Goal: Task Accomplishment & Management: Manage account settings

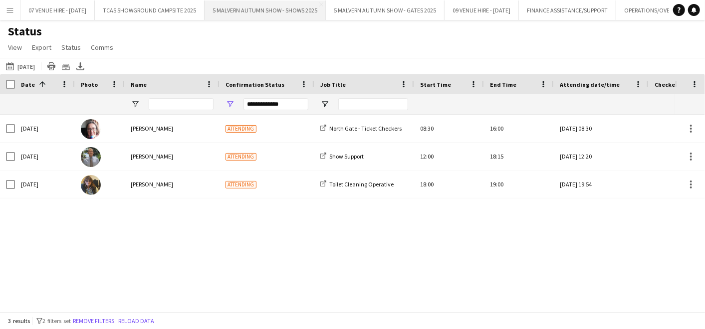
click at [293, 8] on button "5 MALVERN AUTUMN SHOW - SHOWS 2025 Close" at bounding box center [265, 9] width 121 height 19
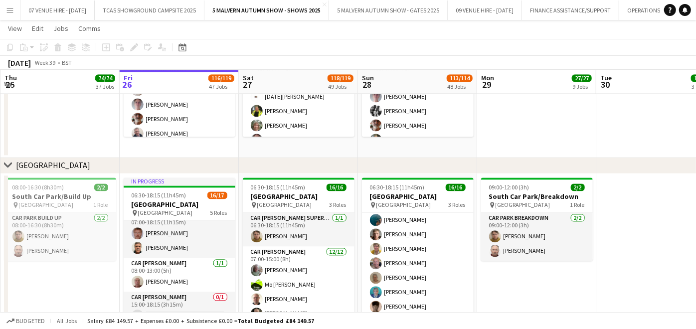
scroll to position [111, 0]
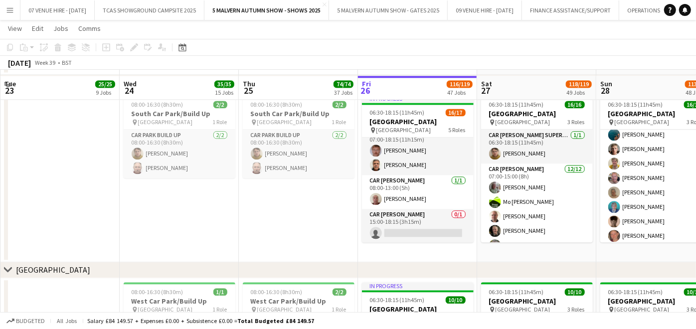
scroll to position [6095, 0]
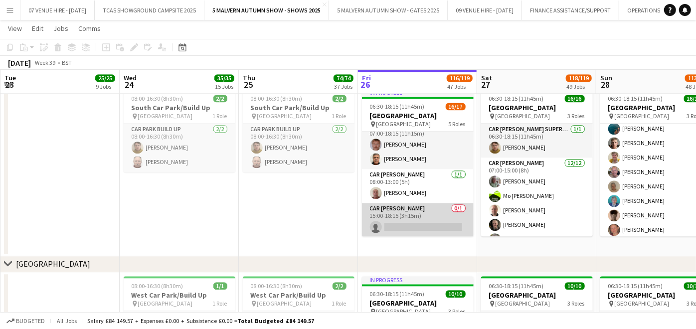
click at [451, 223] on app-card-role "Car Parker 0/1 15:00-18:15 (3h15m) single-neutral-actions" at bounding box center [418, 220] width 112 height 34
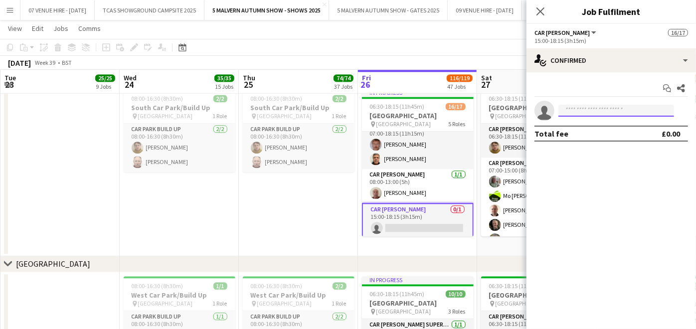
click at [616, 111] on input at bounding box center [617, 111] width 116 height 12
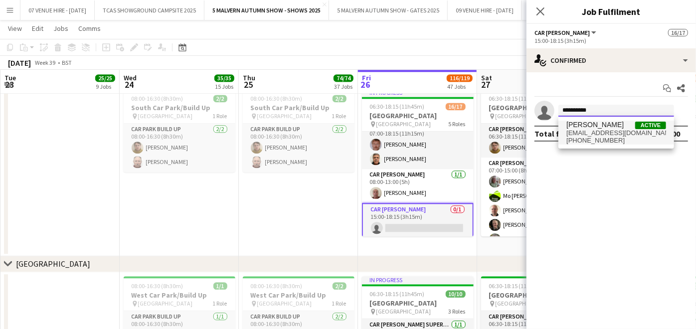
type input "**********"
click at [594, 131] on span "j112anson@icloud.com" at bounding box center [617, 133] width 100 height 8
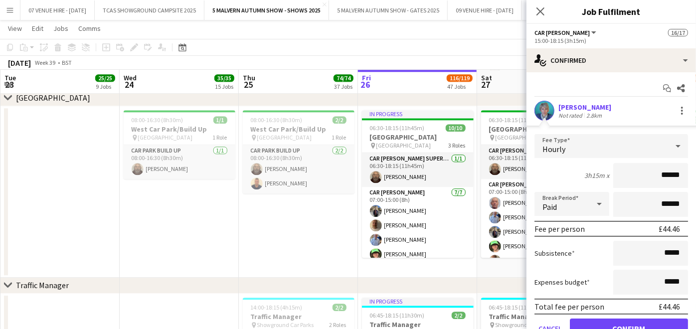
scroll to position [45, 0]
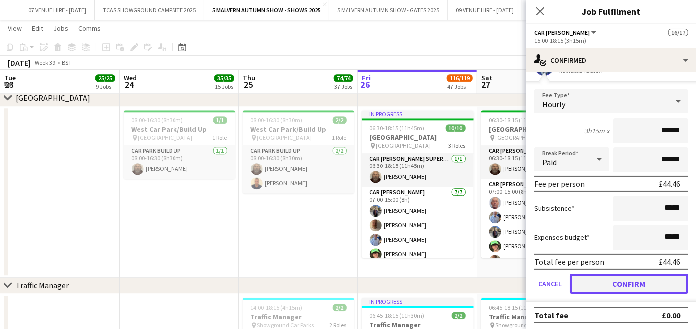
click at [599, 281] on button "Confirm" at bounding box center [629, 284] width 118 height 20
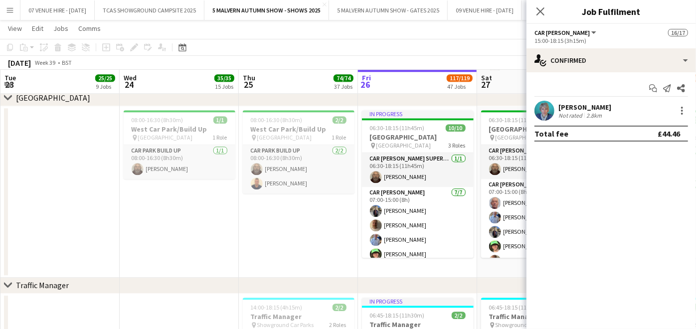
scroll to position [0, 0]
click at [540, 7] on icon "Close pop-in" at bounding box center [540, 10] width 9 height 9
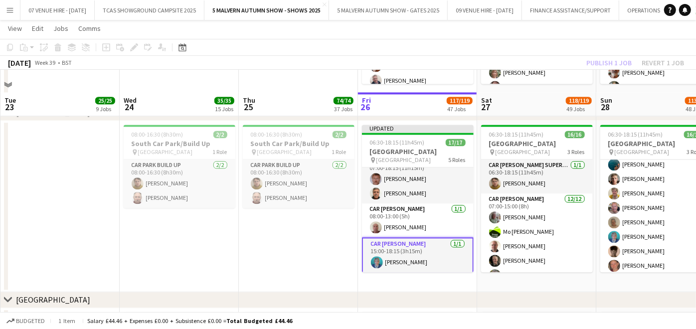
scroll to position [6117, 0]
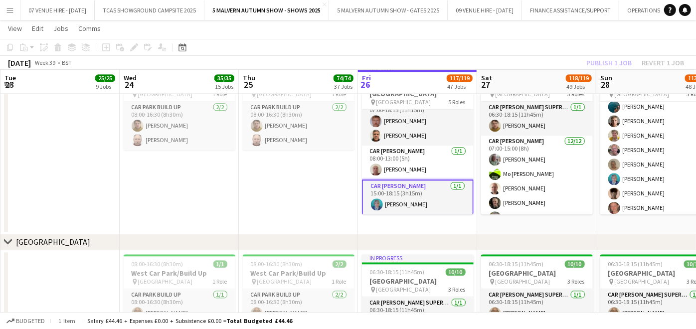
click at [326, 204] on app-date-cell "08:00-16:30 (8h30m) 2/2 [GEOGRAPHIC_DATA]/Build Up pin [GEOGRAPHIC_DATA] 1 Role…" at bounding box center [298, 149] width 119 height 172
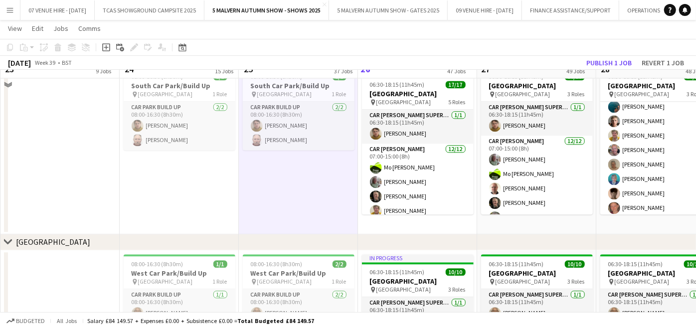
scroll to position [6006, 0]
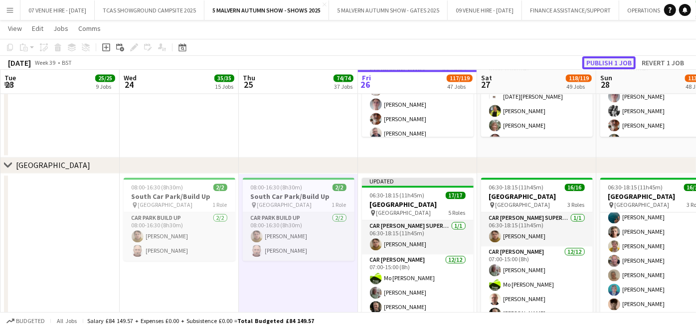
click at [605, 67] on button "Publish 1 job" at bounding box center [609, 62] width 53 height 13
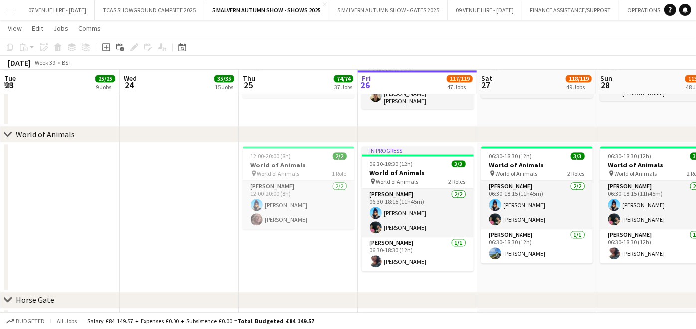
scroll to position [0, 246]
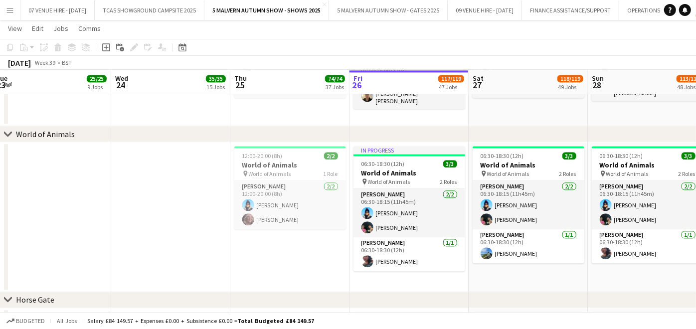
drag, startPoint x: 462, startPoint y: 166, endPoint x: 216, endPoint y: 160, distance: 246.5
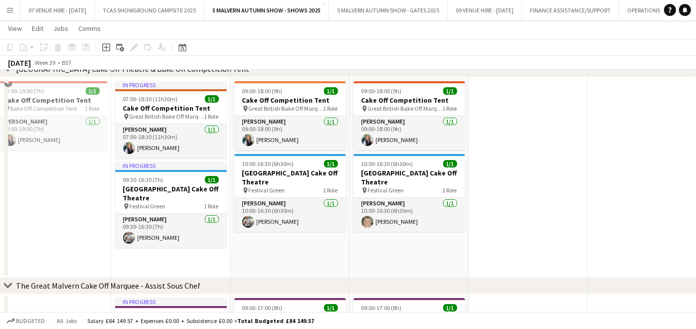
scroll to position [2272, 0]
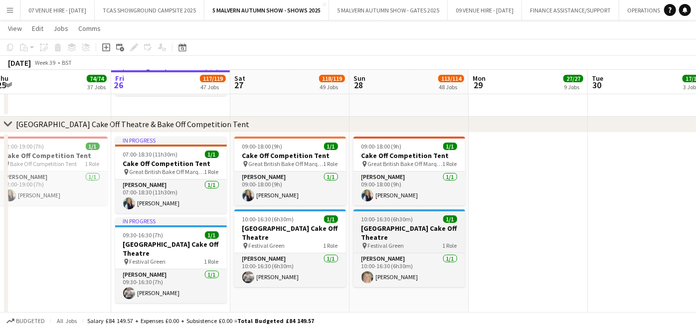
click at [411, 219] on span "10:00-16:30 (6h30m)" at bounding box center [388, 218] width 52 height 7
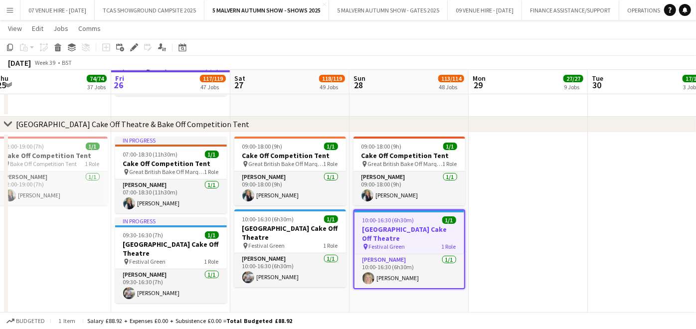
click at [434, 295] on app-date-cell "09:00-18:00 (9h) 1/1 Cake Off Competition Tent pin Great British Bake Off Marqu…" at bounding box center [409, 233] width 119 height 201
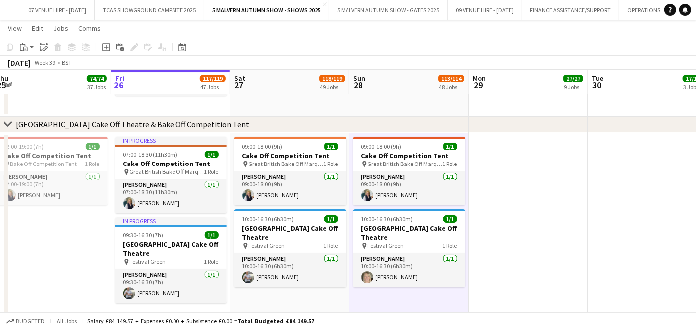
click at [9, 4] on button "Menu" at bounding box center [10, 10] width 20 height 20
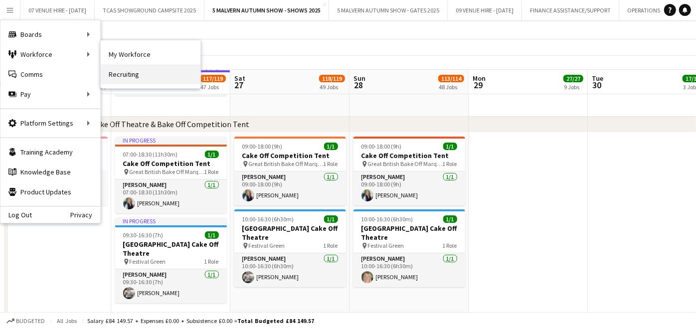
click at [135, 72] on link "Recruiting" at bounding box center [151, 74] width 100 height 20
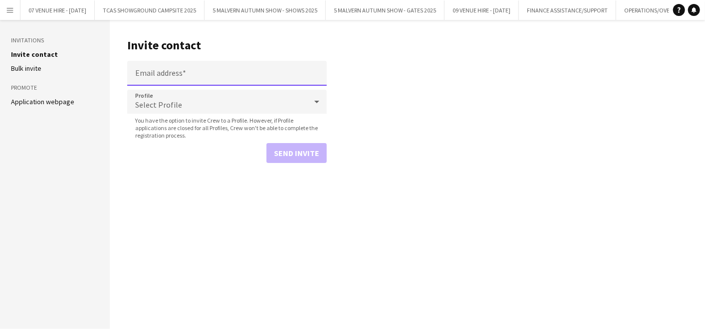
click at [165, 74] on input "Email address" at bounding box center [227, 73] width 200 height 25
type input "**********"
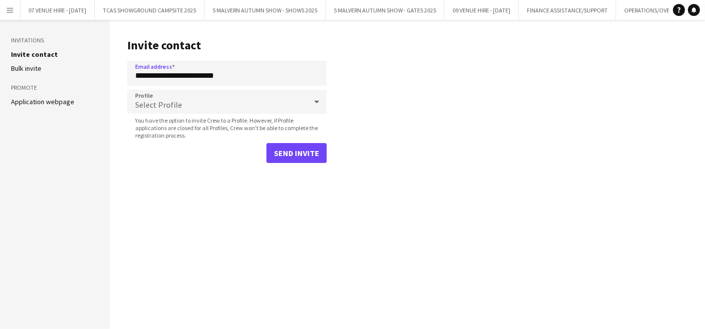
click at [194, 101] on div "Select Profile" at bounding box center [217, 102] width 180 height 24
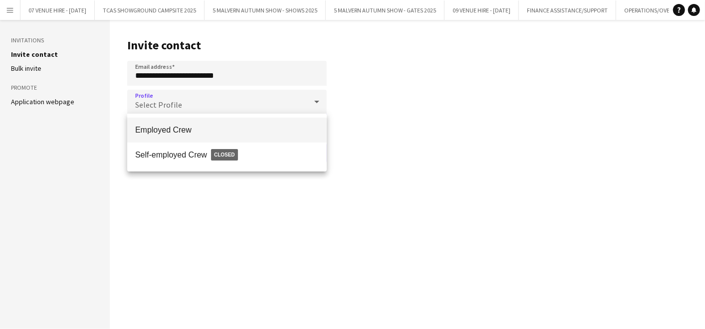
click at [190, 126] on span "Employed Crew" at bounding box center [227, 129] width 184 height 9
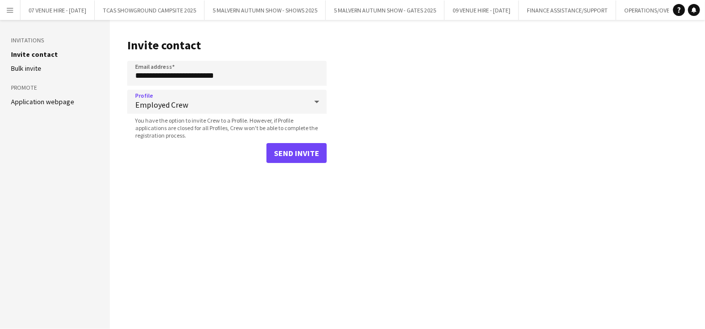
click at [298, 162] on main "**********" at bounding box center [407, 174] width 595 height 309
click at [290, 152] on button "Send invite" at bounding box center [296, 153] width 60 height 20
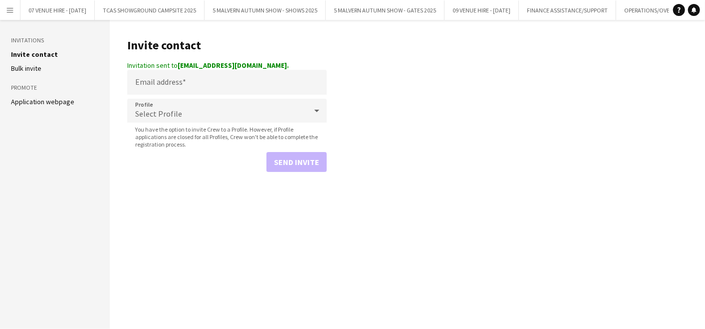
click at [515, 173] on main "Invite contact Invitation sent to lilypowelljepson@gmail.com. Email address Pro…" at bounding box center [407, 174] width 595 height 309
click at [292, 12] on button "5 MALVERN AUTUMN SHOW - SHOWS 2025 Close" at bounding box center [265, 9] width 121 height 19
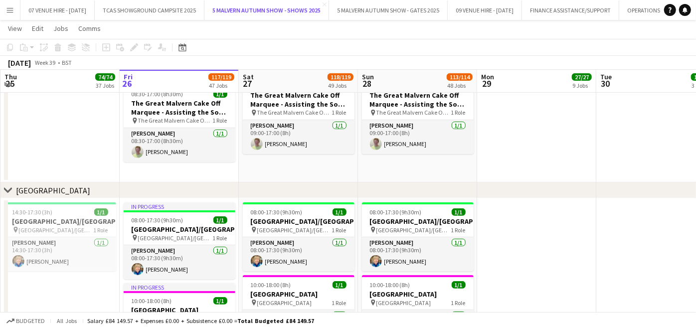
scroll to position [2494, 0]
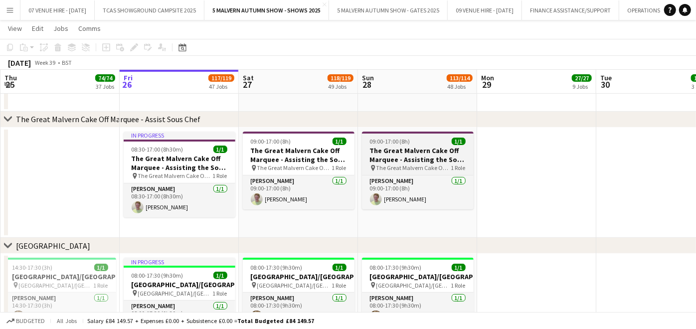
click at [438, 152] on h3 "The Great Malvern Cake Off Marquee - Assisting the Sous Chef" at bounding box center [418, 155] width 112 height 18
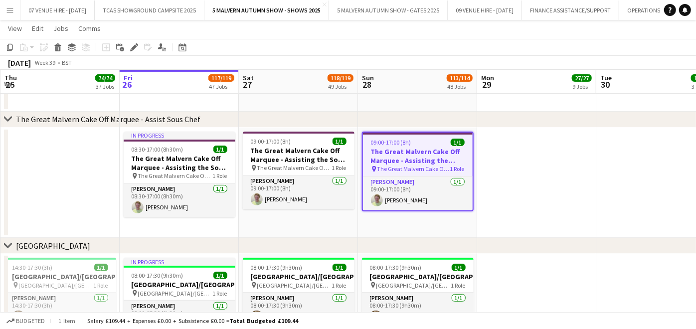
click at [438, 218] on app-date-cell "09:00-17:00 (8h) 1/1 The Great Malvern Cake Off Marquee - Assisting the Sous Ch…" at bounding box center [417, 183] width 119 height 111
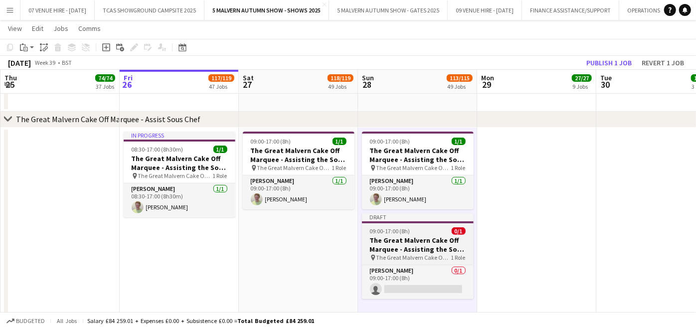
click at [417, 236] on h3 "The Great Malvern Cake Off Marquee - Assisting the Sous Chef" at bounding box center [418, 245] width 112 height 18
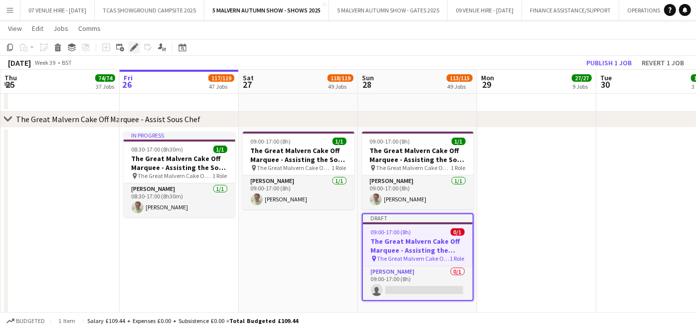
click at [136, 46] on icon at bounding box center [133, 47] width 5 height 5
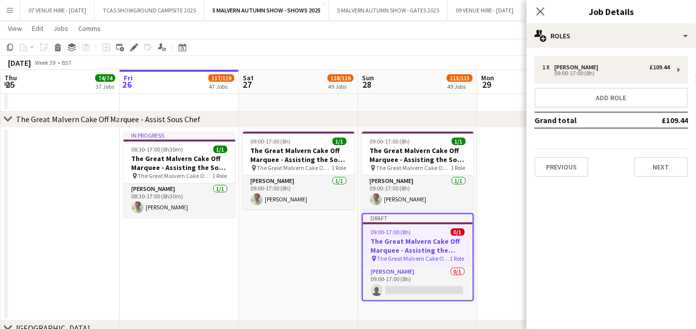
click at [434, 242] on h3 "The Great Malvern Cake Off Marquee - Assisting the Sous Chef" at bounding box center [418, 246] width 110 height 18
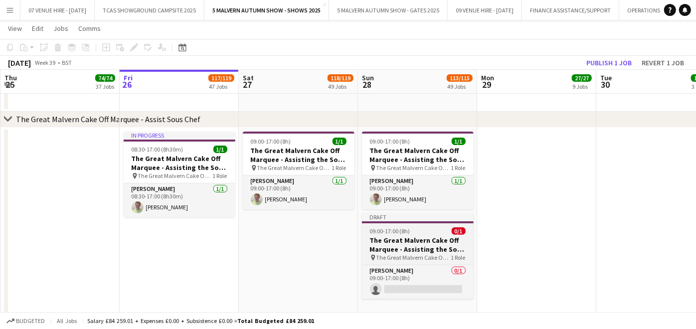
click at [434, 242] on h3 "The Great Malvern Cake Off Marquee - Assisting the Sous Chef" at bounding box center [418, 245] width 112 height 18
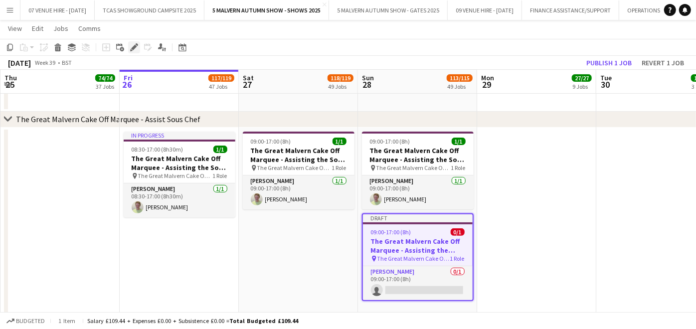
click at [132, 42] on div "Edit" at bounding box center [134, 47] width 12 height 12
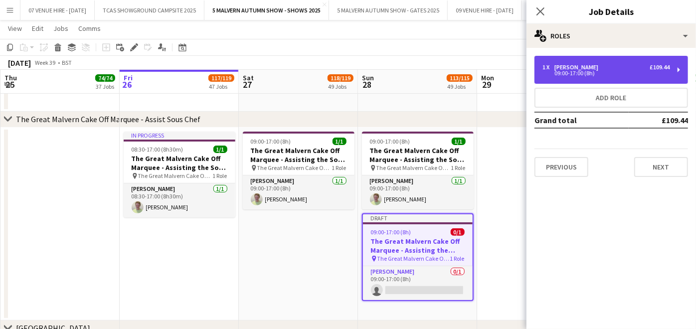
click at [600, 62] on div "1 x Steward £109.44 09:00-17:00 (8h)" at bounding box center [612, 70] width 154 height 28
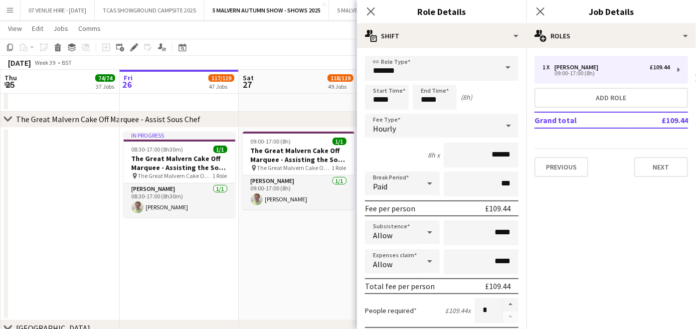
click at [498, 67] on span at bounding box center [508, 68] width 21 height 24
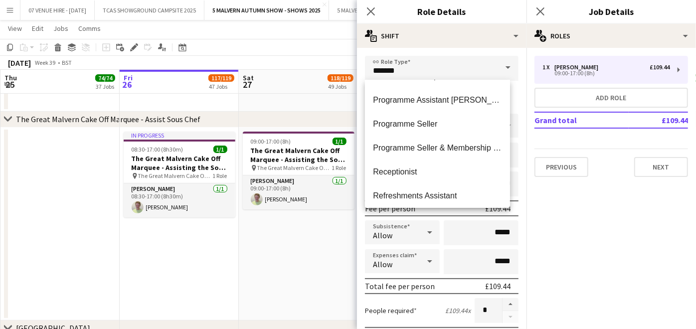
scroll to position [1330, 0]
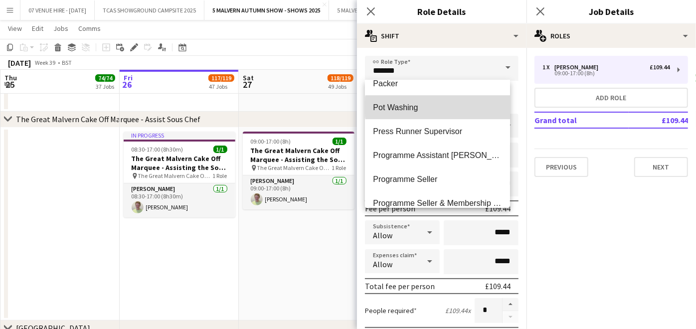
click at [451, 107] on span "Pot Washing" at bounding box center [437, 107] width 129 height 9
type input "**********"
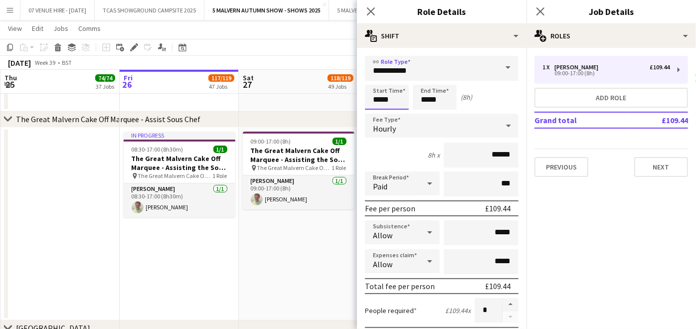
click at [403, 98] on input "*****" at bounding box center [387, 97] width 44 height 25
click at [447, 98] on input "*****" at bounding box center [435, 97] width 44 height 25
click at [423, 113] on div at bounding box center [425, 115] width 20 height 10
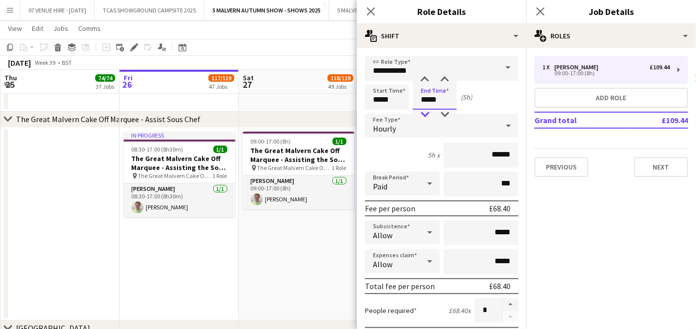
type input "*****"
click at [423, 113] on div at bounding box center [425, 115] width 20 height 10
click at [655, 168] on button "Next" at bounding box center [661, 167] width 54 height 20
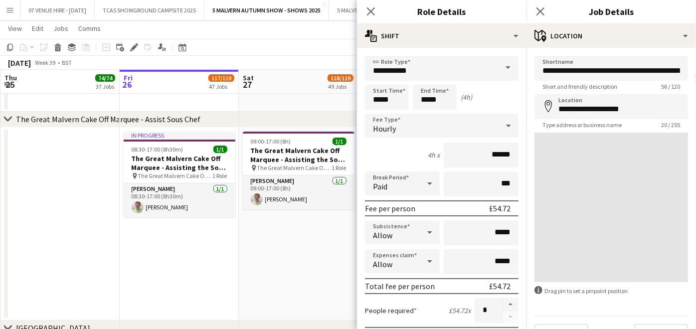
scroll to position [21, 0]
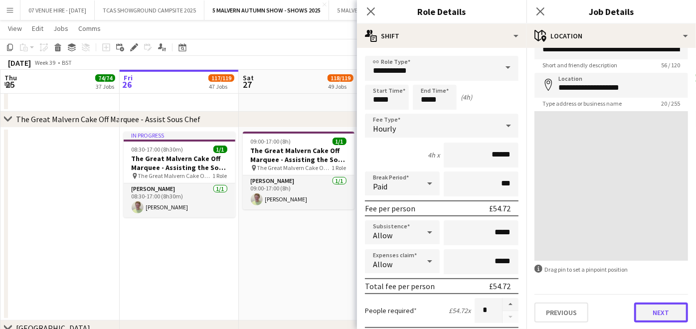
click at [669, 312] on button "Next" at bounding box center [661, 313] width 54 height 20
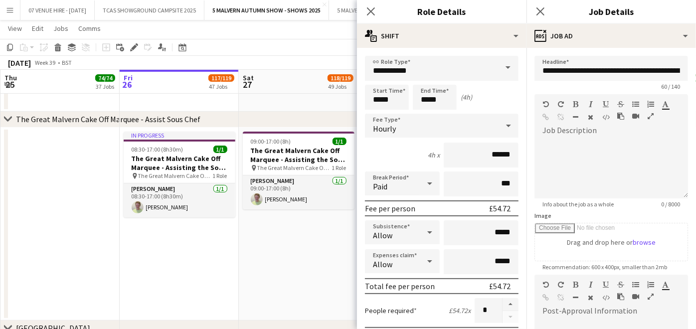
scroll to position [0, 0]
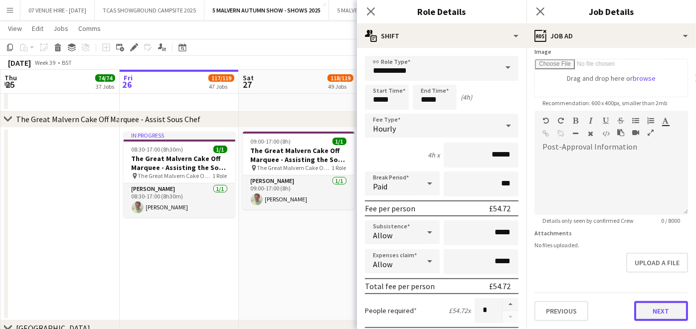
click at [658, 272] on form "**********" at bounding box center [612, 106] width 170 height 429
click at [670, 316] on button "Next" at bounding box center [661, 313] width 54 height 20
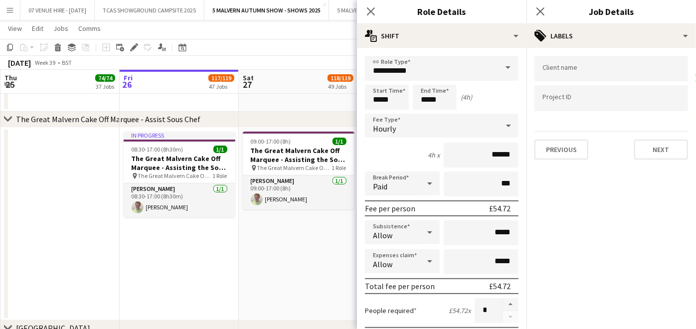
scroll to position [0, 0]
click at [652, 151] on button "Next" at bounding box center [661, 150] width 54 height 20
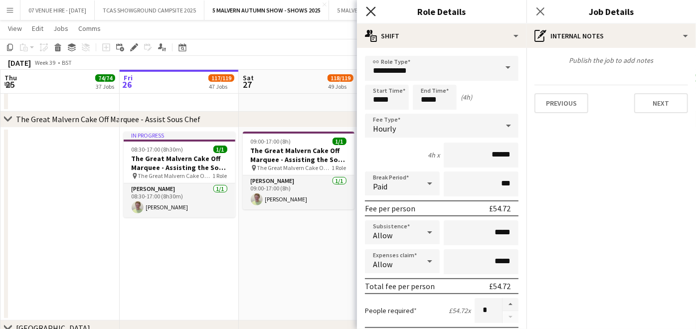
click at [370, 8] on icon "Close pop-in" at bounding box center [370, 10] width 9 height 9
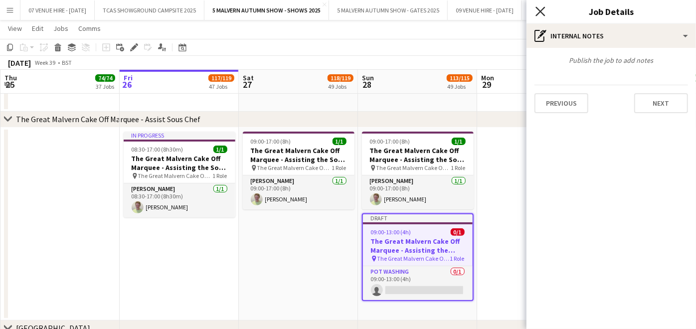
click at [545, 9] on icon "Close pop-in" at bounding box center [540, 10] width 9 height 9
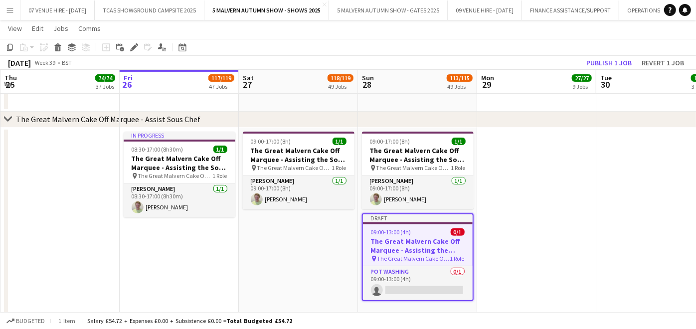
click at [530, 139] on app-date-cell at bounding box center [536, 224] width 119 height 193
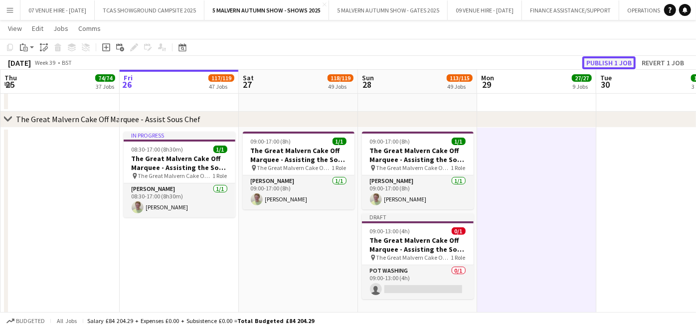
click at [593, 62] on button "Publish 1 job" at bounding box center [609, 62] width 53 height 13
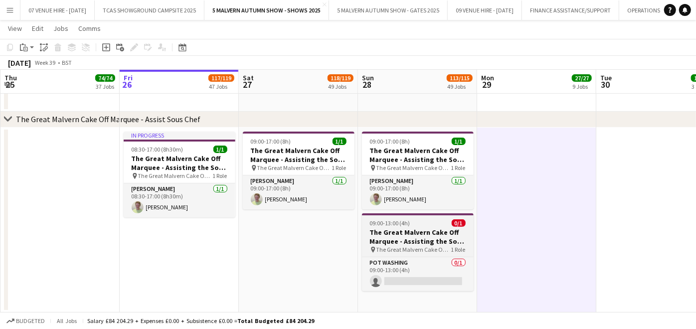
click at [412, 233] on h3 "The Great Malvern Cake Off Marquee - Assisting the Sous Chef" at bounding box center [418, 237] width 112 height 18
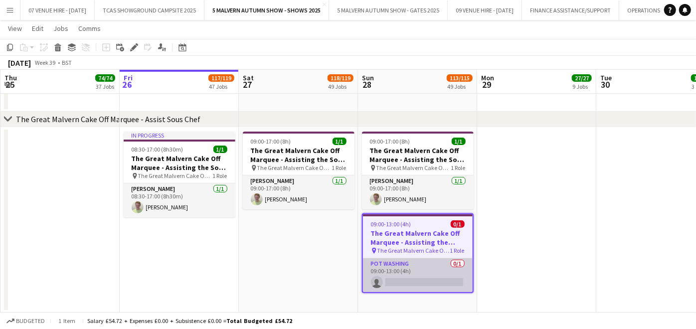
click at [439, 273] on app-card-role "Pot Washing 0/1 09:00-13:00 (4h) single-neutral-actions" at bounding box center [418, 275] width 110 height 34
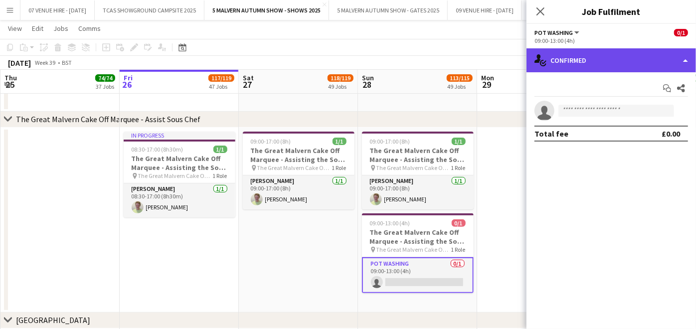
click at [562, 57] on div "single-neutral-actions-check-2 Confirmed" at bounding box center [612, 60] width 170 height 24
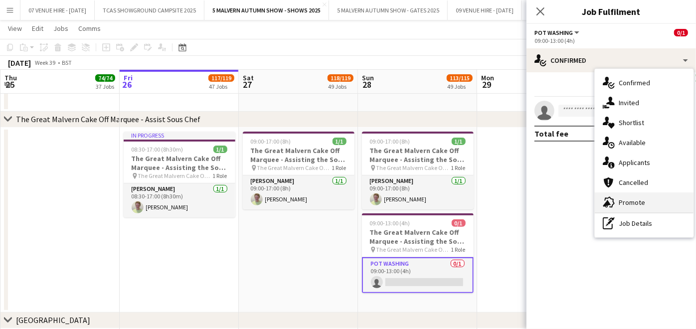
click at [642, 197] on div "advertising-megaphone Promote" at bounding box center [644, 203] width 99 height 20
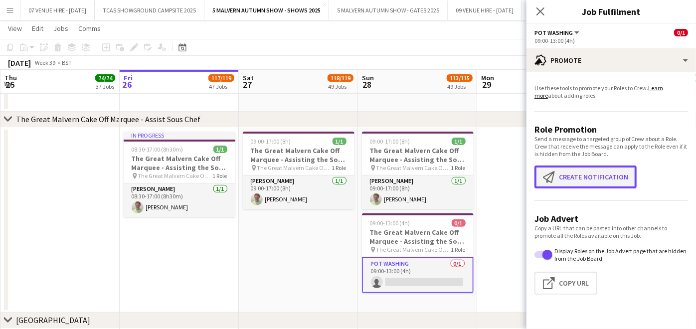
click at [627, 179] on button "Create notification Create notification" at bounding box center [586, 177] width 102 height 23
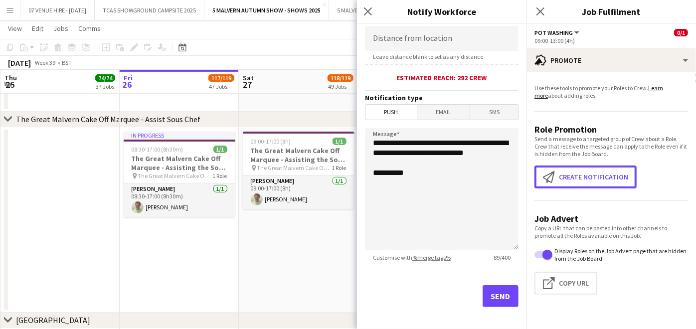
scroll to position [215, 0]
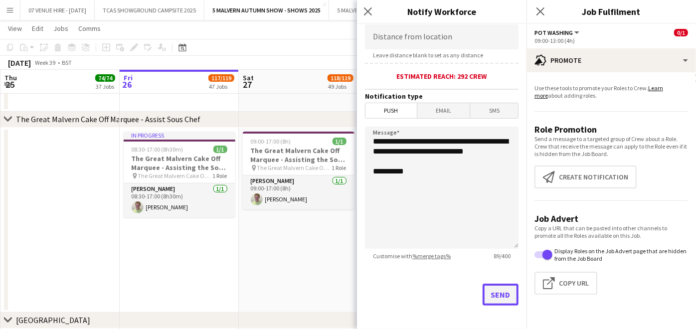
click at [491, 291] on button "Send" at bounding box center [501, 295] width 36 height 22
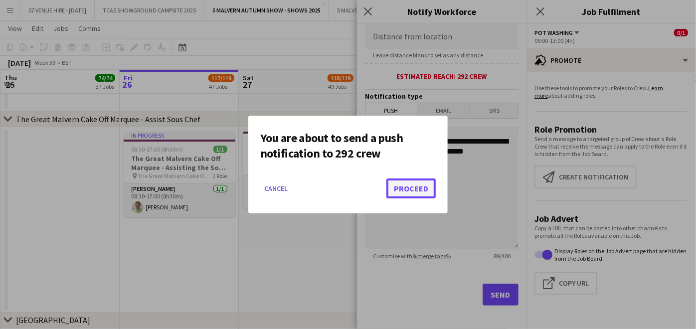
click at [396, 185] on button "Proceed" at bounding box center [411, 189] width 49 height 20
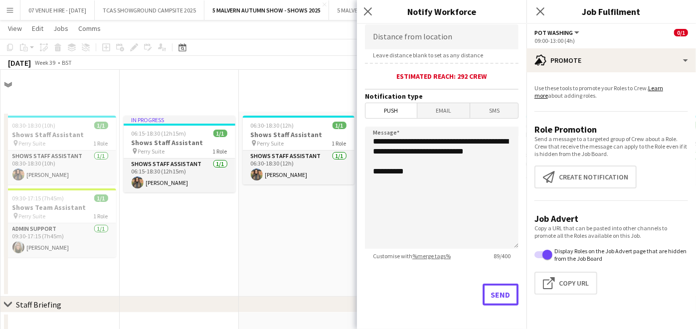
scroll to position [2494, 0]
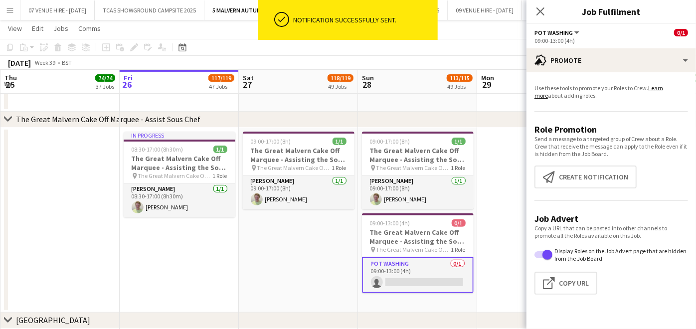
click at [335, 246] on app-date-cell "09:00-17:00 (8h) 1/1 The Great Malvern Cake Off Marquee - Assisting the Sous Ch…" at bounding box center [298, 220] width 119 height 185
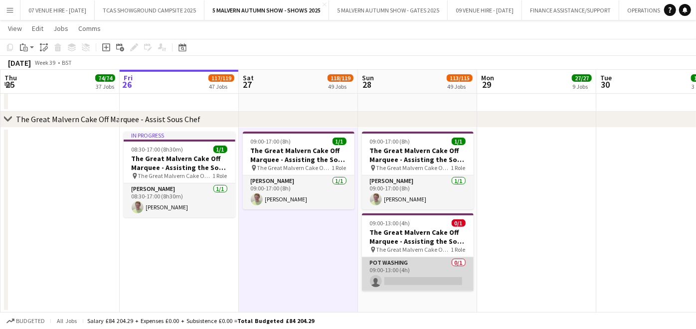
click at [437, 280] on app-card-role "Pot Washing 0/1 09:00-13:00 (4h) single-neutral-actions" at bounding box center [418, 274] width 112 height 34
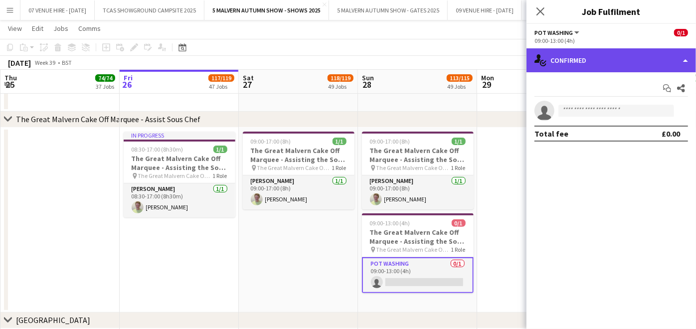
click at [583, 58] on div "single-neutral-actions-check-2 Confirmed" at bounding box center [612, 60] width 170 height 24
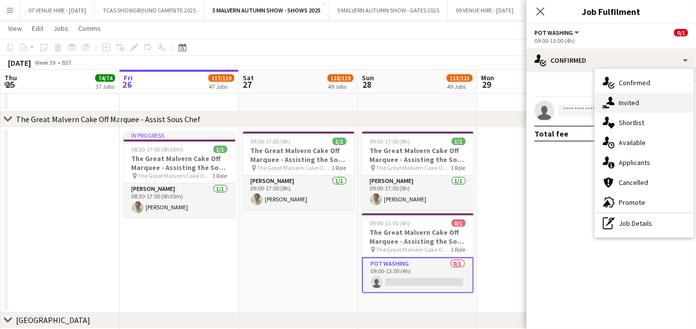
click at [620, 97] on div "single-neutral-actions-share-1 Invited" at bounding box center [644, 103] width 99 height 20
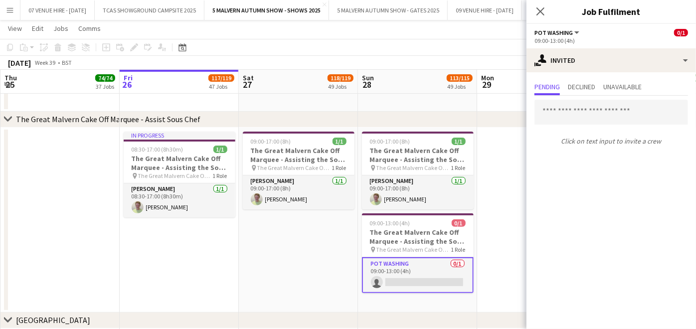
click at [415, 275] on app-card-role "Pot Washing 0/1 09:00-13:00 (4h) single-neutral-actions" at bounding box center [418, 275] width 112 height 36
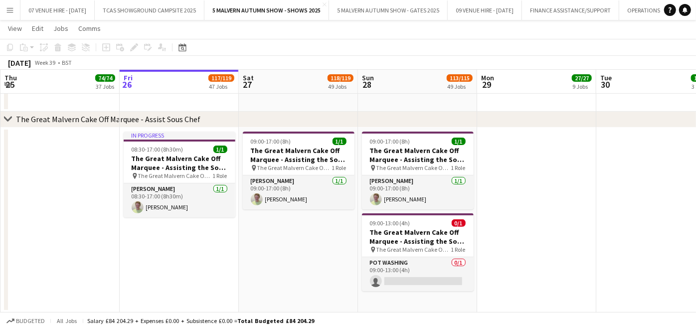
click at [12, 10] on app-icon "Menu" at bounding box center [10, 10] width 8 height 8
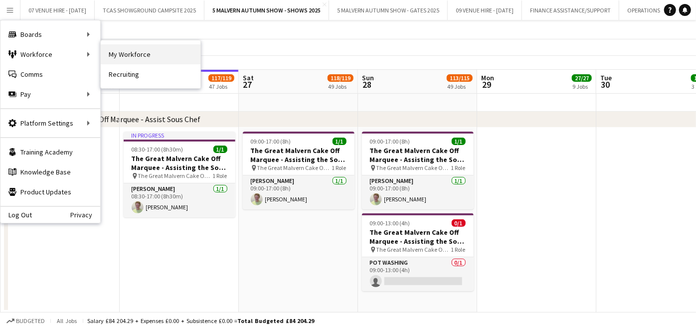
click at [128, 53] on link "My Workforce" at bounding box center [151, 54] width 100 height 20
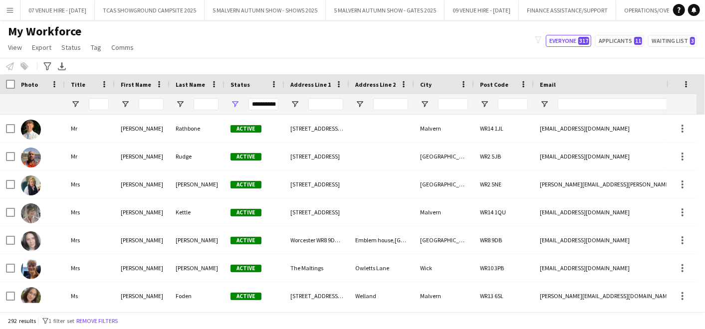
scroll to position [6827, 0]
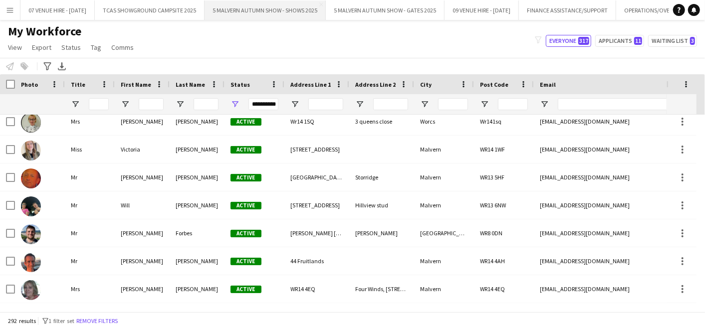
click at [281, 12] on button "5 MALVERN AUTUMN SHOW - SHOWS 2025 Close" at bounding box center [265, 9] width 121 height 19
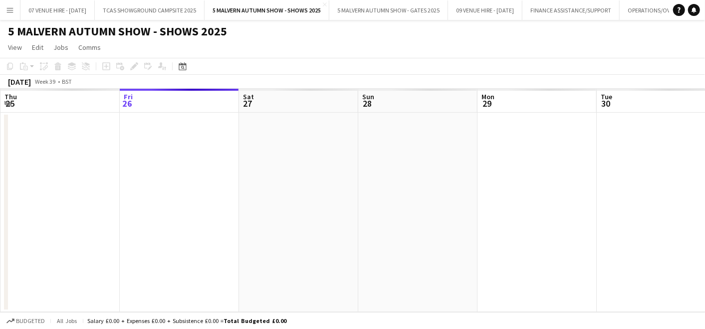
click at [452, 174] on app-date-cell at bounding box center [417, 213] width 119 height 200
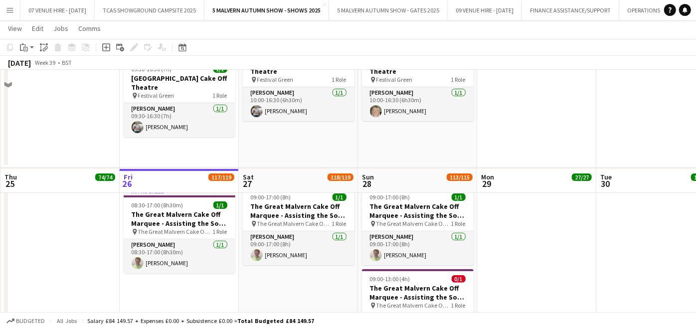
scroll to position [2605, 0]
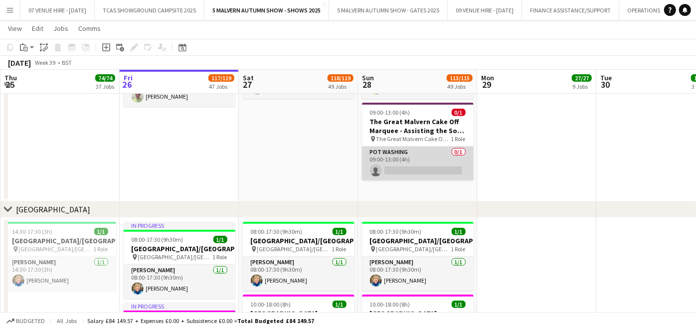
click at [419, 172] on app-card-role "Pot Washing 0/1 09:00-13:00 (4h) single-neutral-actions" at bounding box center [418, 164] width 112 height 34
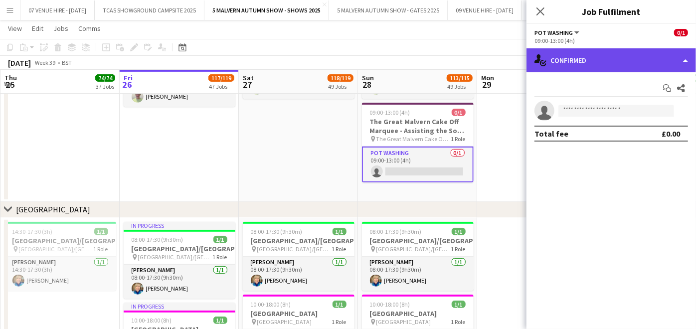
click at [642, 56] on div "single-neutral-actions-check-2 Confirmed" at bounding box center [612, 60] width 170 height 24
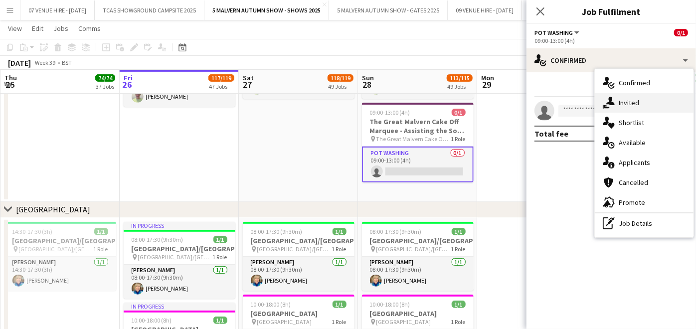
click at [636, 101] on span "Invited" at bounding box center [629, 102] width 20 height 9
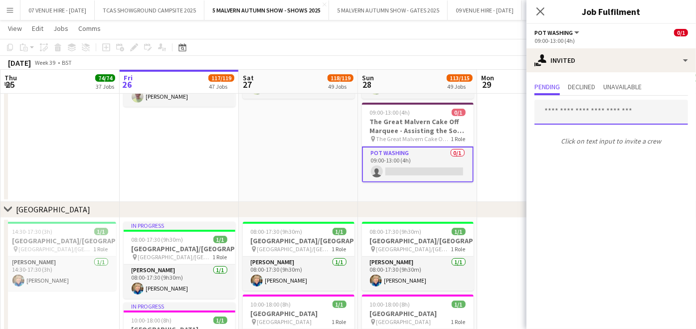
click at [556, 114] on input "text" at bounding box center [612, 112] width 154 height 25
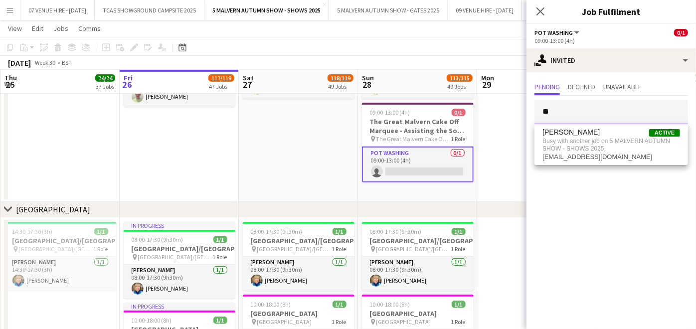
type input "*"
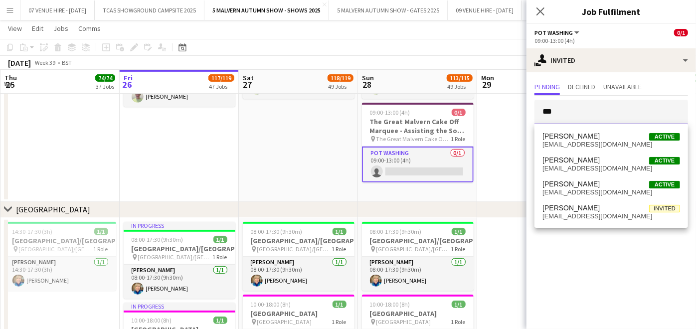
type input "***"
click at [572, 136] on span "[PERSON_NAME]" at bounding box center [571, 136] width 57 height 8
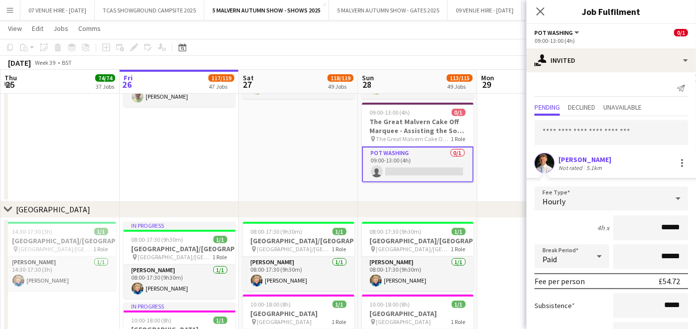
scroll to position [78, 0]
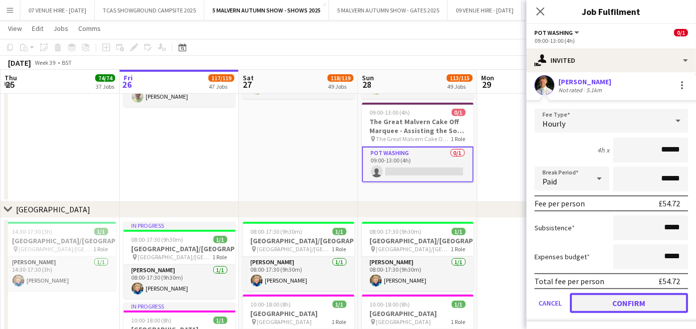
click at [619, 293] on button "Confirm" at bounding box center [629, 303] width 118 height 20
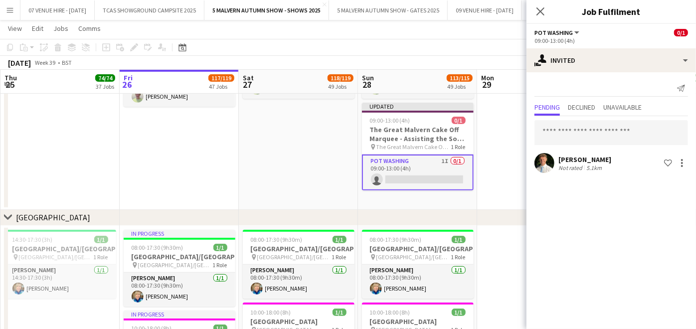
scroll to position [0, 0]
click at [596, 142] on input "text" at bounding box center [612, 132] width 154 height 25
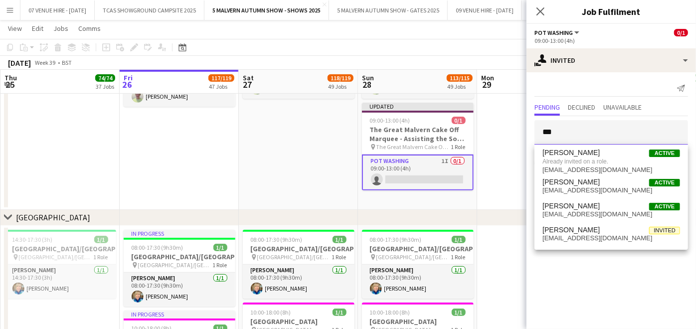
drag, startPoint x: 583, startPoint y: 139, endPoint x: 521, endPoint y: 135, distance: 61.5
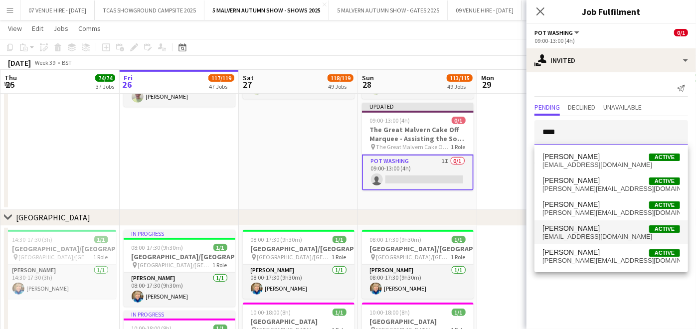
type input "****"
click at [586, 224] on span "[PERSON_NAME]" at bounding box center [571, 228] width 57 height 8
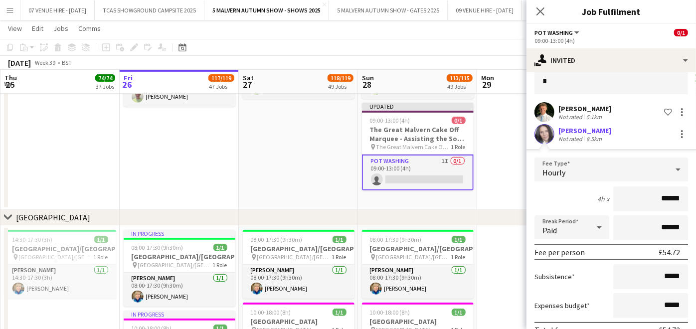
scroll to position [100, 0]
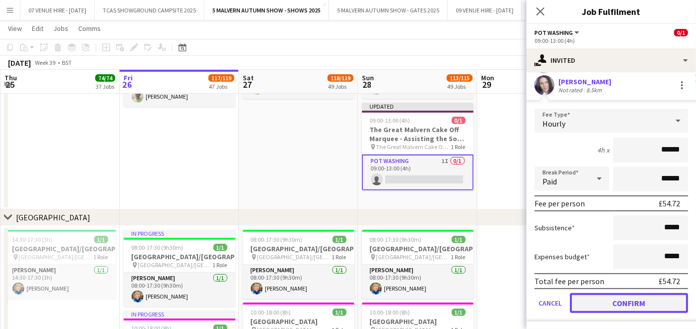
click at [668, 295] on button "Confirm" at bounding box center [629, 303] width 118 height 20
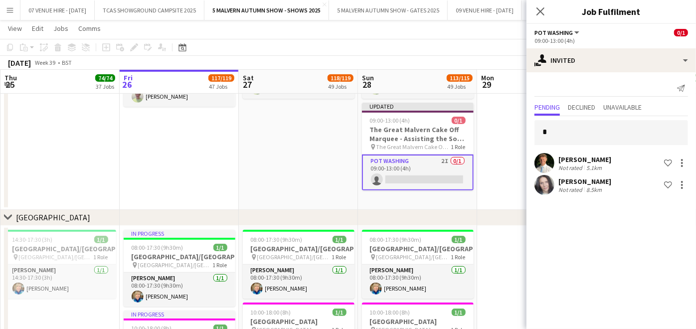
scroll to position [0, 0]
click at [643, 134] on input "*" at bounding box center [612, 132] width 154 height 25
click at [626, 137] on input "*****" at bounding box center [612, 132] width 154 height 25
drag, startPoint x: 622, startPoint y: 139, endPoint x: 526, endPoint y: 141, distance: 96.3
click at [531, 141] on form "*****" at bounding box center [612, 132] width 170 height 25
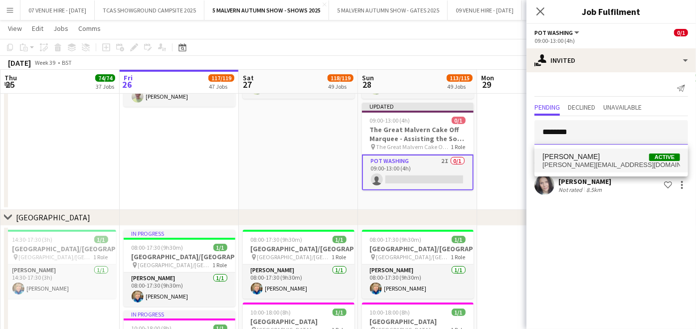
type input "********"
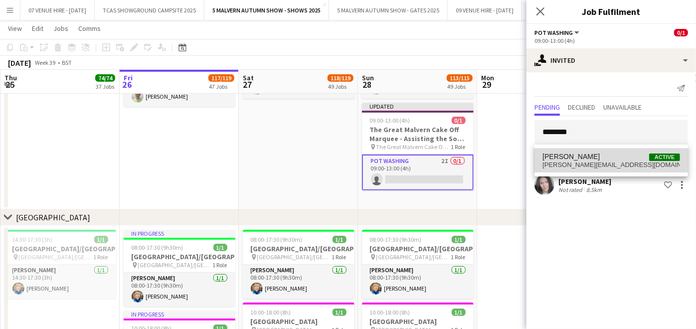
click at [596, 154] on span "Sarah Gittings Active" at bounding box center [612, 157] width 138 height 8
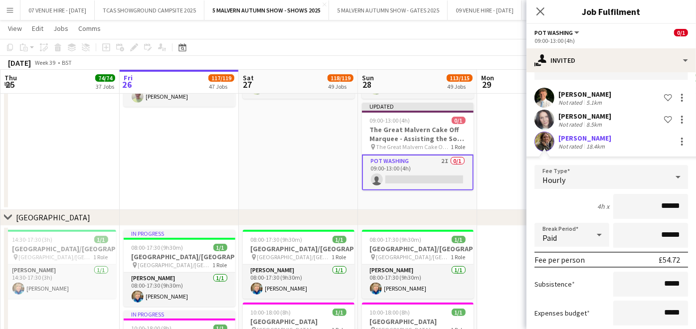
scroll to position [122, 0]
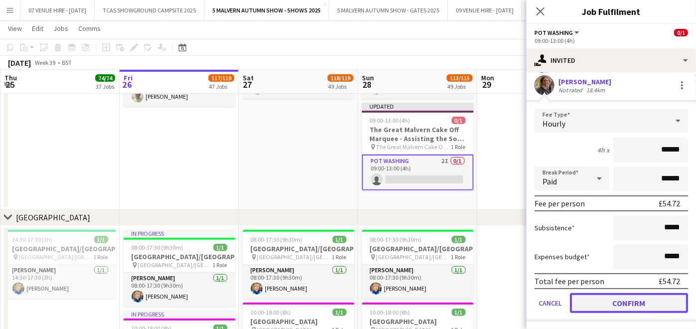
click at [662, 310] on button "Confirm" at bounding box center [629, 303] width 118 height 20
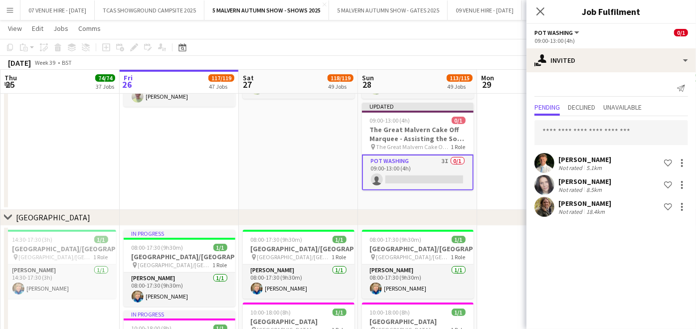
scroll to position [0, 0]
click at [599, 137] on input "text" at bounding box center [612, 132] width 154 height 25
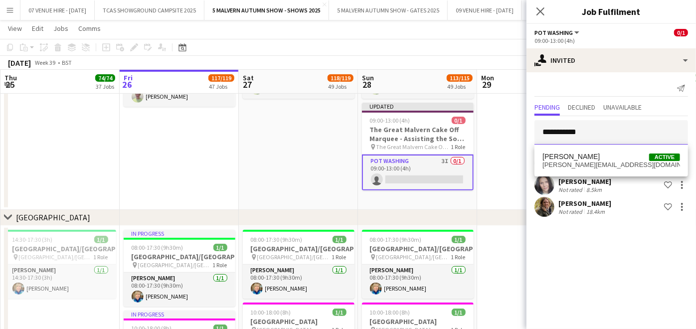
type input "**********"
click at [596, 178] on div "[PERSON_NAME]" at bounding box center [585, 181] width 53 height 9
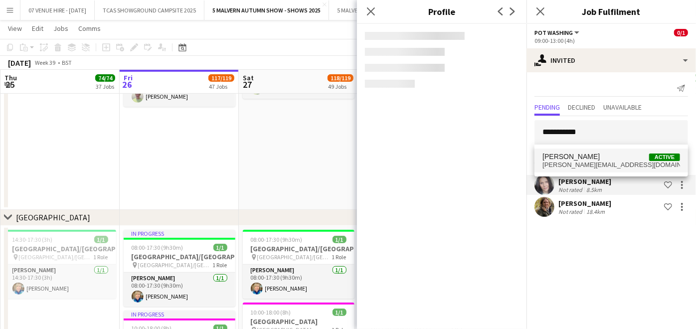
click at [585, 154] on span "Sarah Foden Active" at bounding box center [612, 157] width 138 height 8
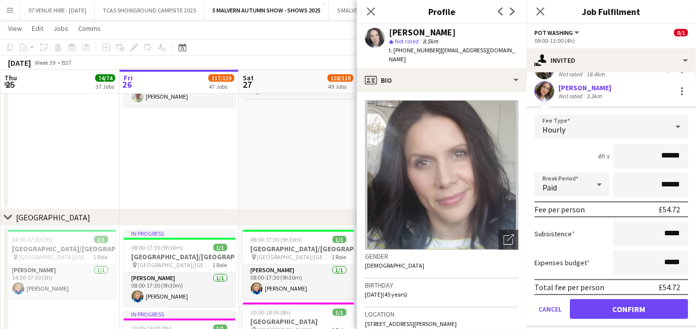
scroll to position [144, 0]
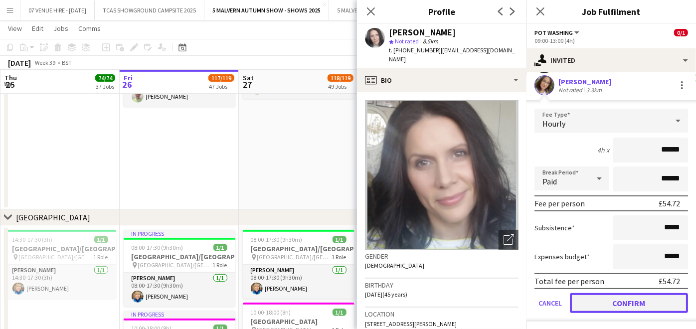
click at [630, 297] on button "Confirm" at bounding box center [629, 303] width 118 height 20
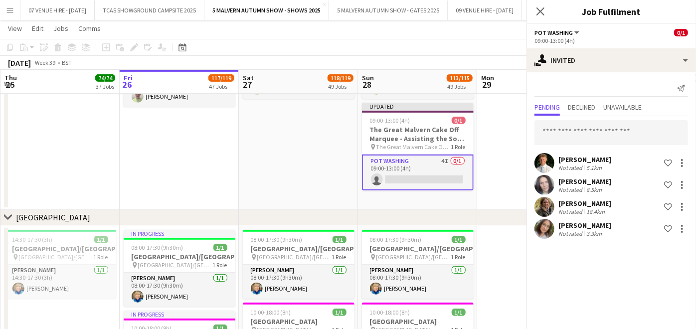
scroll to position [0, 0]
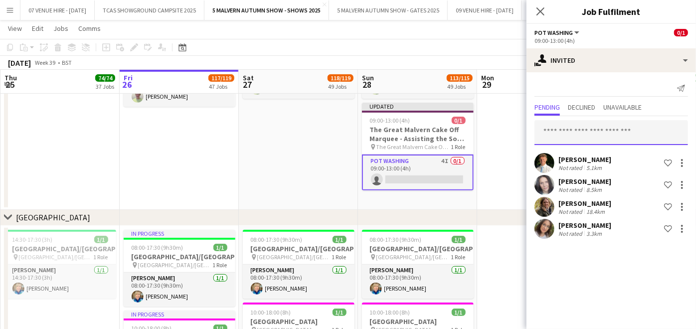
click at [600, 140] on input "text" at bounding box center [612, 132] width 154 height 25
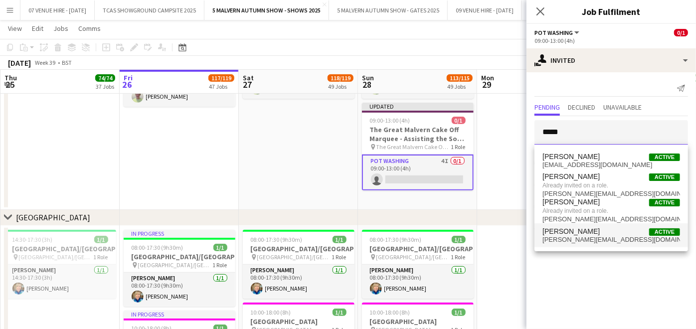
type input "*****"
click at [597, 229] on span "Sarah Walters Active" at bounding box center [612, 231] width 138 height 8
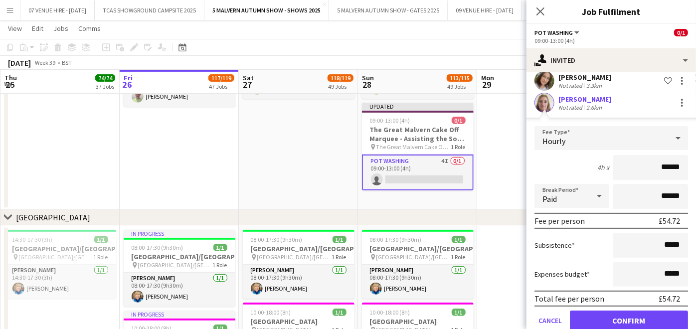
scroll to position [165, 0]
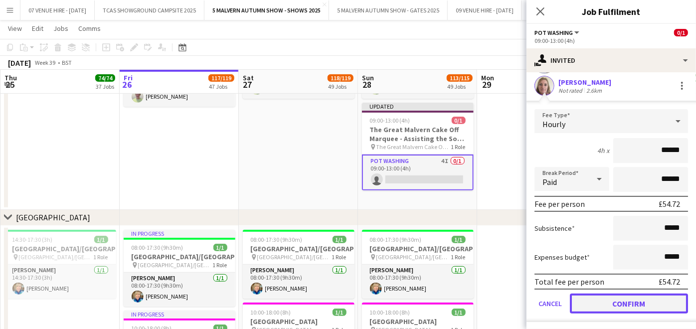
click at [647, 298] on button "Confirm" at bounding box center [629, 304] width 118 height 20
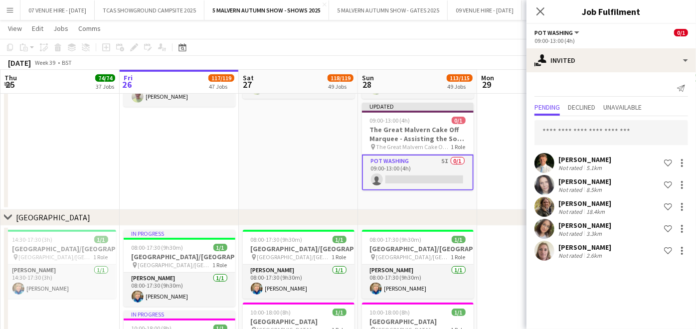
scroll to position [0, 0]
click at [606, 135] on input "text" at bounding box center [612, 132] width 154 height 25
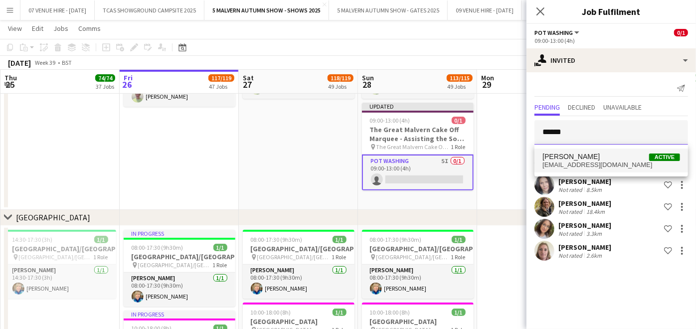
type input "******"
click at [567, 164] on span "serenacapper@icloud.com" at bounding box center [612, 165] width 138 height 8
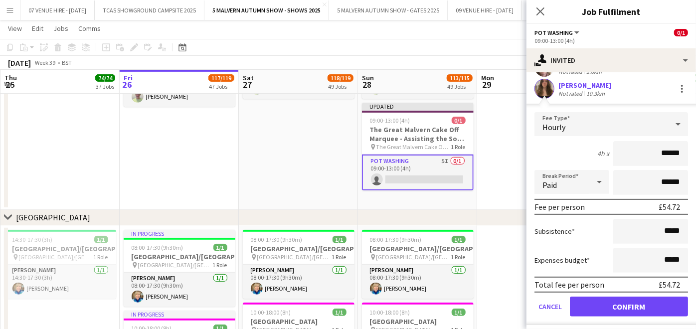
scroll to position [188, 0]
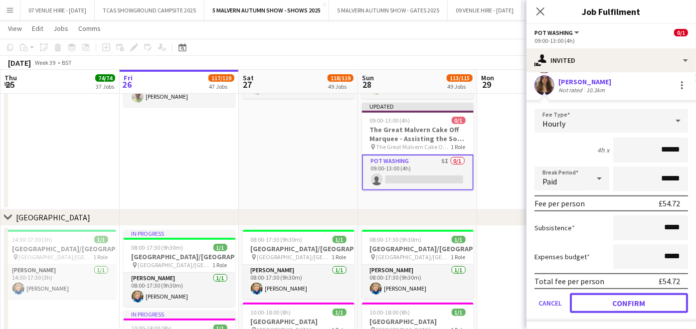
click at [626, 301] on button "Confirm" at bounding box center [629, 303] width 118 height 20
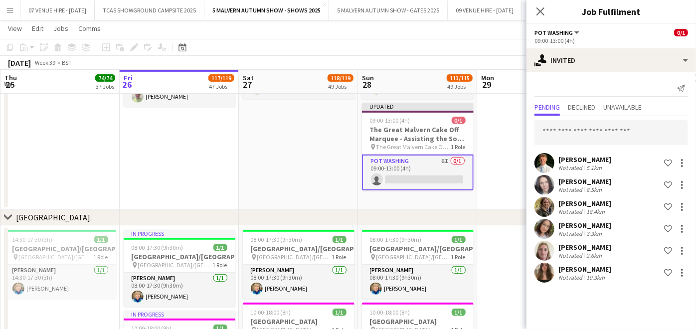
scroll to position [0, 0]
click at [591, 136] on input "text" at bounding box center [612, 132] width 154 height 25
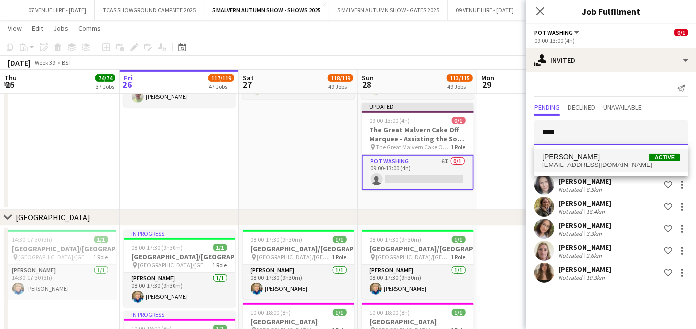
type input "****"
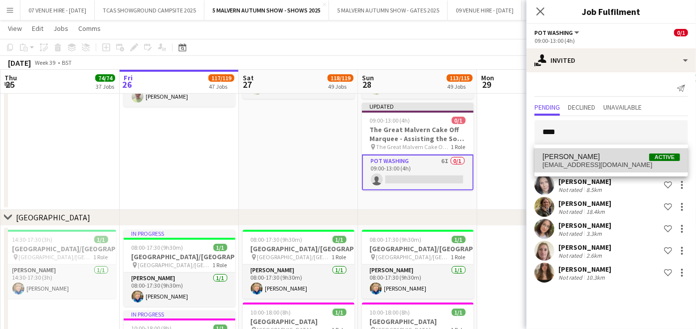
click at [580, 155] on span "[PERSON_NAME]" at bounding box center [571, 157] width 57 height 8
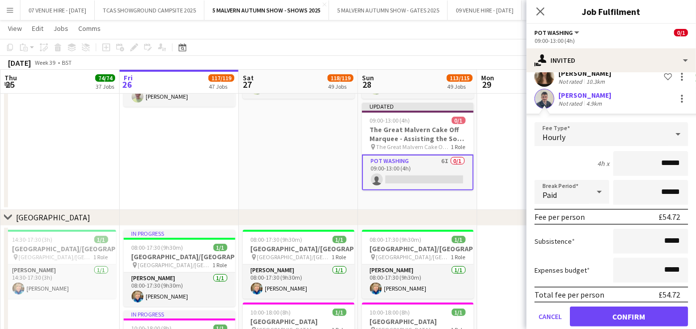
scroll to position [209, 0]
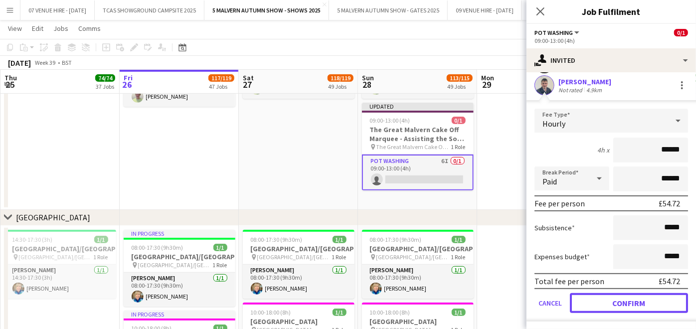
click at [630, 301] on button "Confirm" at bounding box center [629, 303] width 118 height 20
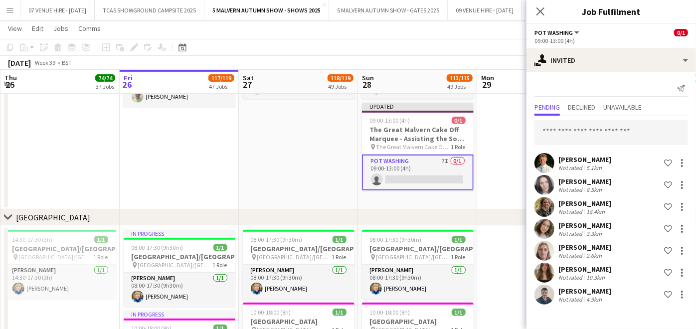
scroll to position [0, 0]
click at [590, 135] on input "text" at bounding box center [612, 132] width 154 height 25
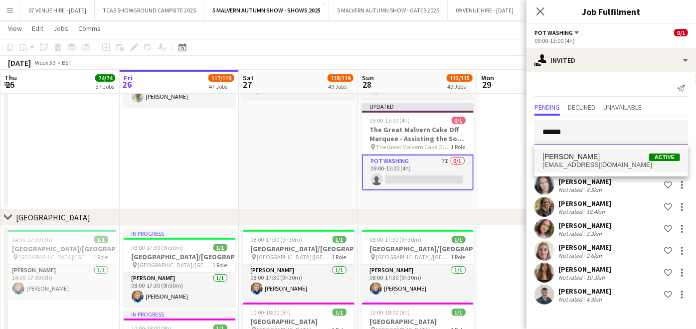
type input "******"
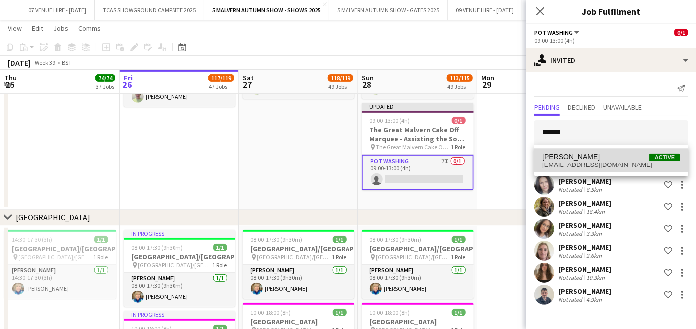
click at [593, 158] on span "Sheila Lees Active" at bounding box center [612, 157] width 138 height 8
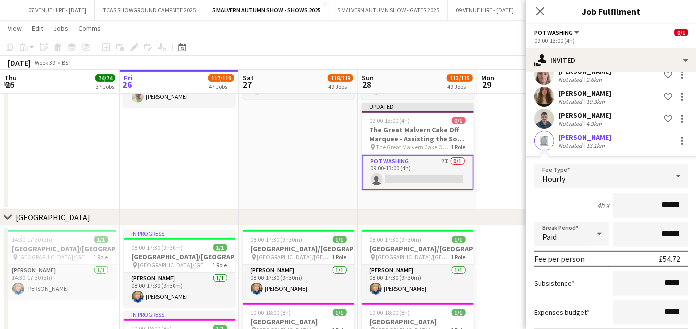
scroll to position [231, 0]
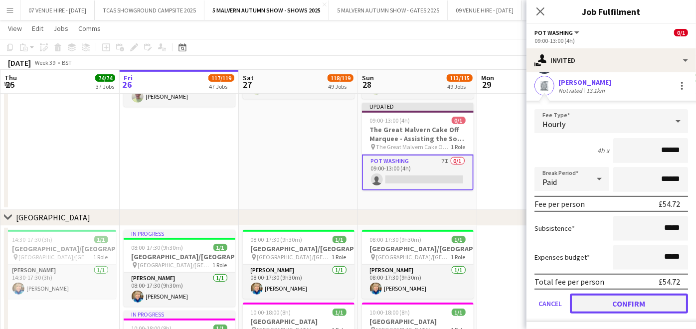
click at [642, 303] on button "Confirm" at bounding box center [629, 304] width 118 height 20
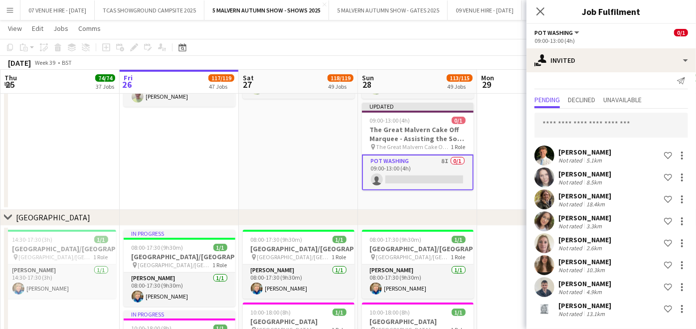
scroll to position [7, 0]
click at [586, 122] on input "text" at bounding box center [612, 125] width 154 height 25
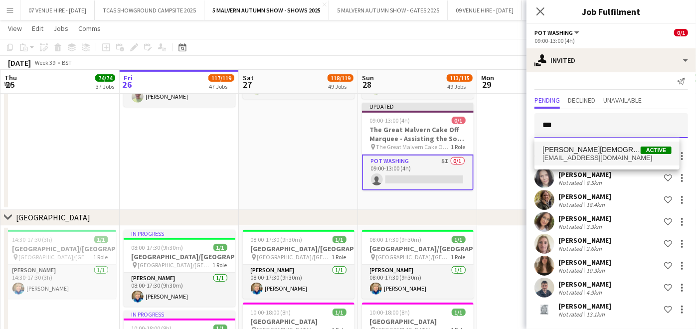
type input "***"
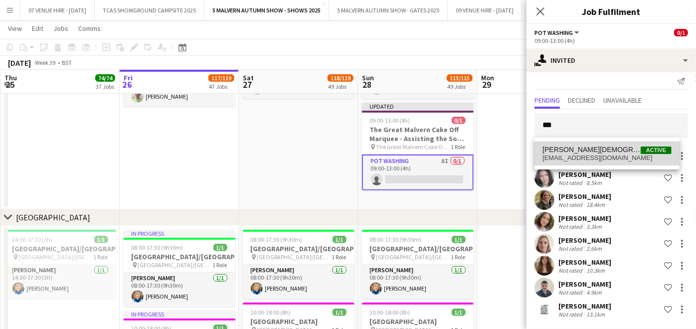
click at [591, 154] on span "sophiejew7@gmail.com" at bounding box center [607, 158] width 129 height 8
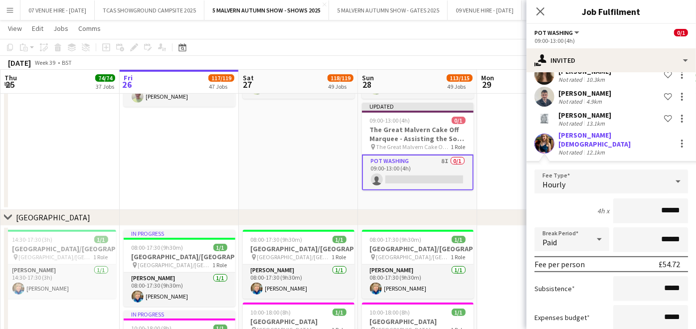
scroll to position [253, 0]
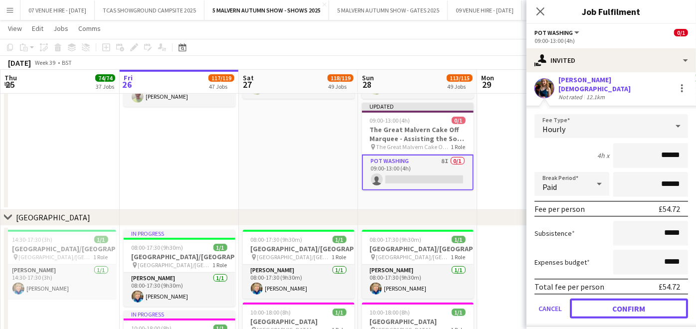
click at [643, 299] on button "Confirm" at bounding box center [629, 309] width 118 height 20
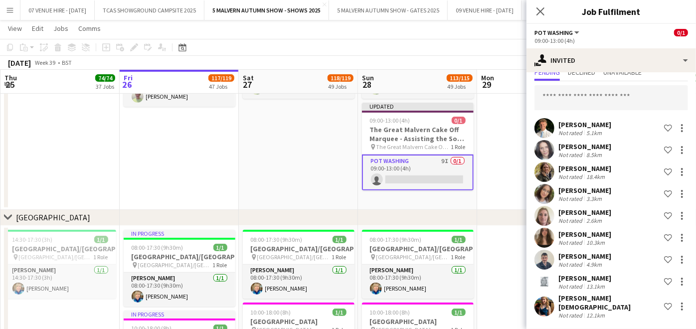
scroll to position [28, 0]
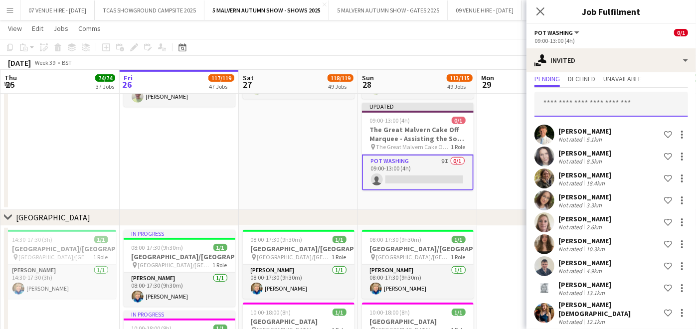
click at [560, 101] on input "text" at bounding box center [612, 104] width 154 height 25
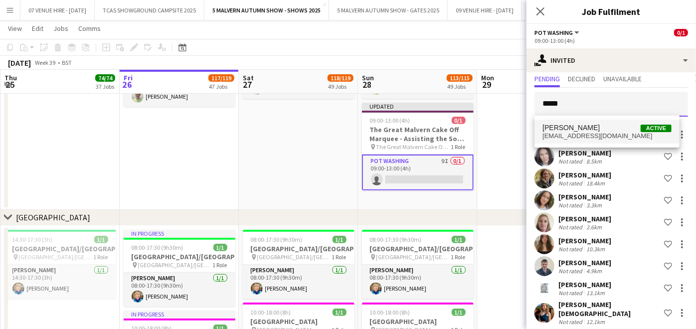
type input "*****"
click at [588, 134] on span "tewilde@icloud.com" at bounding box center [607, 136] width 129 height 8
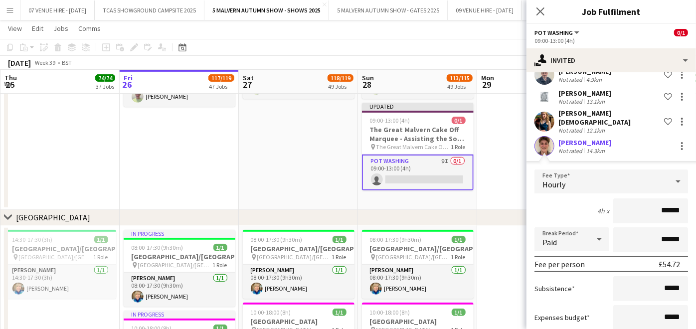
scroll to position [275, 0]
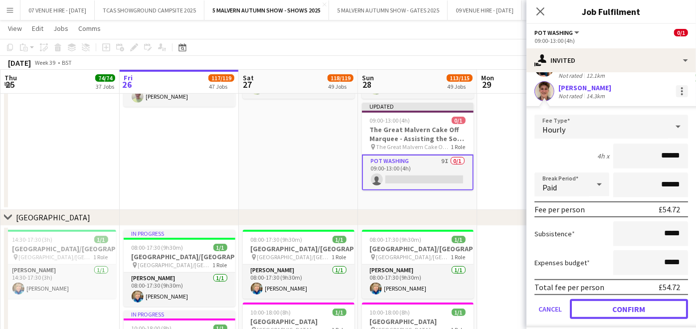
click at [669, 306] on button "Confirm" at bounding box center [629, 309] width 118 height 20
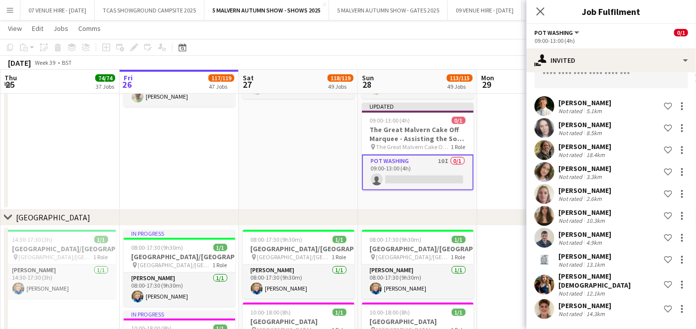
scroll to position [51, 0]
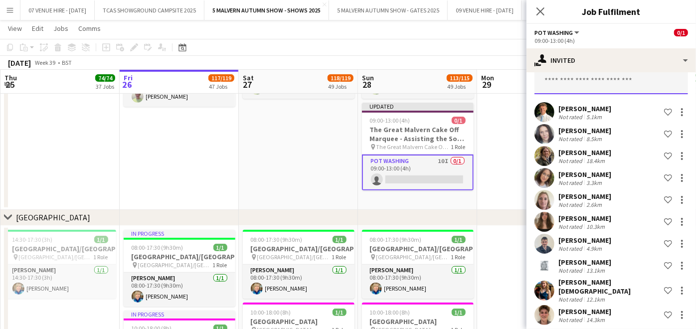
click at [601, 82] on input "text" at bounding box center [612, 81] width 154 height 25
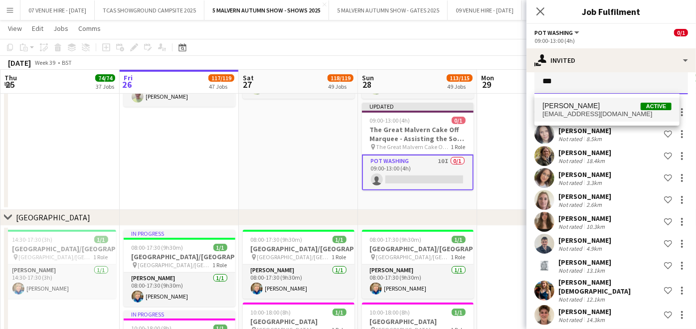
type input "***"
click at [584, 114] on span "bristowtom74@gmail.com" at bounding box center [607, 114] width 129 height 8
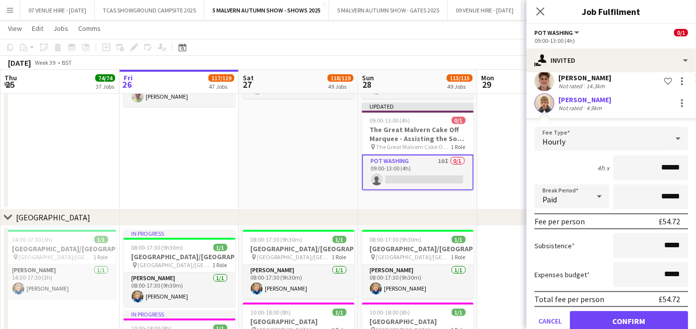
scroll to position [297, 0]
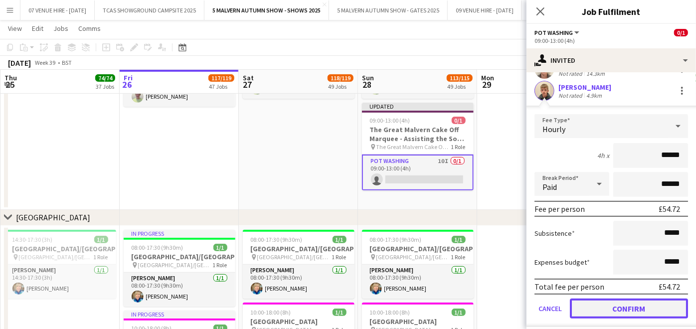
click at [668, 306] on button "Confirm" at bounding box center [629, 309] width 118 height 20
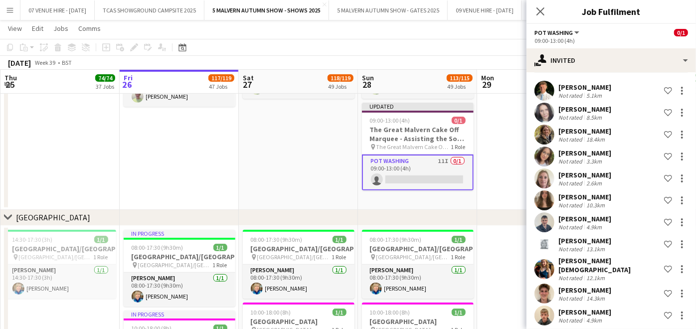
scroll to position [0, 0]
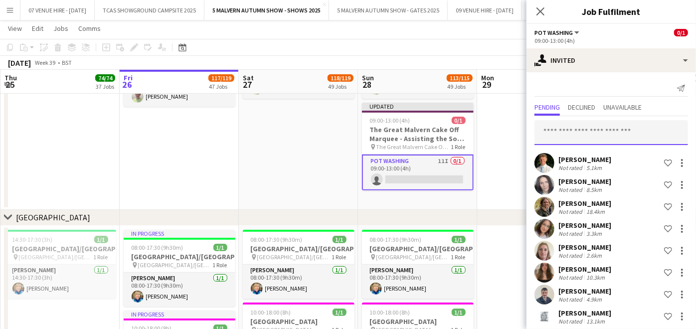
click at [589, 131] on input "text" at bounding box center [612, 132] width 154 height 25
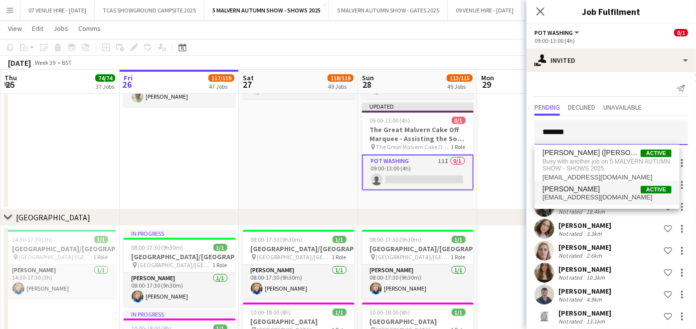
type input "*******"
click at [574, 187] on span "[PERSON_NAME]" at bounding box center [571, 189] width 57 height 8
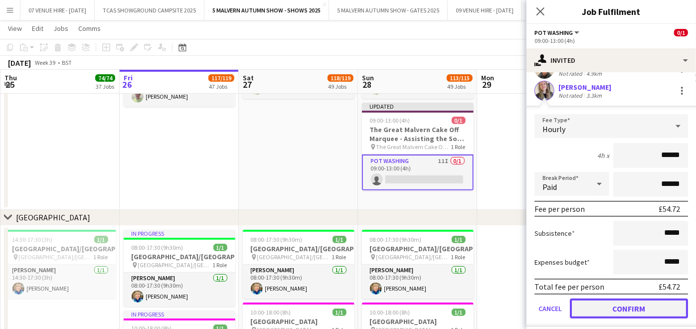
click at [651, 299] on button "Confirm" at bounding box center [629, 309] width 118 height 20
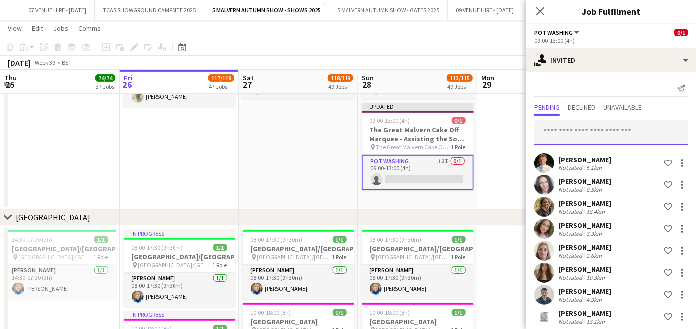
click at [585, 137] on input "text" at bounding box center [612, 132] width 154 height 25
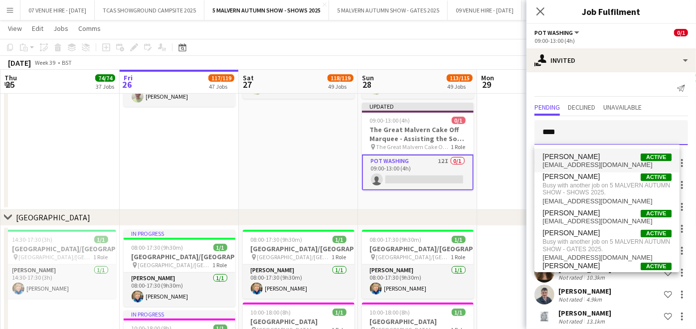
type input "****"
click at [580, 160] on span "[PERSON_NAME]" at bounding box center [571, 157] width 57 height 8
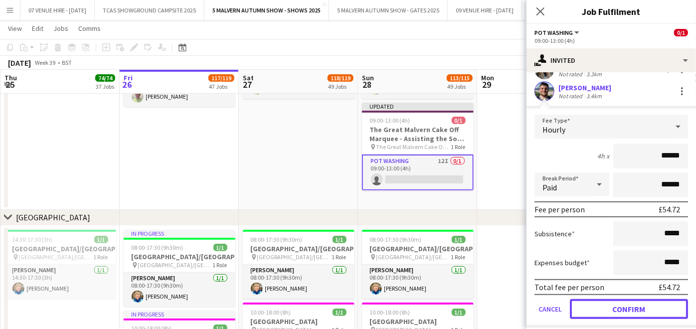
click at [645, 300] on button "Confirm" at bounding box center [629, 309] width 118 height 20
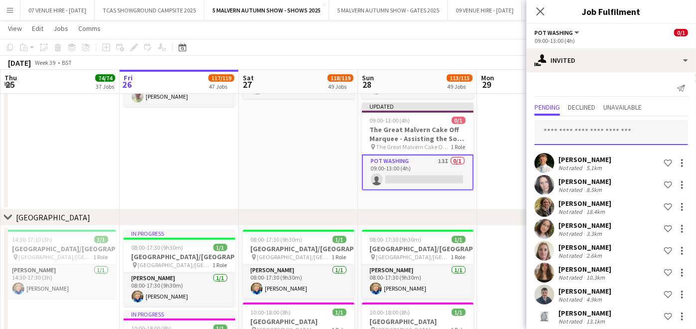
click at [596, 130] on input "text" at bounding box center [612, 132] width 154 height 25
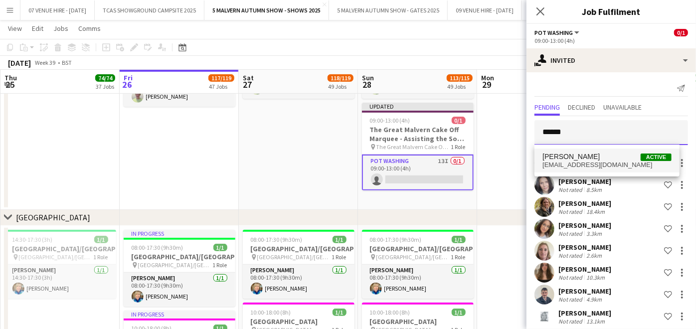
type input "******"
click at [594, 164] on span "martinandyvonne@talktalk.net" at bounding box center [607, 165] width 129 height 8
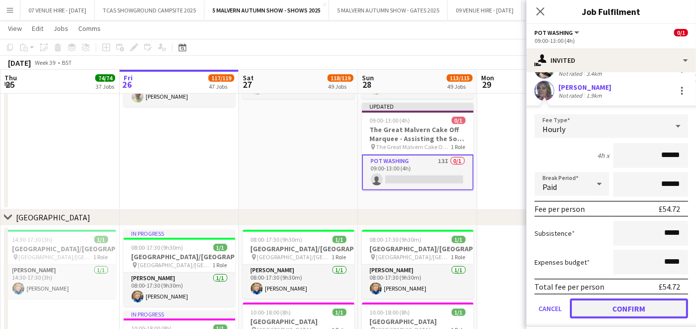
click at [641, 299] on button "Confirm" at bounding box center [629, 309] width 118 height 20
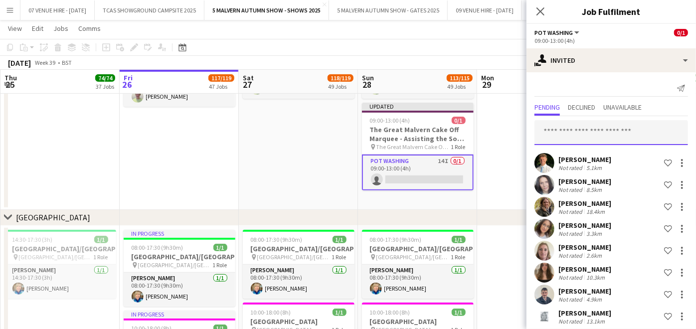
click at [592, 134] on input "text" at bounding box center [612, 132] width 154 height 25
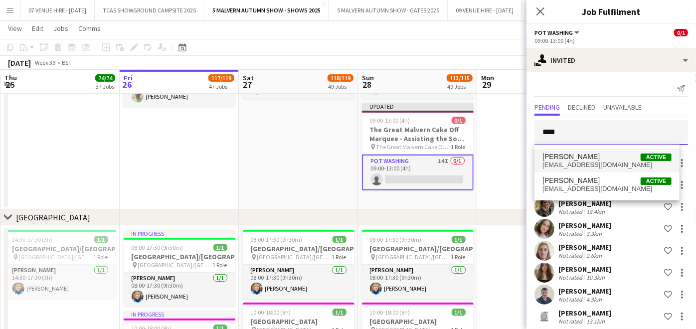
type input "****"
click at [582, 155] on span "[PERSON_NAME]" at bounding box center [571, 157] width 57 height 8
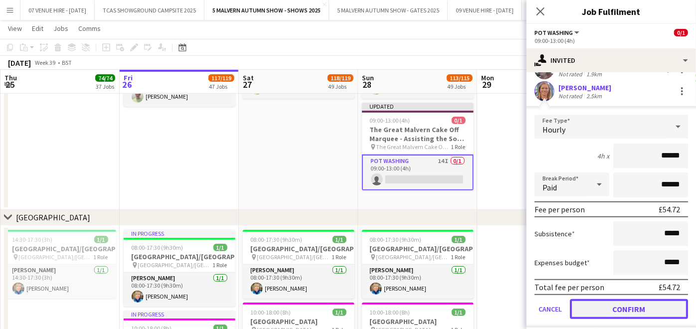
click at [644, 300] on button "Confirm" at bounding box center [629, 309] width 118 height 20
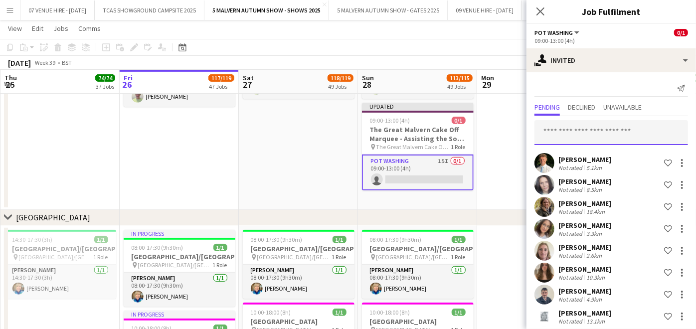
click at [611, 135] on input "text" at bounding box center [612, 132] width 154 height 25
type input "****"
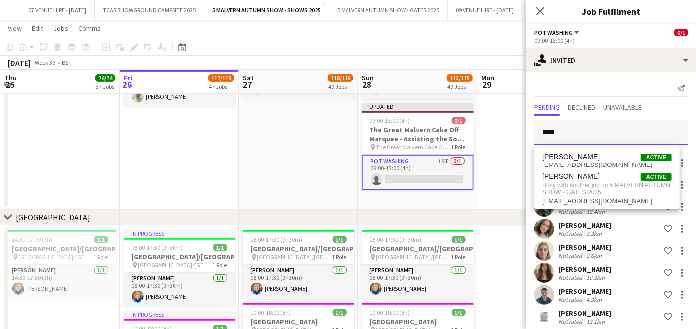
drag, startPoint x: 606, startPoint y: 135, endPoint x: 519, endPoint y: 133, distance: 86.8
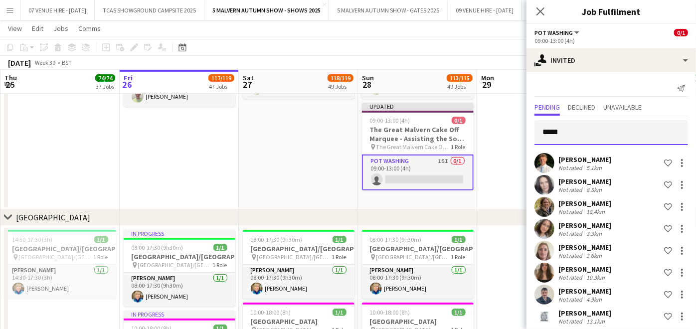
type input "******"
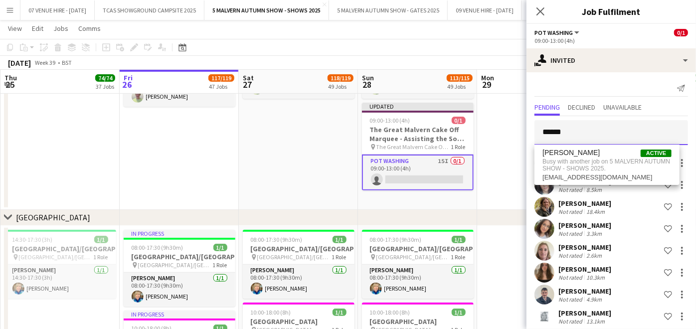
drag, startPoint x: 576, startPoint y: 133, endPoint x: 473, endPoint y: 115, distance: 104.4
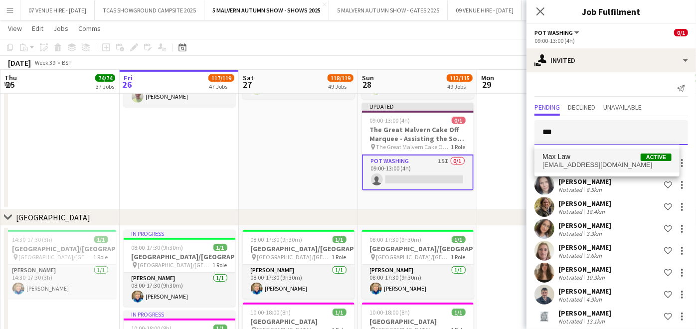
type input "***"
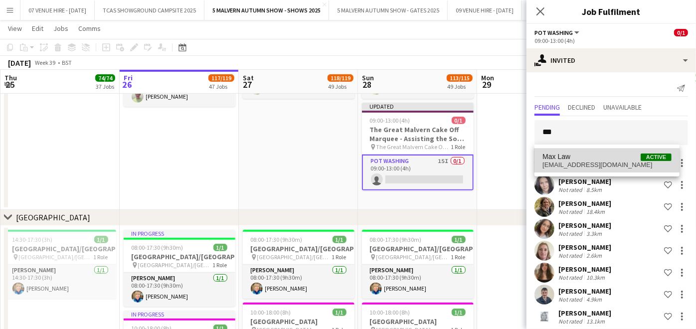
click at [555, 153] on span "Max Law" at bounding box center [557, 157] width 28 height 8
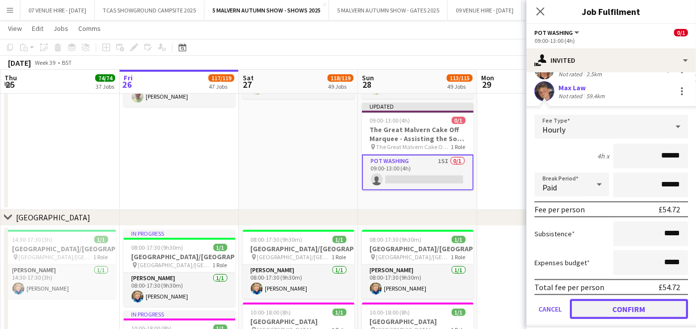
click at [649, 299] on button "Confirm" at bounding box center [629, 309] width 118 height 20
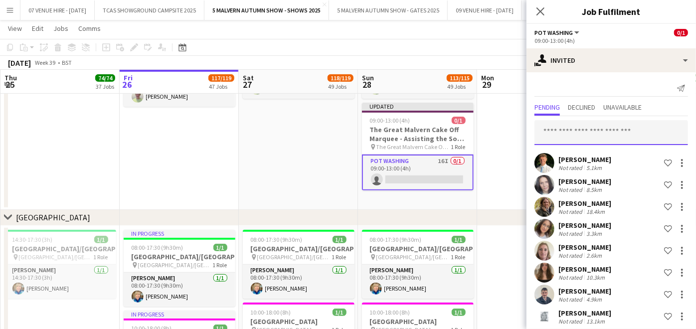
click at [596, 135] on input "text" at bounding box center [612, 132] width 154 height 25
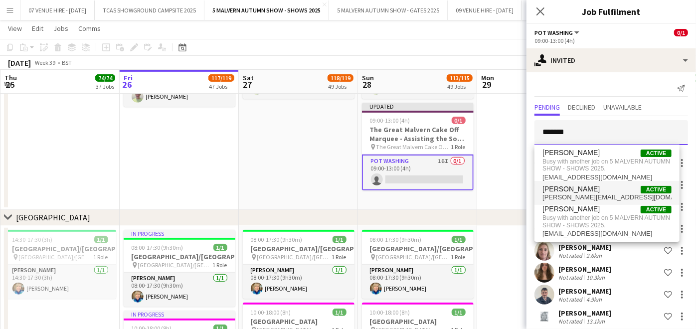
type input "*******"
click at [601, 191] on span "Michael Bliss Active" at bounding box center [607, 189] width 129 height 8
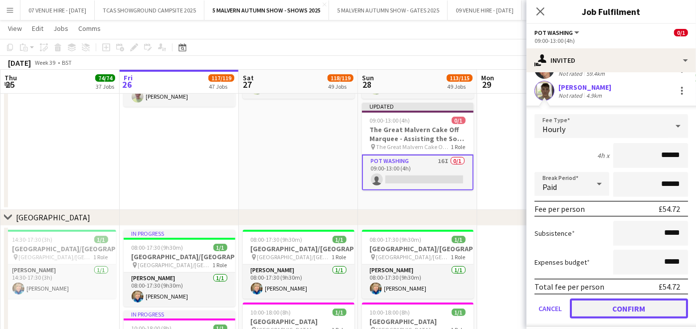
click at [625, 299] on button "Confirm" at bounding box center [629, 309] width 118 height 20
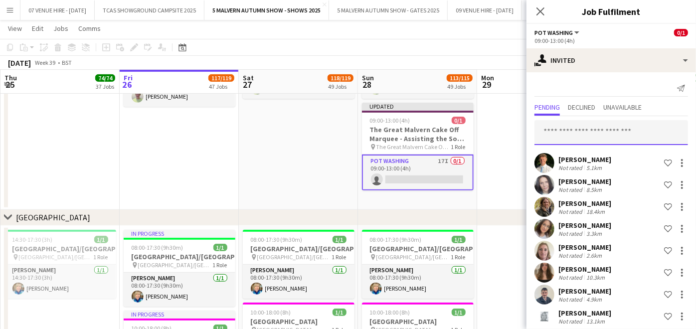
click at [616, 134] on input "text" at bounding box center [612, 132] width 154 height 25
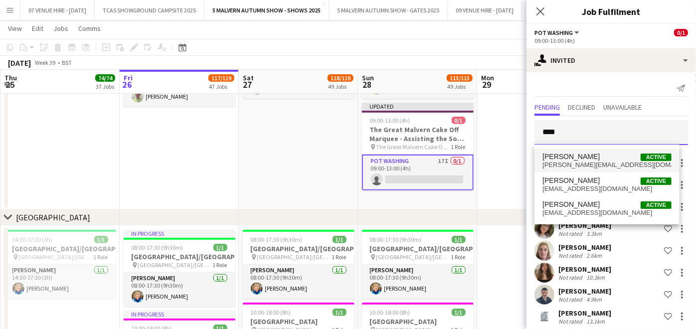
type input "****"
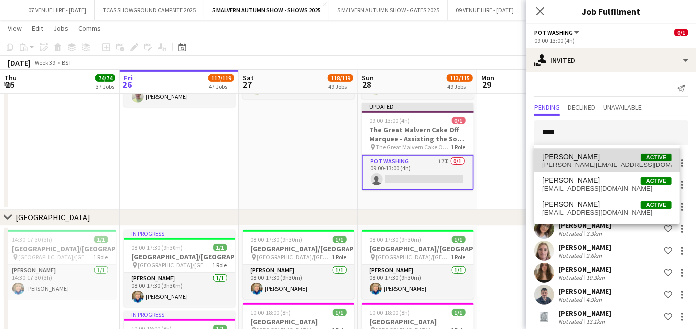
click at [577, 163] on span "millie.calvesbert@gmail.com" at bounding box center [607, 165] width 129 height 8
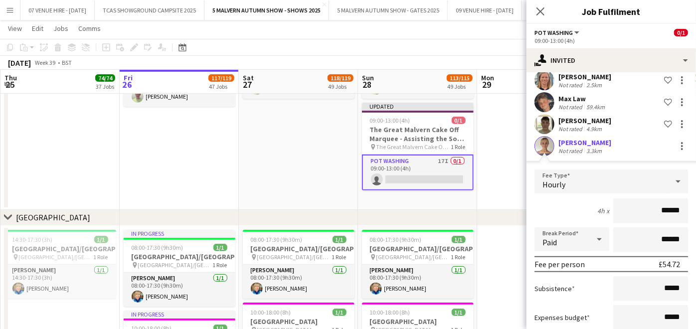
scroll to position [450, 0]
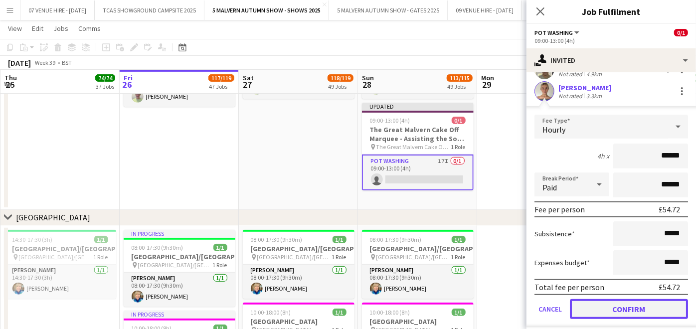
click at [664, 301] on button "Confirm" at bounding box center [629, 309] width 118 height 20
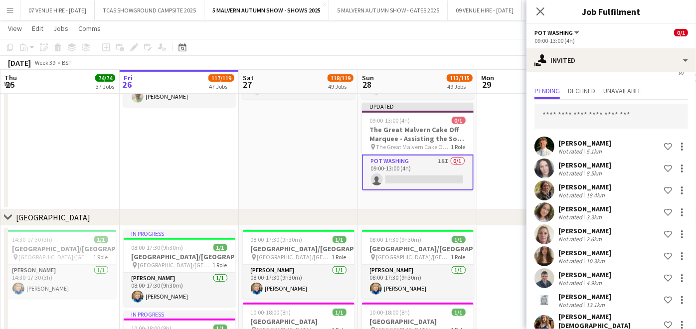
scroll to position [0, 0]
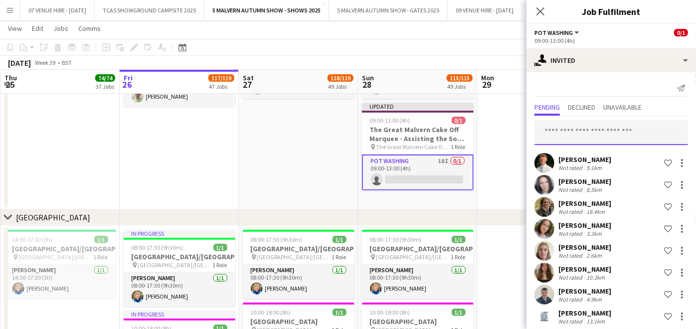
click at [613, 130] on input "text" at bounding box center [612, 132] width 154 height 25
type input "***"
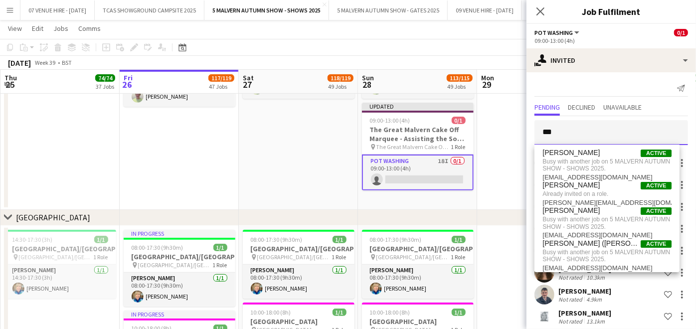
drag, startPoint x: 588, startPoint y: 135, endPoint x: 511, endPoint y: 130, distance: 77.0
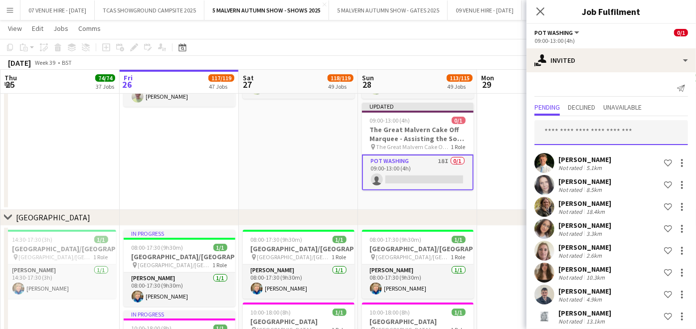
click at [564, 127] on input "text" at bounding box center [612, 132] width 154 height 25
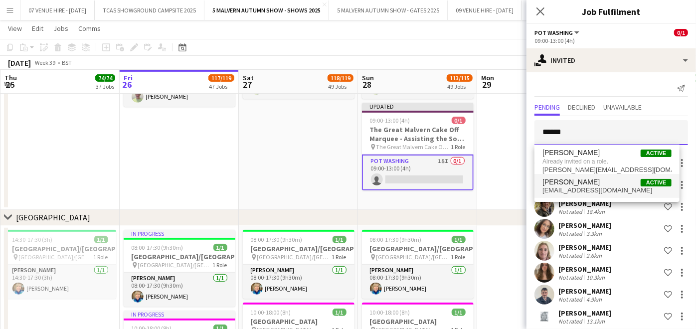
type input "******"
click at [577, 180] on span "[PERSON_NAME]" at bounding box center [571, 182] width 57 height 8
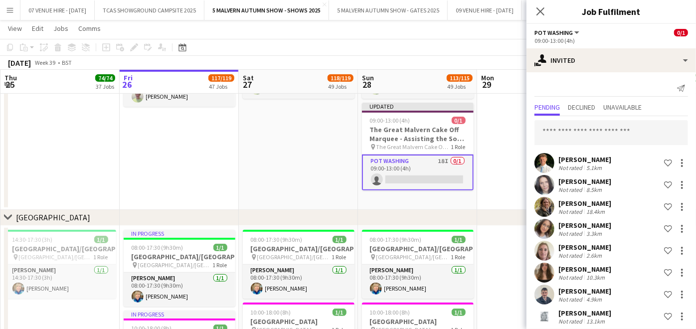
scroll to position [417, 0]
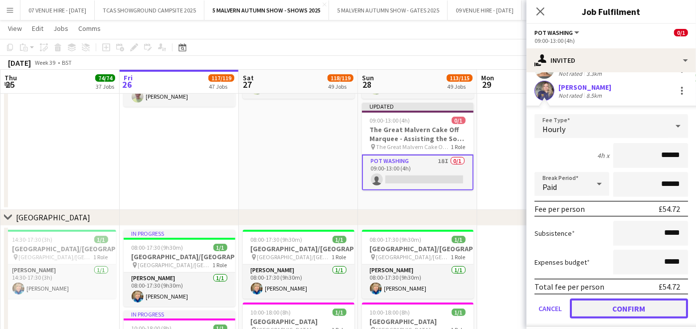
click at [600, 299] on button "Confirm" at bounding box center [629, 309] width 118 height 20
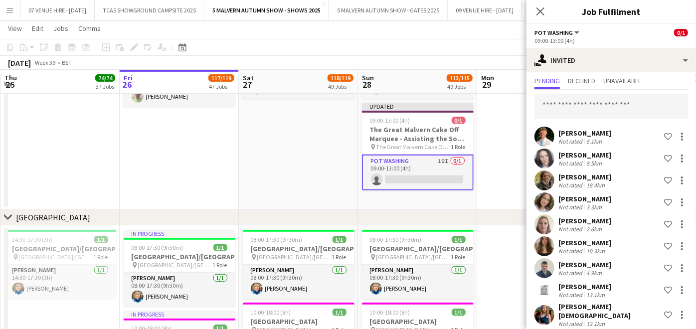
scroll to position [0, 0]
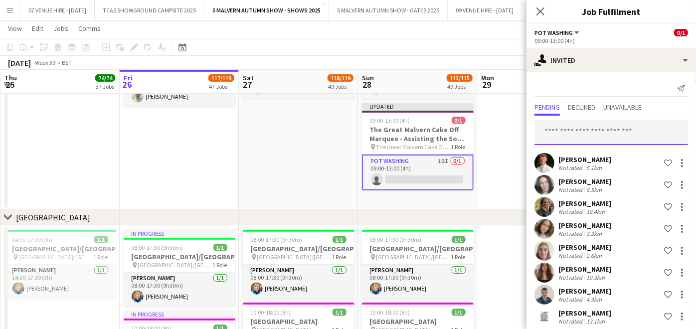
click at [586, 133] on input "text" at bounding box center [612, 132] width 154 height 25
type input "******"
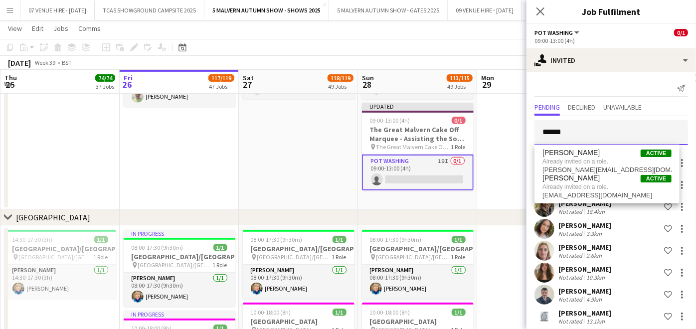
drag, startPoint x: 586, startPoint y: 133, endPoint x: 501, endPoint y: 126, distance: 84.6
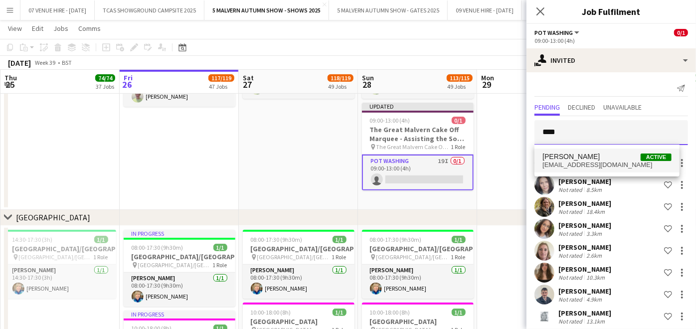
type input "****"
click at [561, 153] on span "[PERSON_NAME]" at bounding box center [571, 157] width 57 height 8
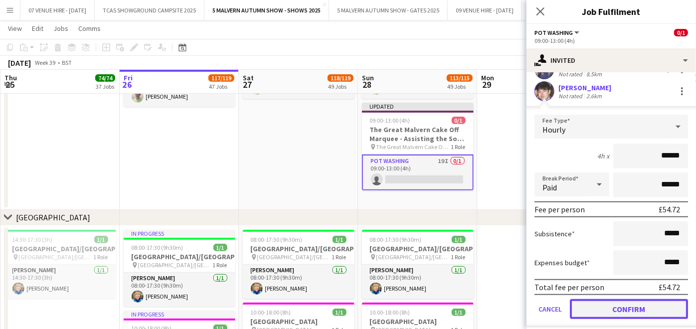
click at [623, 304] on button "Confirm" at bounding box center [629, 309] width 118 height 20
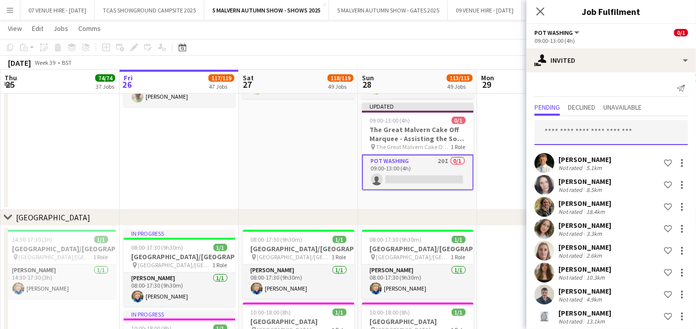
click at [604, 133] on input "text" at bounding box center [612, 132] width 154 height 25
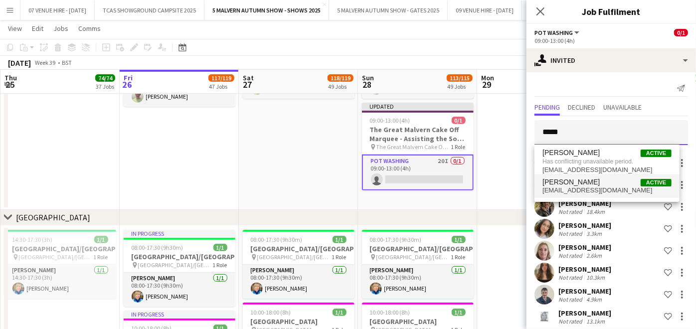
type input "*****"
click at [577, 185] on span "[PERSON_NAME]" at bounding box center [571, 182] width 57 height 8
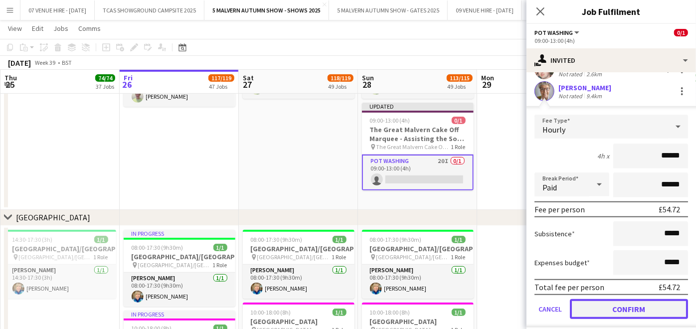
click at [652, 302] on button "Confirm" at bounding box center [629, 309] width 118 height 20
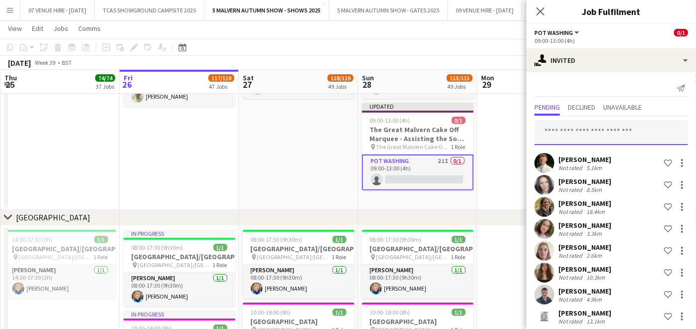
click at [621, 133] on input "text" at bounding box center [612, 132] width 154 height 25
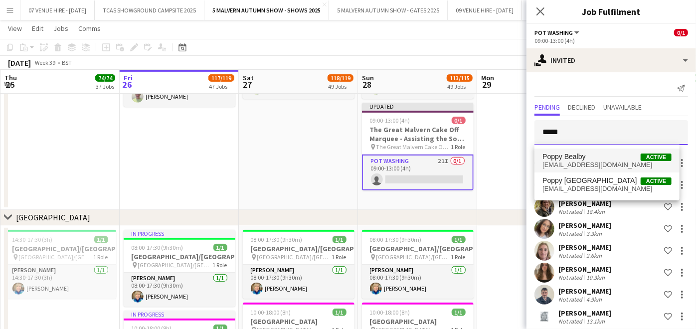
type input "*****"
click at [577, 157] on span "Poppy Bealby" at bounding box center [564, 157] width 43 height 8
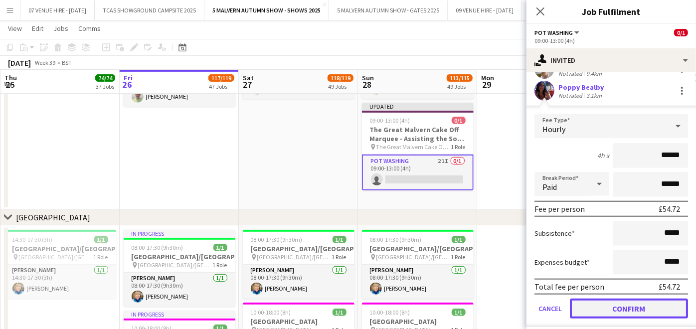
click at [639, 299] on button "Confirm" at bounding box center [629, 309] width 118 height 20
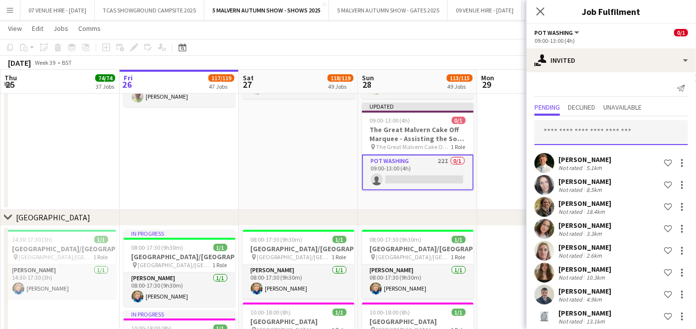
drag, startPoint x: 582, startPoint y: 139, endPoint x: 601, endPoint y: 85, distance: 56.8
click at [582, 138] on input "text" at bounding box center [612, 132] width 154 height 25
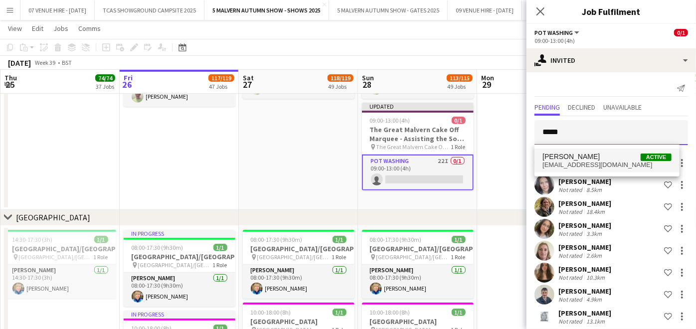
type input "*****"
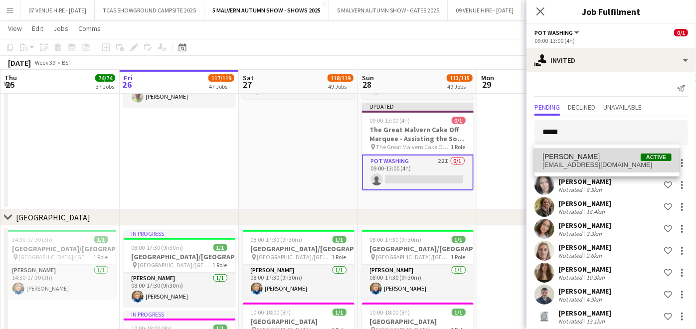
click at [576, 152] on mat-option "Rebecca Maund Active rebeccamaund@btinternet.com" at bounding box center [607, 161] width 145 height 24
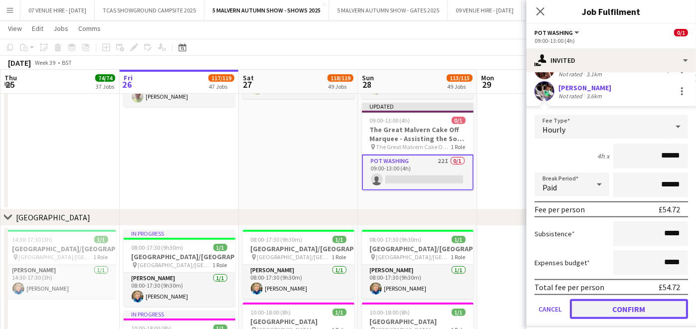
click at [648, 300] on button "Confirm" at bounding box center [629, 309] width 118 height 20
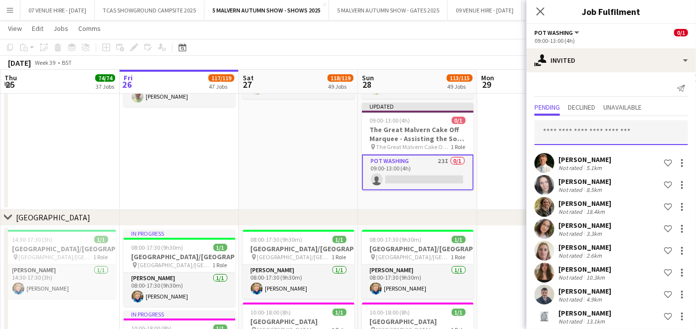
click at [629, 134] on input "text" at bounding box center [612, 132] width 154 height 25
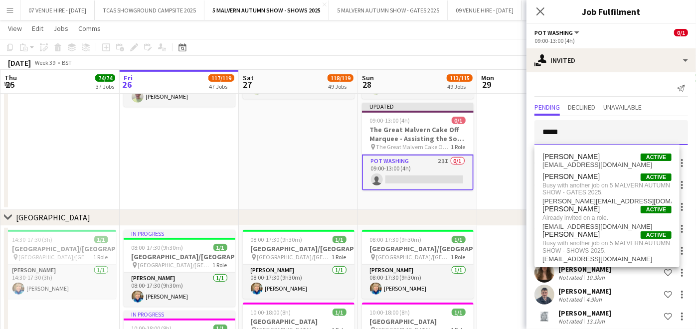
type input "******"
drag, startPoint x: 625, startPoint y: 134, endPoint x: 523, endPoint y: 125, distance: 103.1
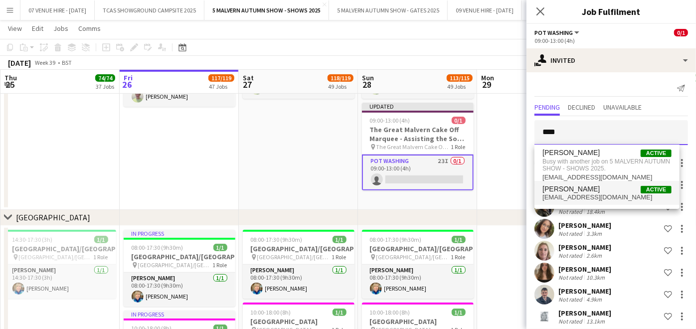
type input "****"
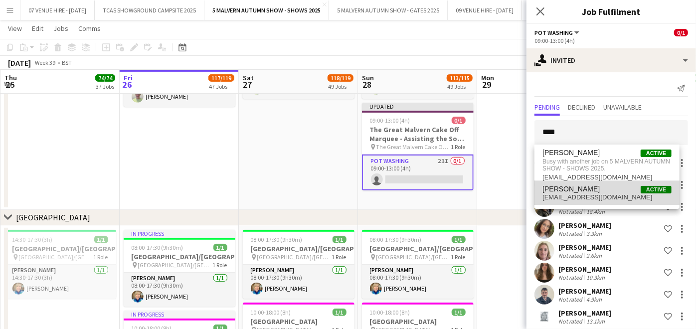
click at [575, 195] on span "[EMAIL_ADDRESS][DOMAIN_NAME]" at bounding box center [607, 198] width 129 height 8
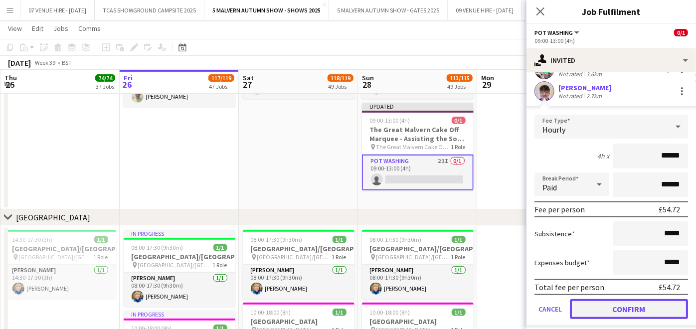
click at [640, 303] on button "Confirm" at bounding box center [629, 309] width 118 height 20
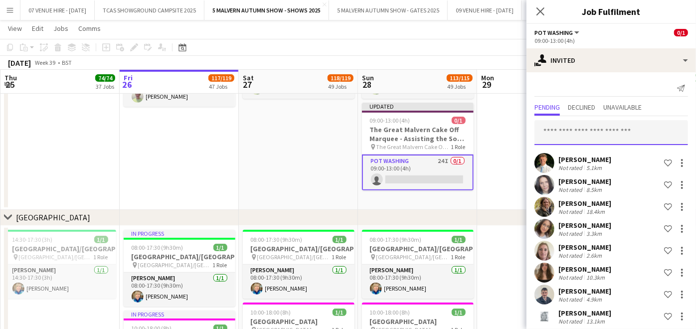
click at [616, 137] on input "text" at bounding box center [612, 132] width 154 height 25
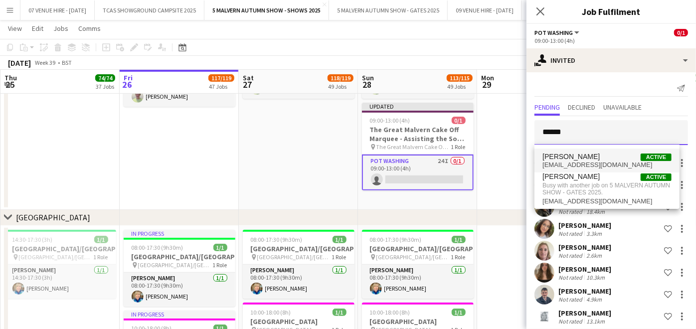
type input "******"
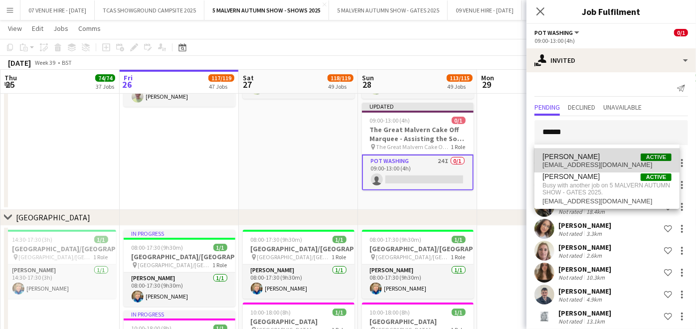
click at [575, 153] on span "[PERSON_NAME]" at bounding box center [571, 157] width 57 height 8
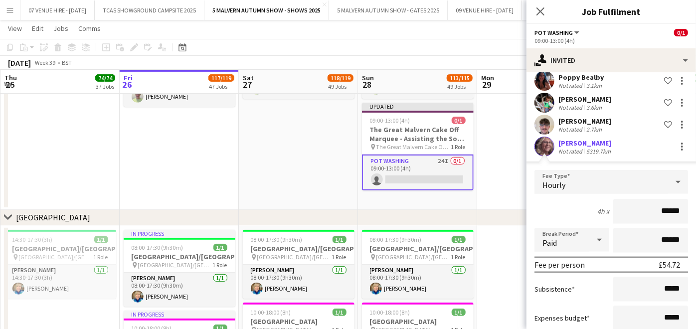
scroll to position [604, 0]
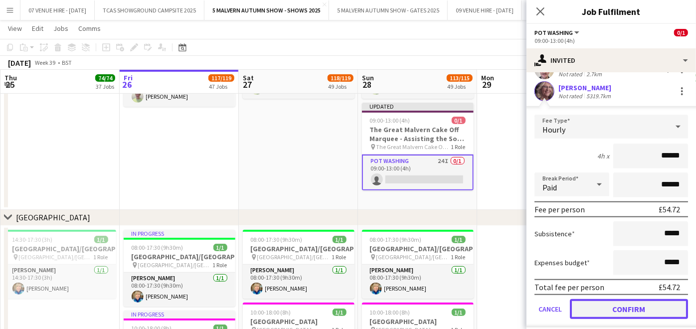
click at [632, 300] on button "Confirm" at bounding box center [629, 309] width 118 height 20
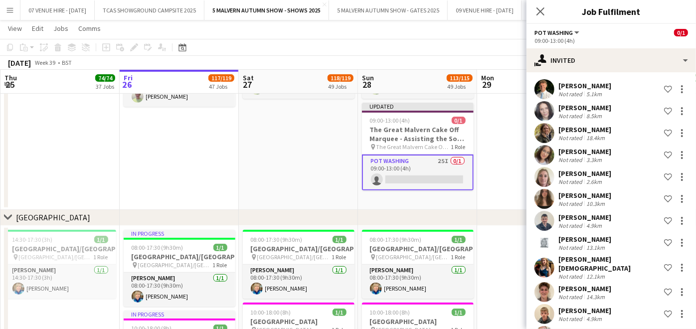
scroll to position [0, 0]
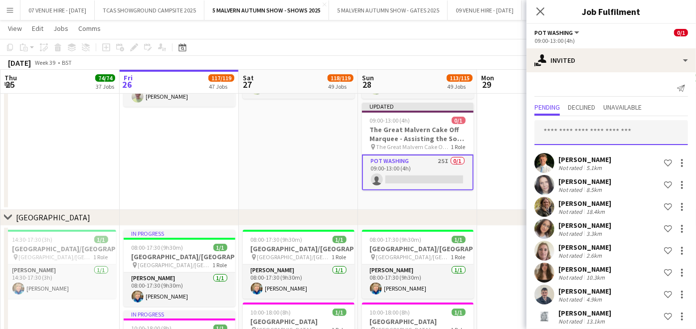
click at [606, 132] on input "text" at bounding box center [612, 132] width 154 height 25
type input "*"
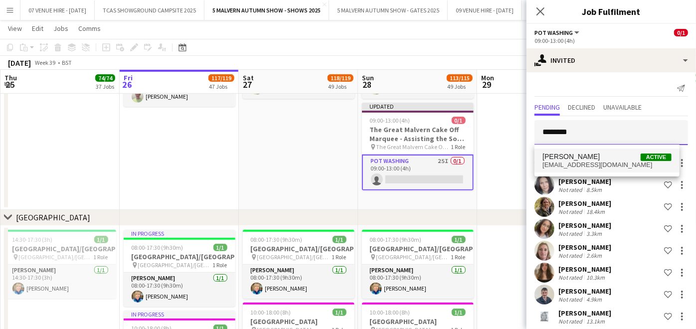
type input "********"
click at [587, 163] on span "[EMAIL_ADDRESS][DOMAIN_NAME]" at bounding box center [607, 165] width 129 height 8
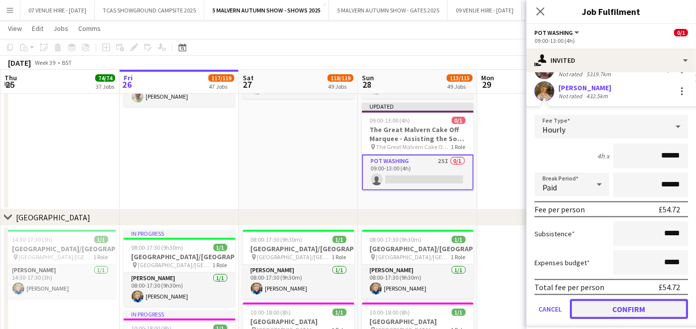
click at [648, 304] on button "Confirm" at bounding box center [629, 309] width 118 height 20
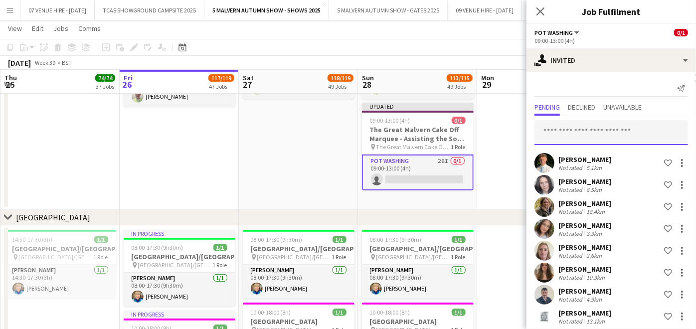
click at [599, 131] on input "text" at bounding box center [612, 132] width 154 height 25
type input "****"
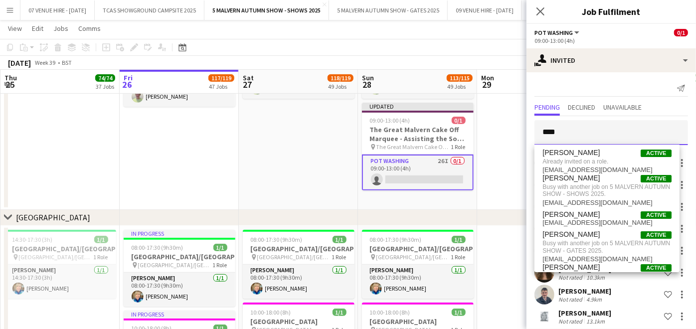
drag, startPoint x: 584, startPoint y: 135, endPoint x: 529, endPoint y: 103, distance: 63.7
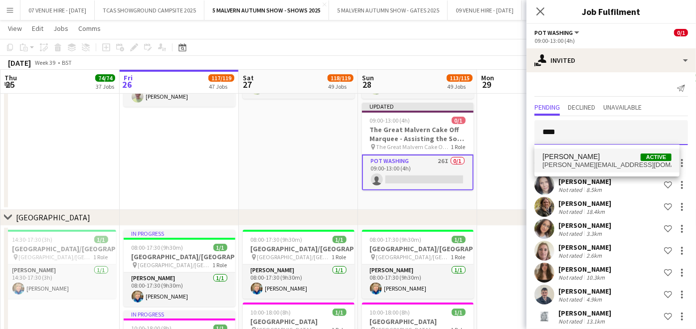
type input "****"
click at [596, 163] on span "finn@crownswell.net" at bounding box center [607, 165] width 129 height 8
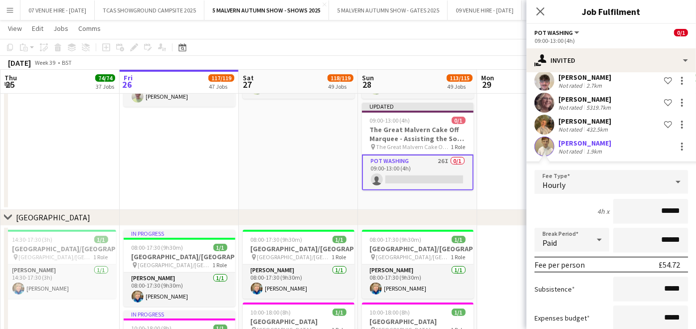
scroll to position [648, 0]
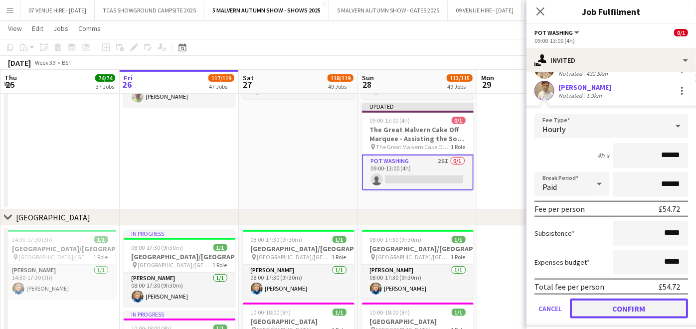
click at [642, 299] on button "Confirm" at bounding box center [629, 309] width 118 height 20
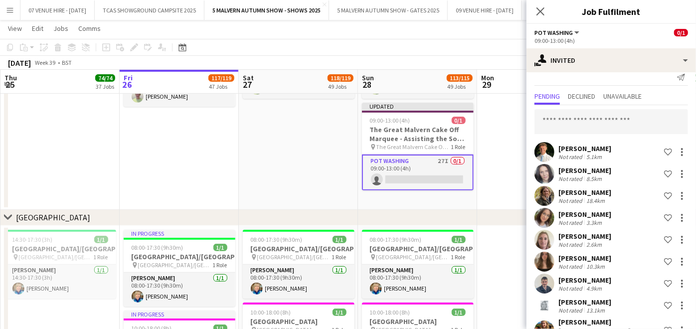
scroll to position [0, 0]
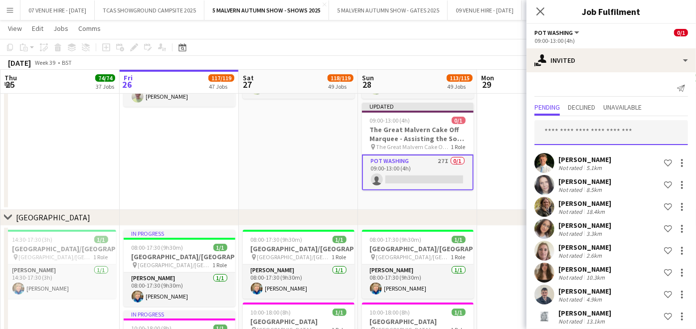
click at [580, 134] on input "text" at bounding box center [612, 132] width 154 height 25
type input "******"
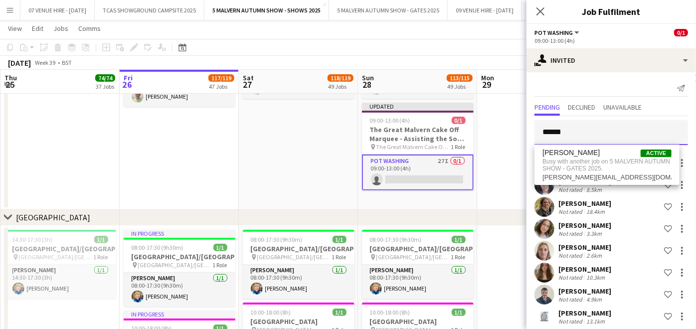
drag, startPoint x: 588, startPoint y: 124, endPoint x: 537, endPoint y: 123, distance: 50.4
click at [544, 124] on input "******" at bounding box center [612, 132] width 154 height 25
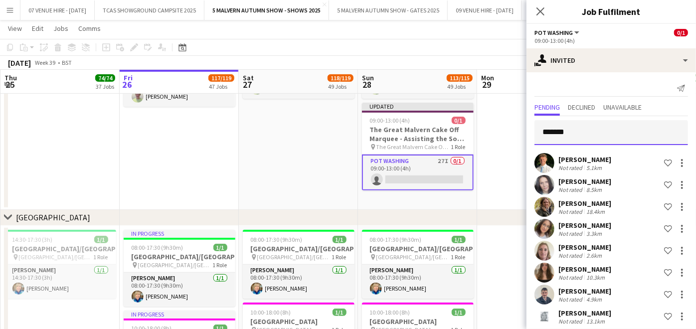
click at [562, 133] on input "*******" at bounding box center [612, 132] width 154 height 25
type input "******"
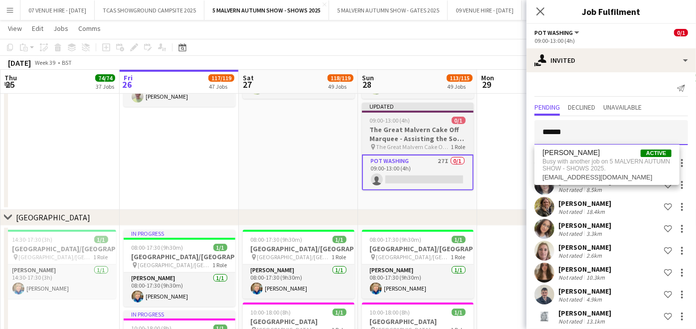
drag, startPoint x: 507, startPoint y: 127, endPoint x: 463, endPoint y: 121, distance: 44.3
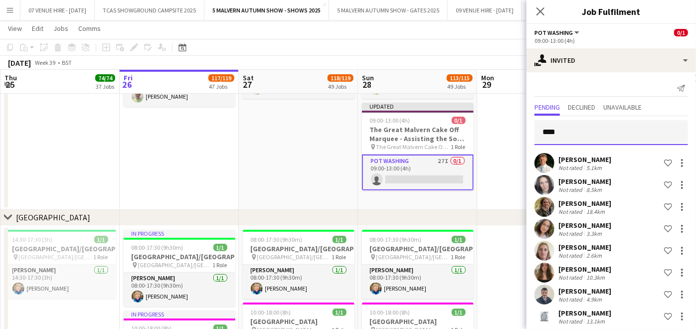
type input "*****"
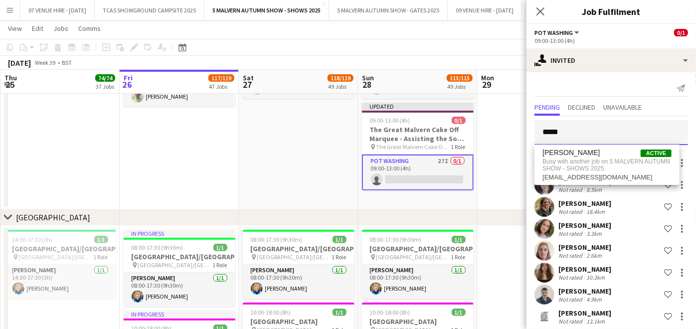
drag, startPoint x: 579, startPoint y: 134, endPoint x: 473, endPoint y: 117, distance: 107.1
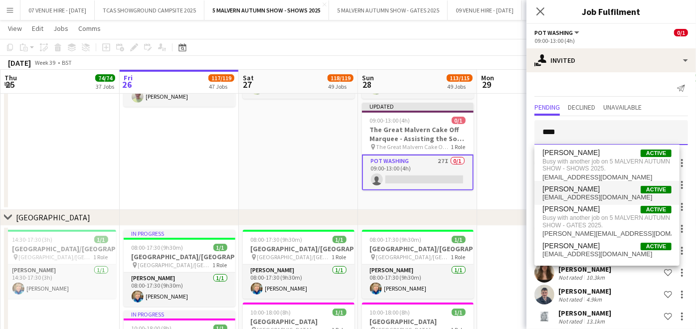
type input "****"
click at [576, 198] on span "[EMAIL_ADDRESS][DOMAIN_NAME]" at bounding box center [607, 198] width 129 height 8
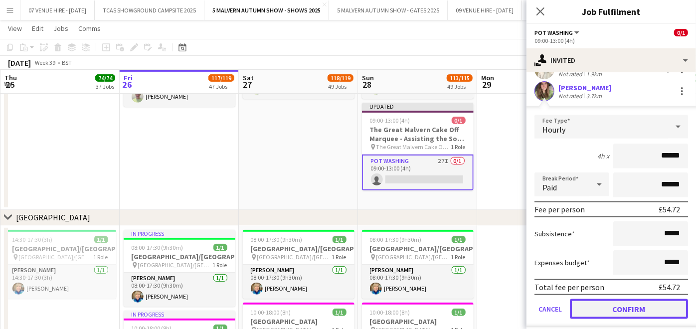
click at [634, 299] on button "Confirm" at bounding box center [629, 309] width 118 height 20
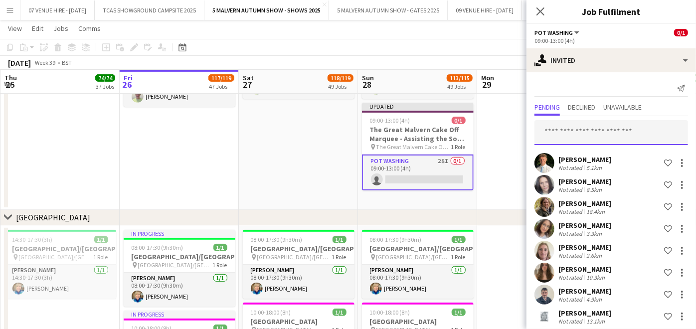
click at [607, 135] on input "text" at bounding box center [612, 132] width 154 height 25
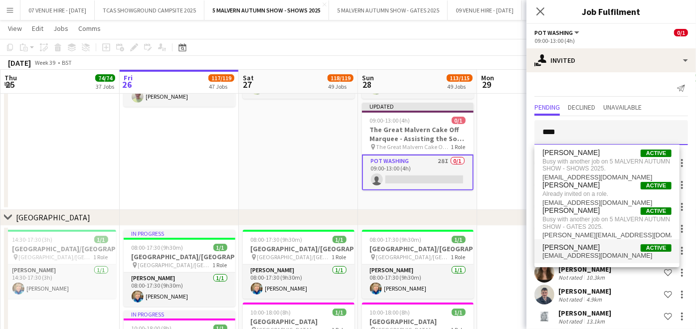
type input "****"
click at [573, 250] on span "Chloe Pitt Active" at bounding box center [607, 247] width 129 height 8
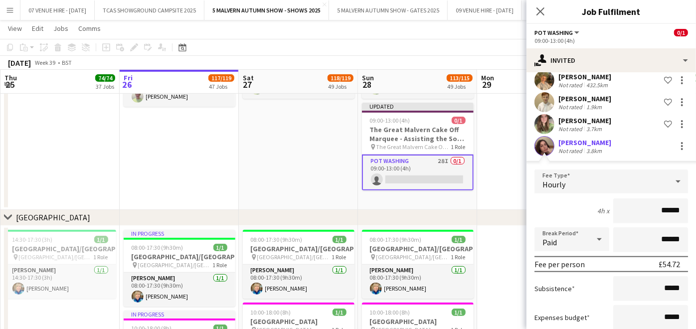
scroll to position [692, 0]
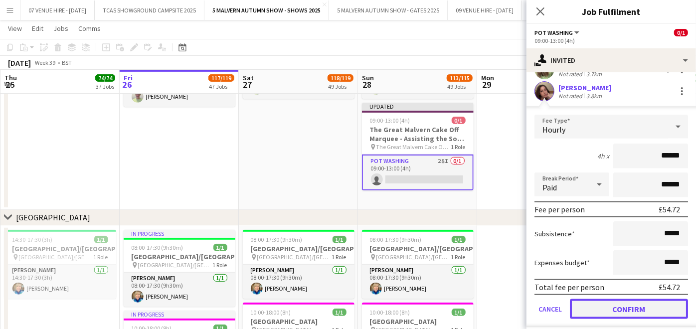
click at [625, 299] on button "Confirm" at bounding box center [629, 309] width 118 height 20
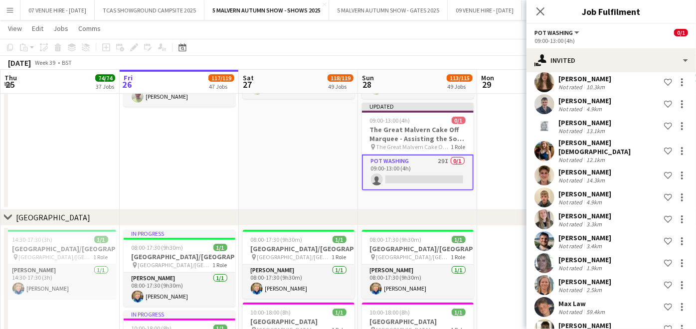
scroll to position [0, 0]
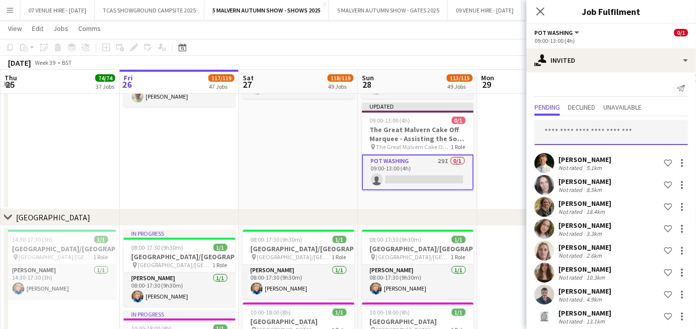
click at [590, 134] on input "text" at bounding box center [612, 132] width 154 height 25
type input "****"
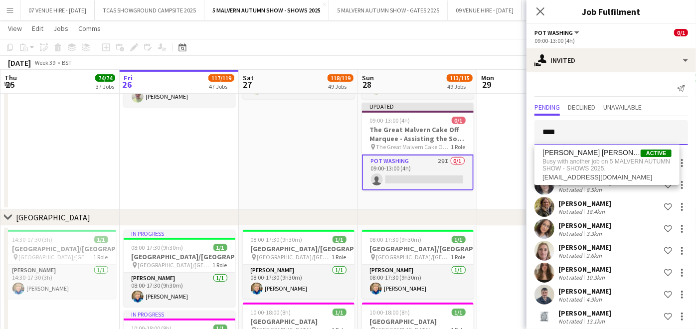
drag, startPoint x: 590, startPoint y: 134, endPoint x: 498, endPoint y: 120, distance: 92.8
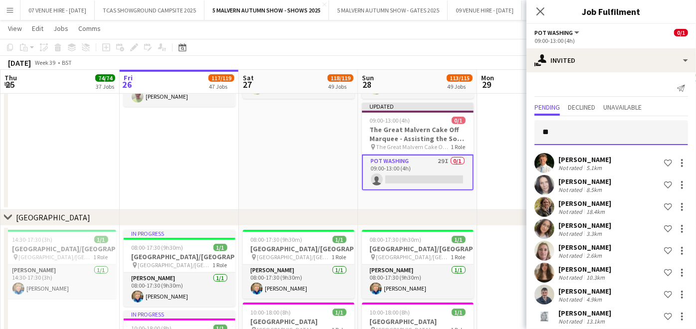
type input "*"
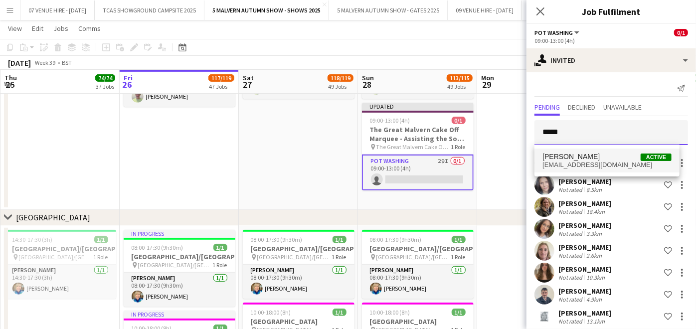
type input "*****"
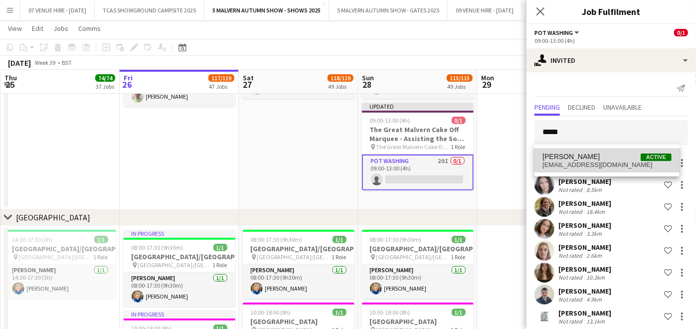
click at [573, 160] on span "[PERSON_NAME]" at bounding box center [571, 157] width 57 height 8
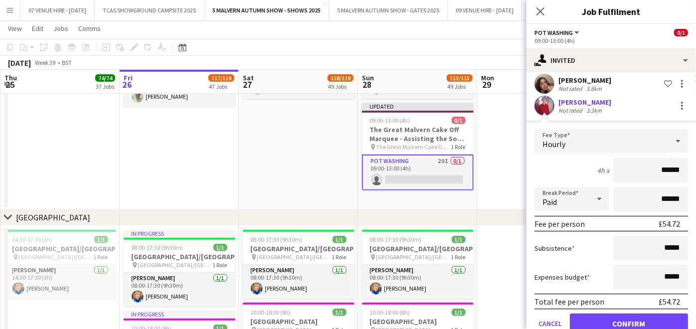
scroll to position [714, 0]
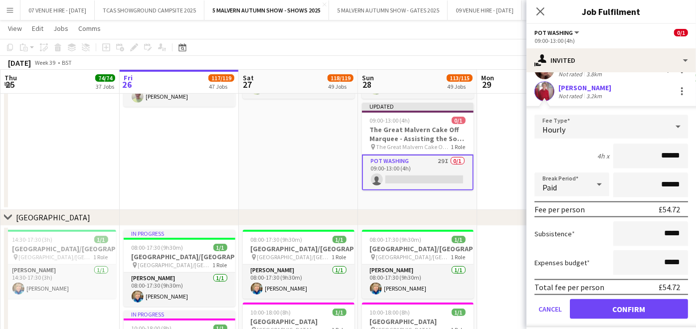
click at [642, 311] on form "Fee Type Hourly 4h x ****** Break Period Paid ****** Fee per person £54.72 Subs…" at bounding box center [612, 221] width 170 height 213
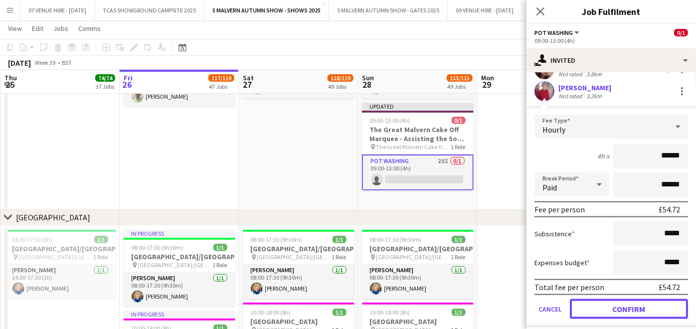
drag, startPoint x: 644, startPoint y: 300, endPoint x: 640, endPoint y: 283, distance: 17.1
click at [644, 300] on button "Confirm" at bounding box center [629, 309] width 118 height 20
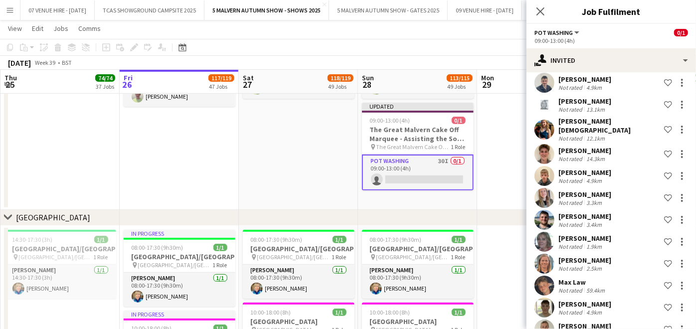
scroll to position [0, 0]
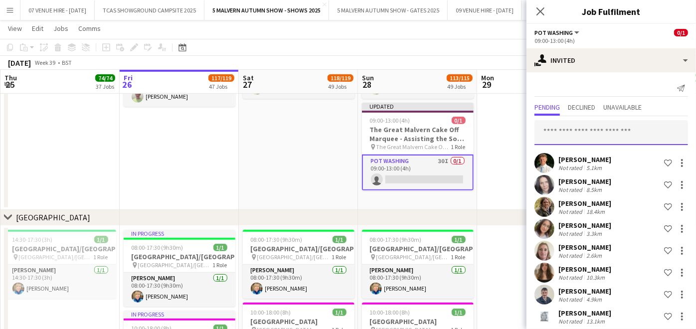
click at [591, 135] on input "text" at bounding box center [612, 132] width 154 height 25
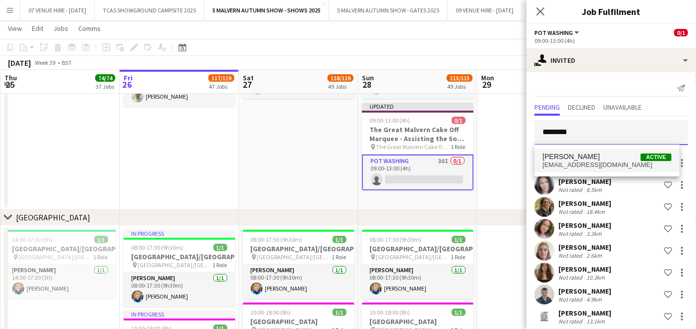
type input "********"
click at [586, 154] on span "[PERSON_NAME]" at bounding box center [571, 157] width 57 height 8
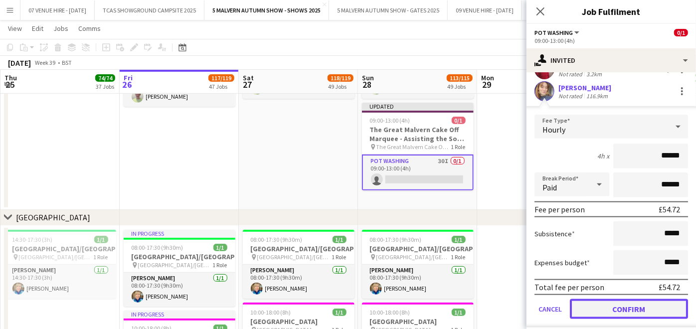
click at [642, 302] on button "Confirm" at bounding box center [629, 309] width 118 height 20
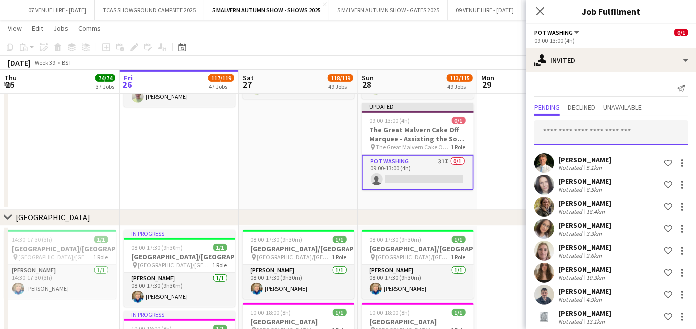
click at [604, 137] on input "text" at bounding box center [612, 132] width 154 height 25
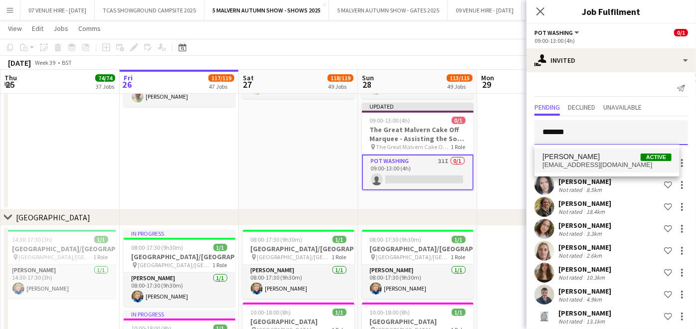
type input "*******"
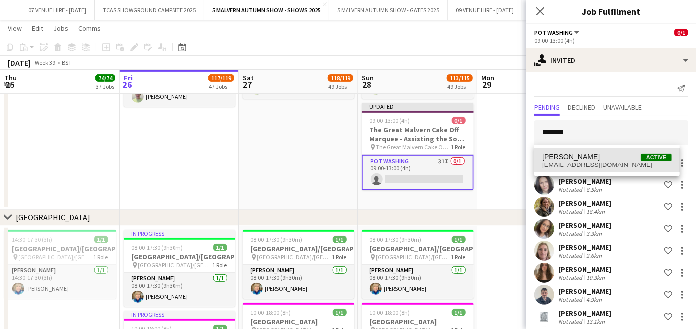
click at [576, 153] on span "[PERSON_NAME]" at bounding box center [571, 157] width 57 height 8
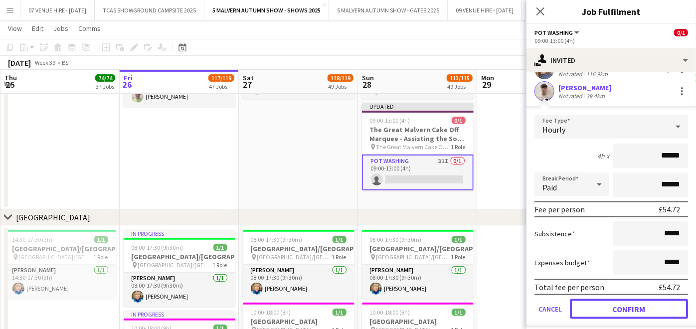
click at [645, 299] on button "Confirm" at bounding box center [629, 309] width 118 height 20
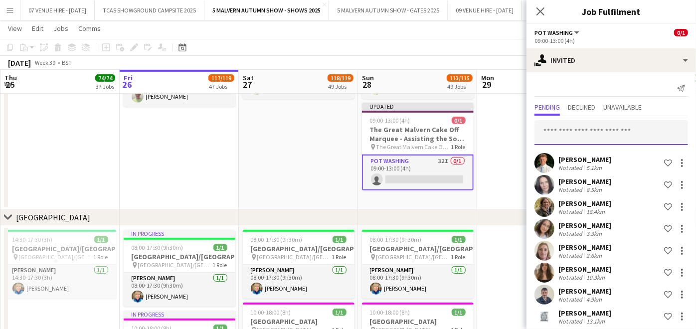
click at [643, 131] on input "text" at bounding box center [612, 132] width 154 height 25
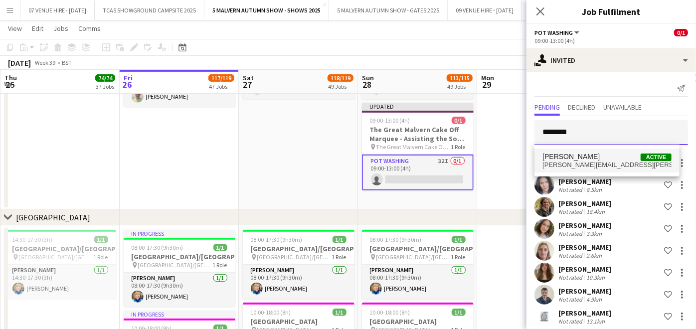
type input "********"
click at [588, 167] on span "isabelle.morgan@gmail.com" at bounding box center [607, 165] width 129 height 8
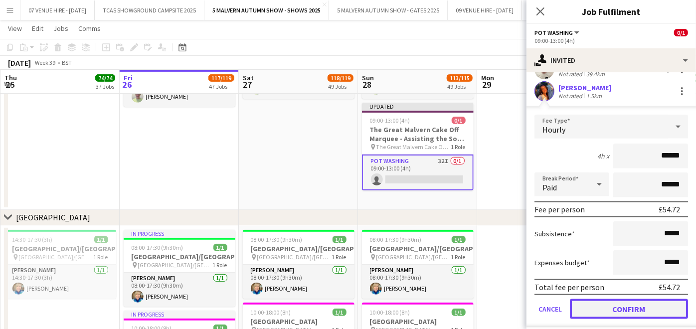
click at [622, 304] on button "Confirm" at bounding box center [629, 309] width 118 height 20
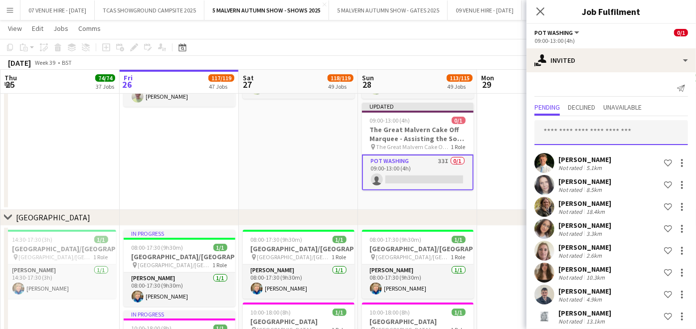
click at [595, 135] on input "text" at bounding box center [612, 132] width 154 height 25
type input "*****"
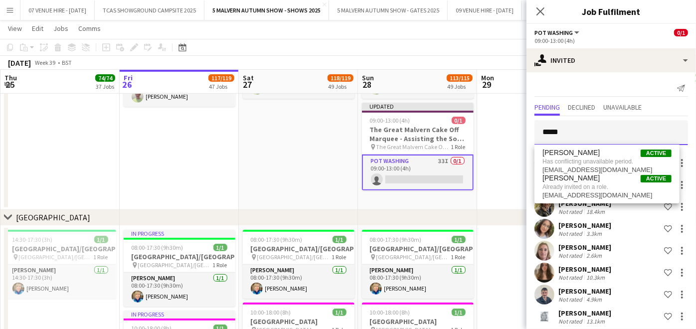
drag, startPoint x: 576, startPoint y: 135, endPoint x: 531, endPoint y: 131, distance: 45.6
click at [531, 131] on form "*****" at bounding box center [612, 132] width 170 height 25
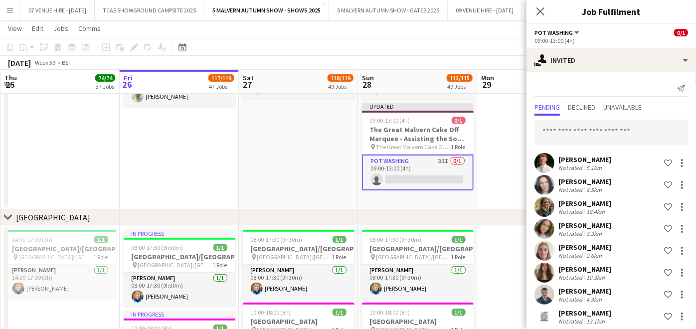
click at [498, 129] on app-date-cell at bounding box center [536, 113] width 119 height 193
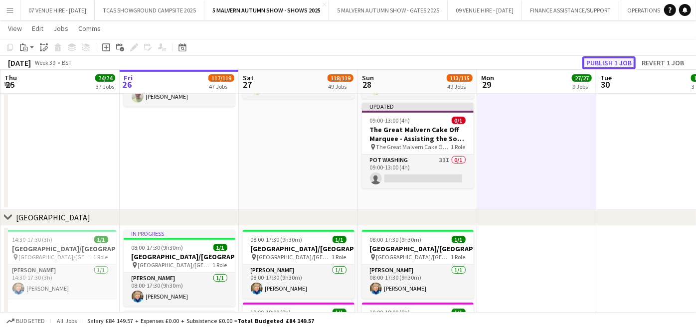
click at [610, 63] on button "Publish 1 job" at bounding box center [609, 62] width 53 height 13
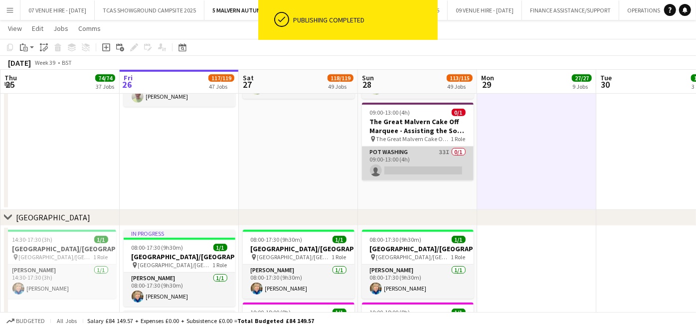
click at [416, 164] on app-card-role "Pot Washing 33I 0/1 09:00-13:00 (4h) single-neutral-actions" at bounding box center [418, 164] width 112 height 34
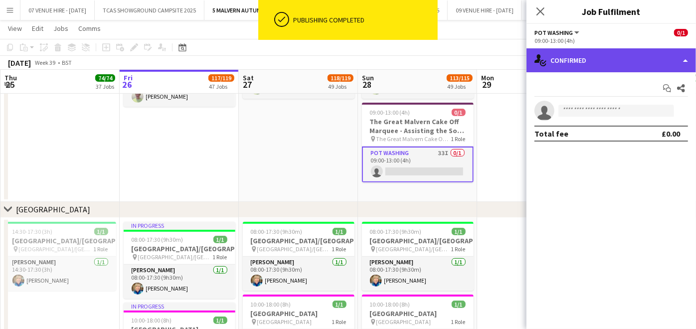
click at [596, 66] on div "single-neutral-actions-check-2 Confirmed" at bounding box center [612, 60] width 170 height 24
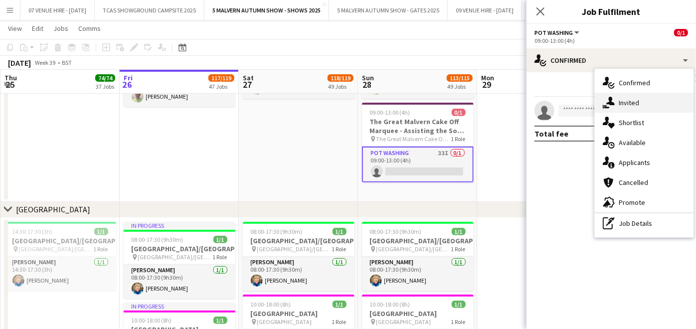
click at [619, 102] on span "Invited" at bounding box center [629, 102] width 20 height 9
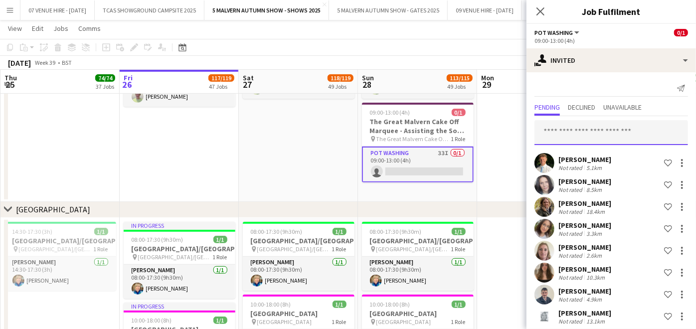
click at [598, 131] on input "text" at bounding box center [612, 132] width 154 height 25
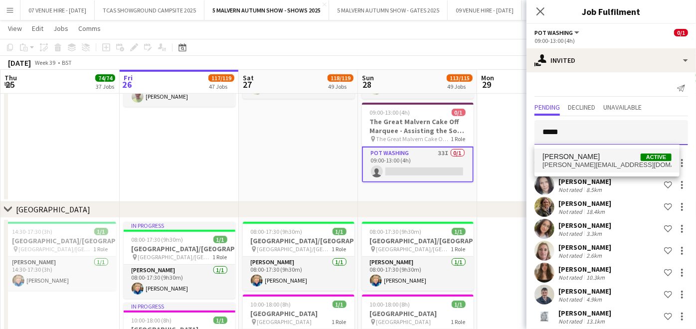
type input "*****"
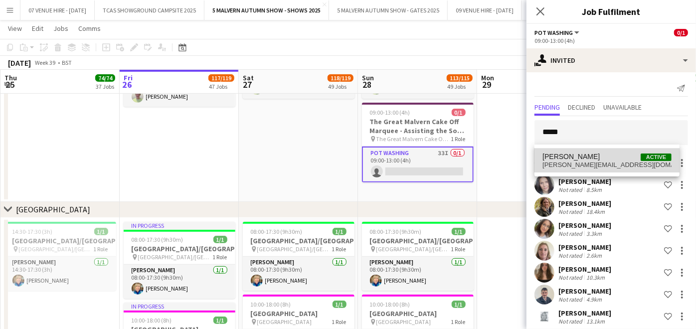
click at [600, 159] on span "[PERSON_NAME]" at bounding box center [571, 157] width 57 height 8
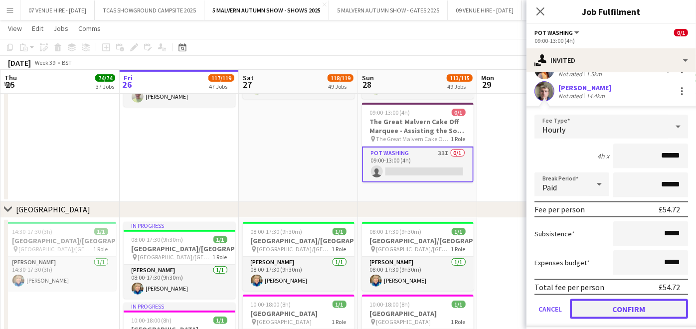
click at [614, 299] on button "Confirm" at bounding box center [629, 309] width 118 height 20
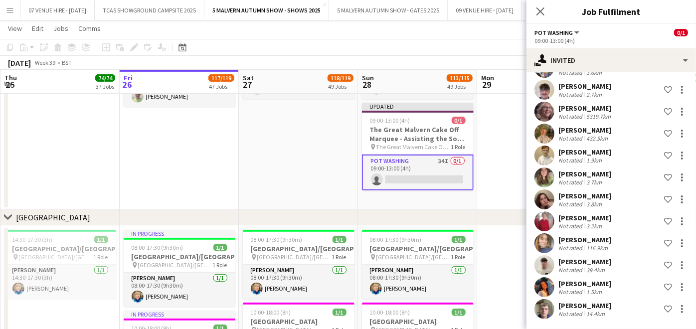
scroll to position [577, 0]
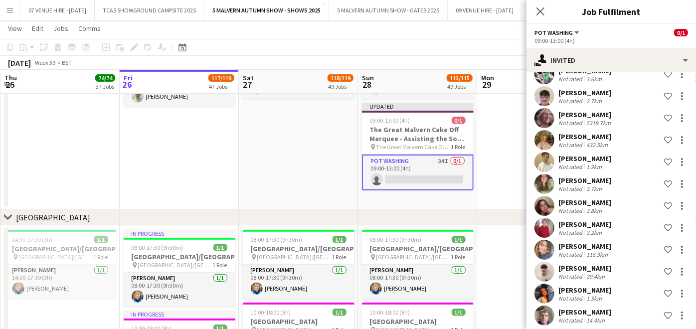
click at [496, 158] on app-date-cell at bounding box center [536, 113] width 119 height 193
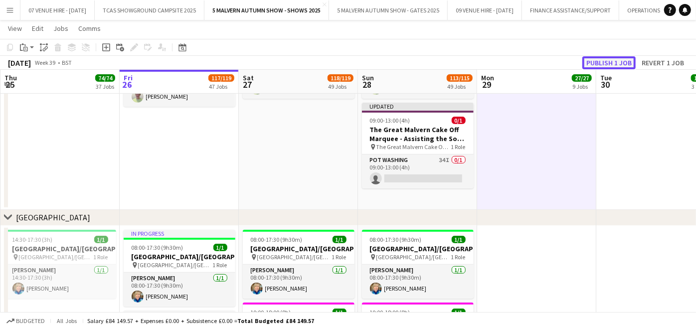
click at [615, 61] on button "Publish 1 job" at bounding box center [609, 62] width 53 height 13
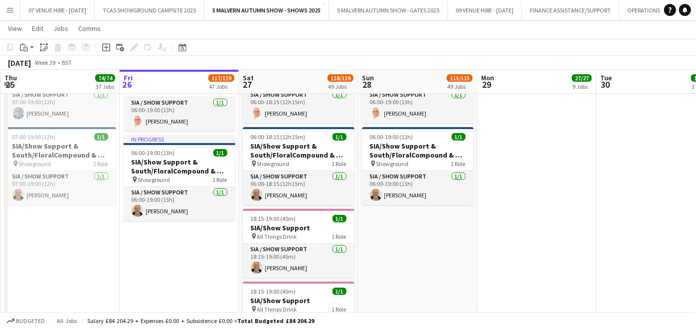
scroll to position [1347, 0]
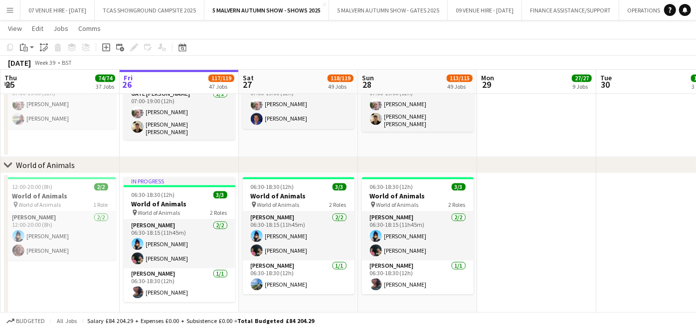
click at [512, 262] on app-date-cell at bounding box center [536, 248] width 119 height 150
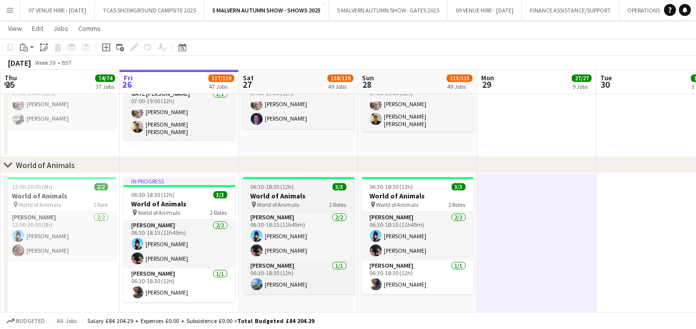
click at [286, 195] on h3 "World of Animals" at bounding box center [299, 196] width 112 height 9
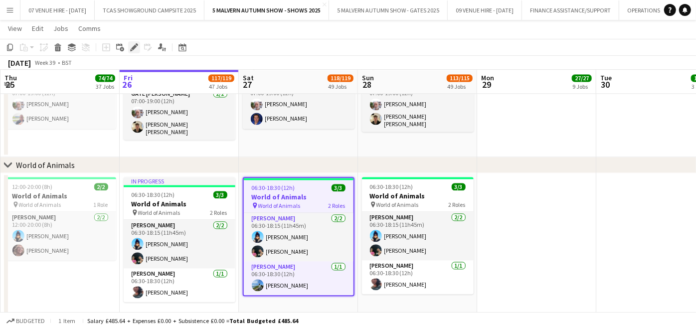
click at [132, 47] on icon "Edit" at bounding box center [134, 47] width 8 height 8
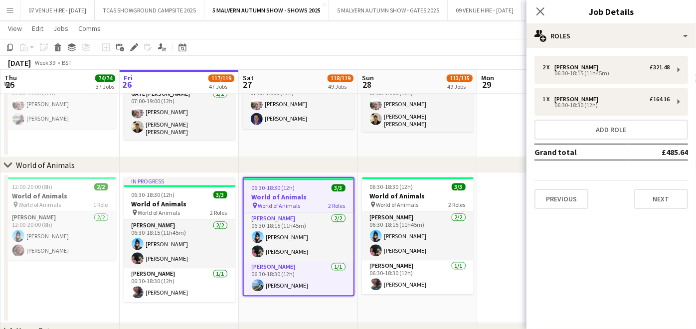
drag, startPoint x: 204, startPoint y: 315, endPoint x: 209, endPoint y: 311, distance: 6.5
click at [206, 315] on app-date-cell "In progress 06:30-18:30 (12h) 3/3 World of Animals pin World of Animals 2 Roles…" at bounding box center [179, 248] width 119 height 150
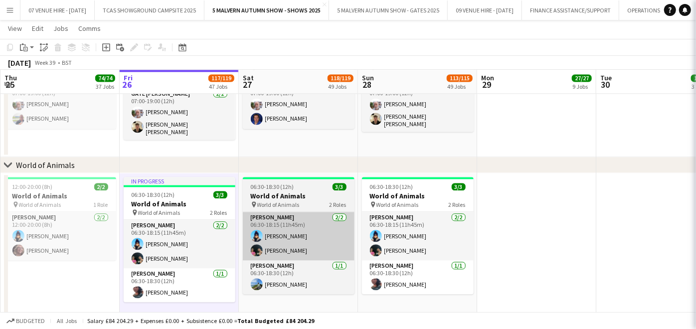
scroll to position [0, 236]
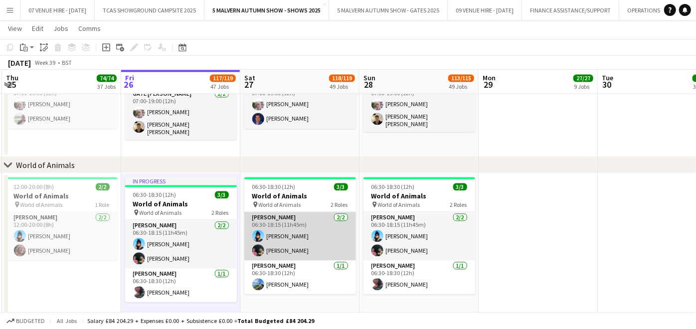
click at [283, 250] on app-card-role "[PERSON_NAME] [DATE] 06:30-18:15 (11h45m) [PERSON_NAME] [PERSON_NAME]" at bounding box center [300, 236] width 112 height 48
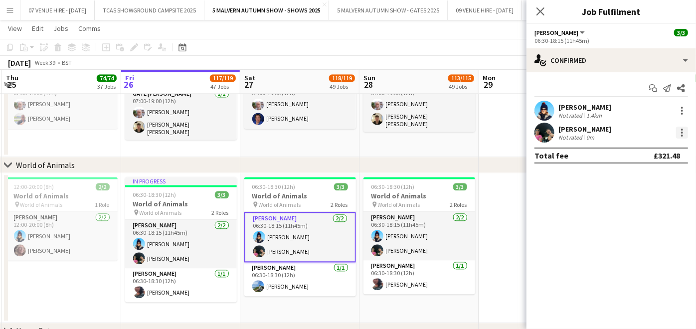
click at [682, 132] on div at bounding box center [682, 133] width 2 height 2
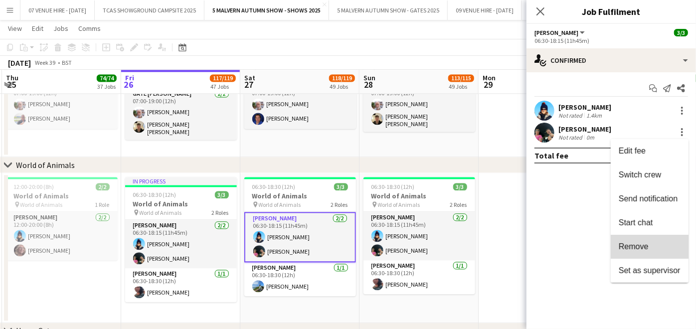
click at [649, 239] on button "Remove" at bounding box center [650, 247] width 78 height 24
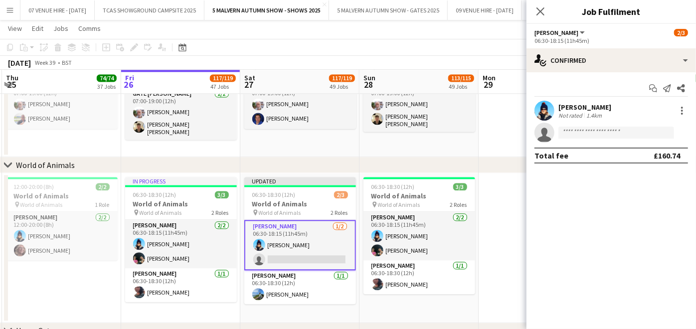
click at [497, 220] on app-date-cell at bounding box center [538, 248] width 119 height 150
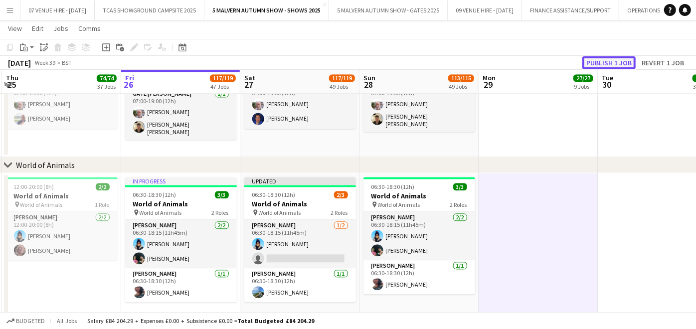
click at [604, 57] on button "Publish 1 job" at bounding box center [609, 62] width 53 height 13
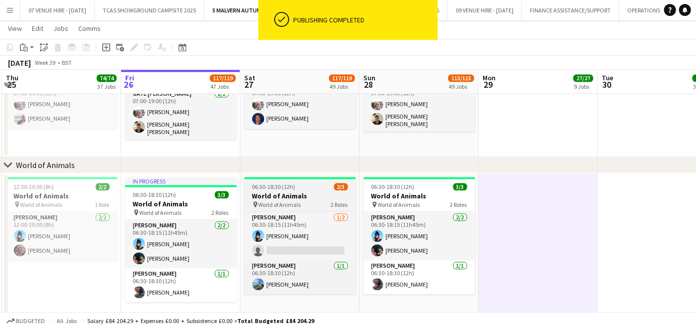
click at [285, 196] on h3 "World of Animals" at bounding box center [300, 196] width 112 height 9
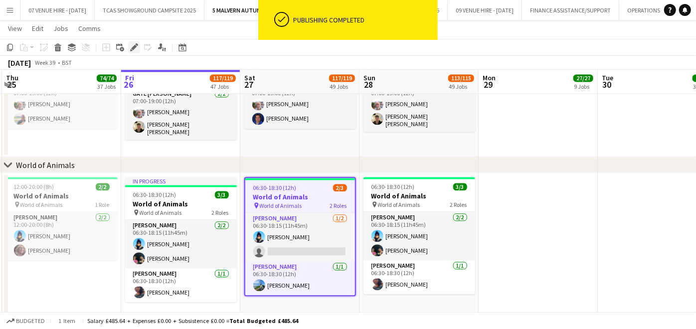
click at [136, 44] on icon at bounding box center [137, 44] width 2 height 2
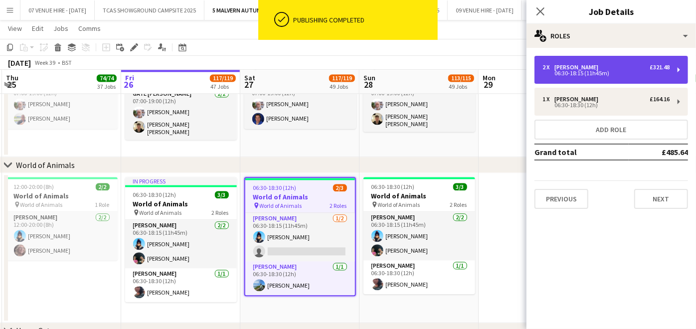
click at [569, 68] on div "[PERSON_NAME]" at bounding box center [579, 67] width 48 height 7
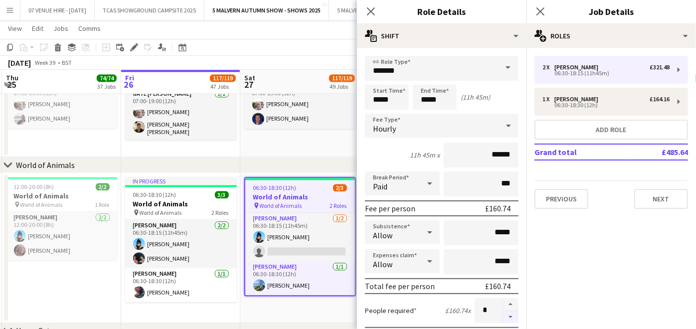
click at [503, 315] on button "button" at bounding box center [511, 317] width 16 height 12
type input "*"
click at [226, 308] on app-date-cell "In progress 06:30-18:30 (12h) 3/3 World of Animals pin World of Animals 2 Roles…" at bounding box center [180, 248] width 119 height 150
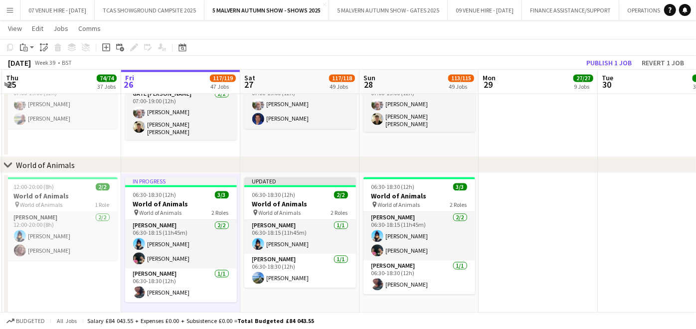
click at [493, 208] on app-date-cell at bounding box center [538, 248] width 119 height 150
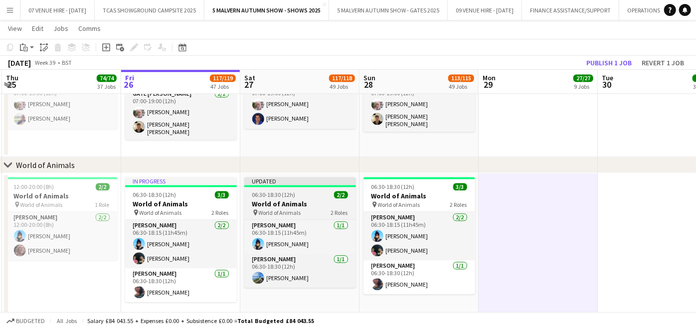
click at [296, 195] on div "06:30-18:30 (12h) 2/2" at bounding box center [300, 194] width 112 height 7
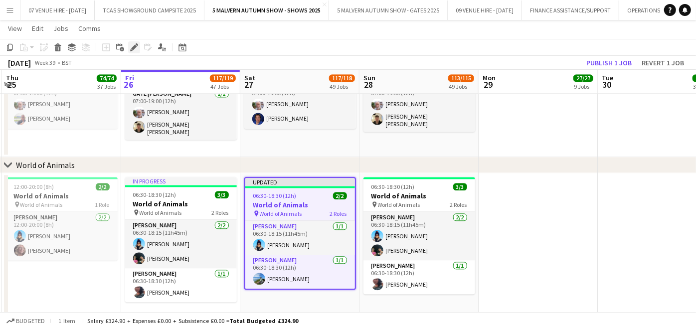
click at [136, 44] on icon at bounding box center [137, 44] width 2 height 2
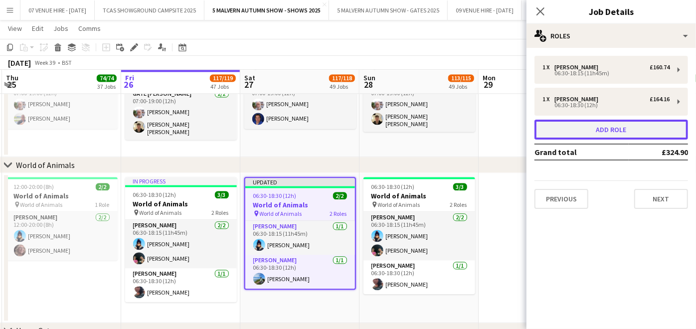
click at [572, 126] on button "Add role" at bounding box center [612, 130] width 154 height 20
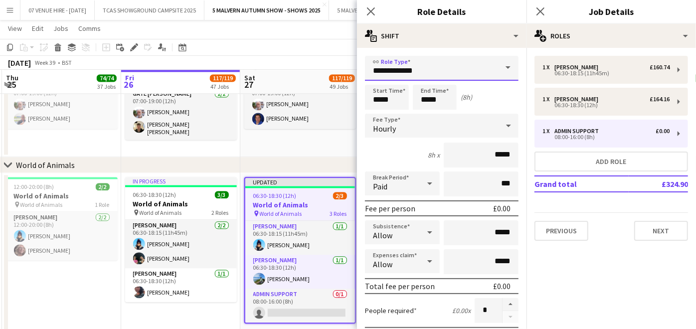
drag, startPoint x: 443, startPoint y: 66, endPoint x: 369, endPoint y: 52, distance: 75.6
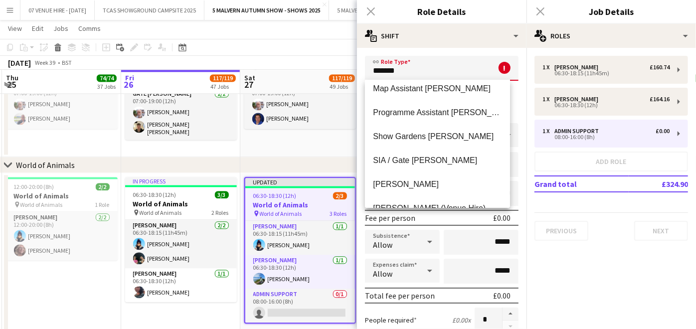
scroll to position [239, 0]
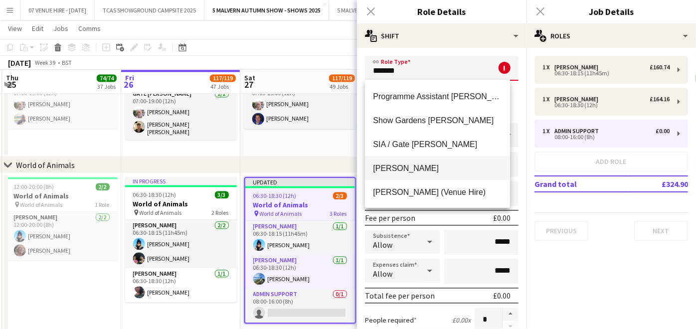
click at [436, 169] on span "[PERSON_NAME]" at bounding box center [437, 168] width 129 height 9
type input "*******"
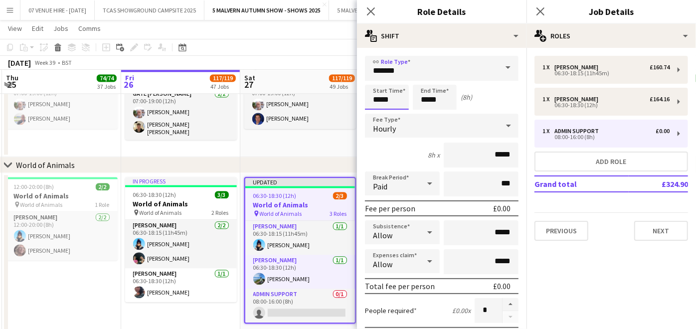
click at [400, 101] on input "*****" at bounding box center [387, 97] width 44 height 25
click at [380, 83] on div at bounding box center [377, 80] width 20 height 10
type input "*****"
click at [378, 78] on div at bounding box center [377, 80] width 20 height 10
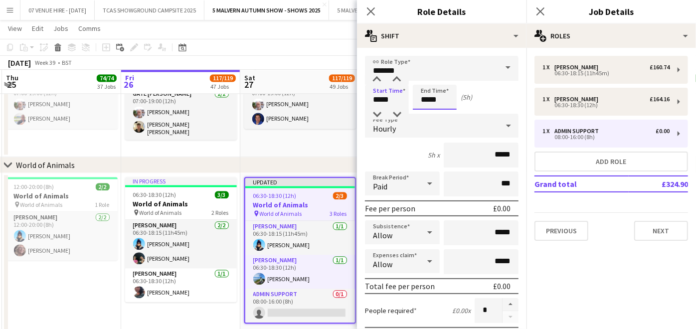
click at [445, 97] on input "*****" at bounding box center [435, 97] width 44 height 25
click at [428, 78] on div at bounding box center [425, 80] width 20 height 10
click at [446, 111] on div at bounding box center [445, 115] width 20 height 10
type input "*****"
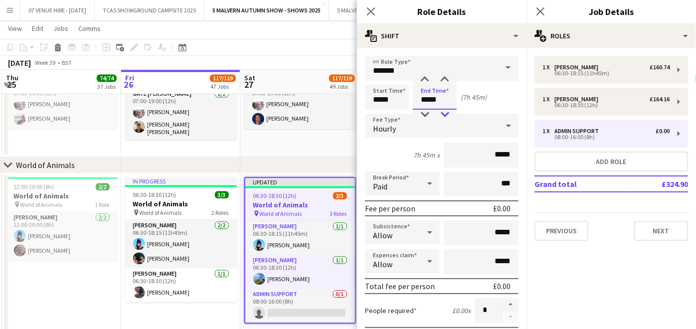
click at [446, 111] on div at bounding box center [445, 115] width 20 height 10
click at [336, 147] on app-date-cell "07:00-19:00 (12h) 2/2 Brown Gate pin [GEOGRAPHIC_DATA] 1 Role Gate [PERSON_NAME…" at bounding box center [299, 99] width 119 height 116
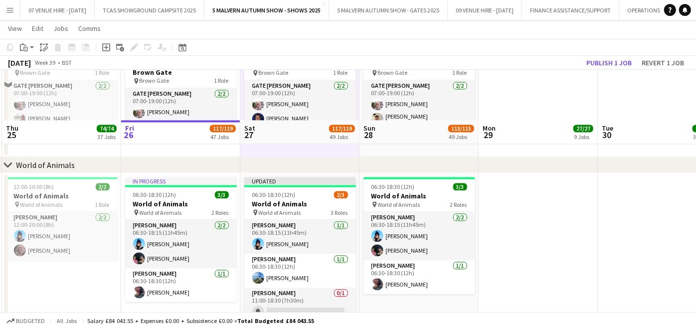
scroll to position [1458, 0]
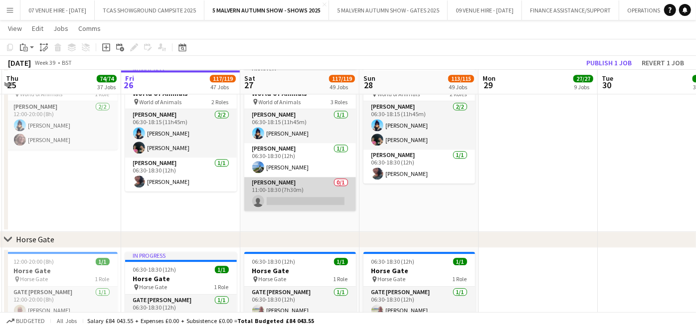
drag, startPoint x: 323, startPoint y: 199, endPoint x: 347, endPoint y: 182, distance: 28.6
click at [323, 198] on app-card-role "[PERSON_NAME] 0/1 11:00-18:30 (7h30m) single-neutral-actions" at bounding box center [300, 194] width 112 height 34
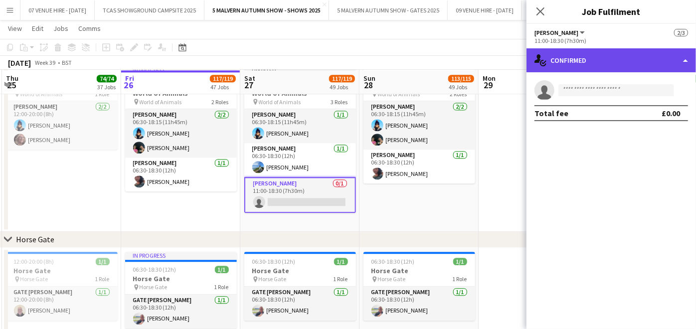
click at [609, 60] on div "single-neutral-actions-check-2 Confirmed" at bounding box center [612, 60] width 170 height 24
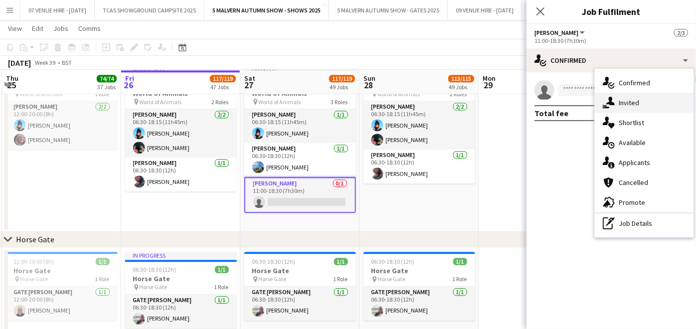
click at [634, 104] on span "Invited" at bounding box center [629, 102] width 20 height 9
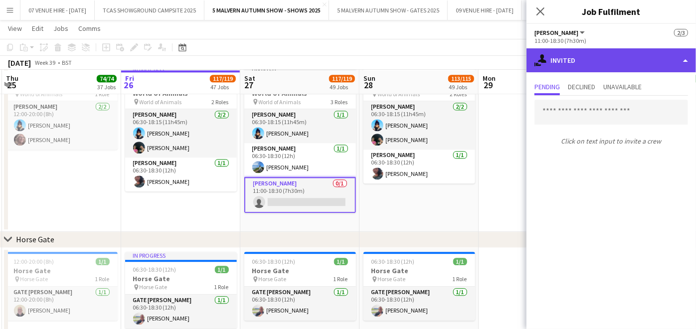
click at [607, 62] on div "single-neutral-actions-share-1 Invited" at bounding box center [612, 60] width 170 height 24
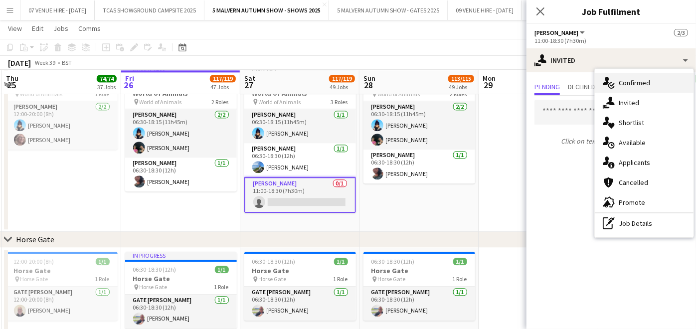
click at [635, 84] on span "Confirmed" at bounding box center [634, 82] width 31 height 9
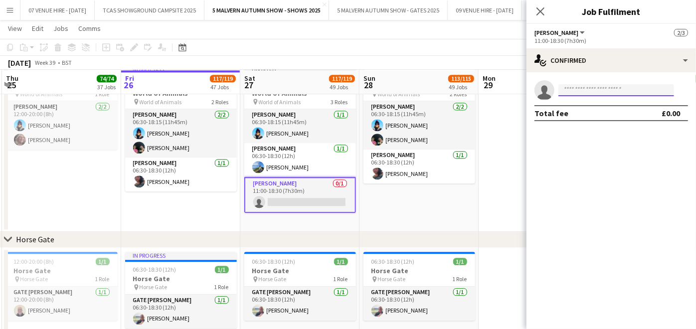
click at [621, 86] on input at bounding box center [617, 90] width 116 height 12
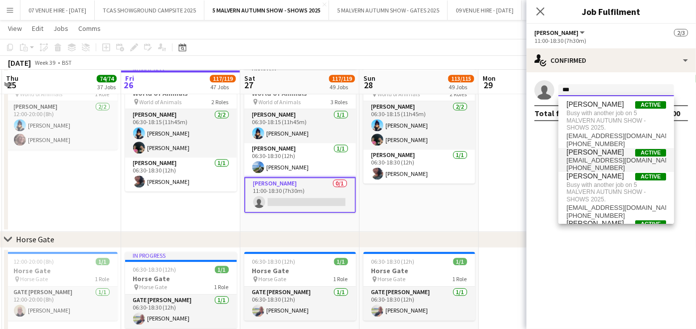
type input "***"
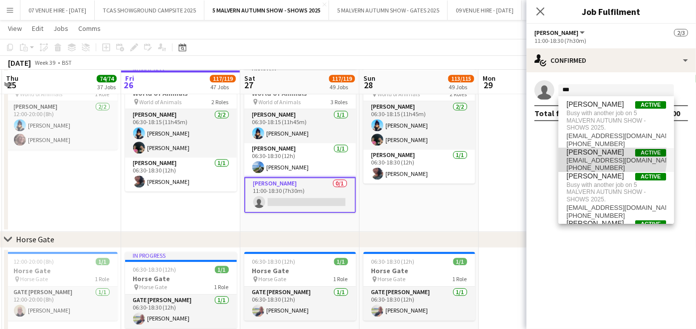
click at [596, 157] on span "[EMAIL_ADDRESS][DOMAIN_NAME]" at bounding box center [617, 161] width 100 height 8
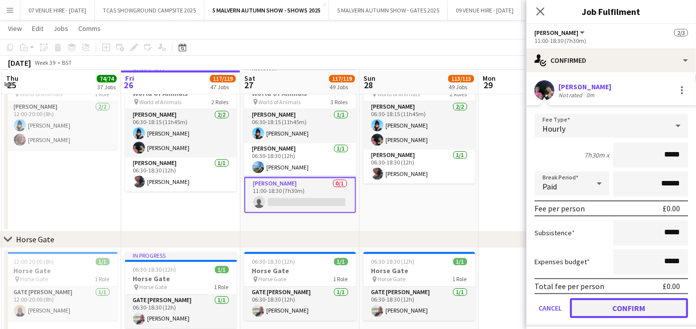
click at [632, 306] on button "Confirm" at bounding box center [629, 308] width 118 height 20
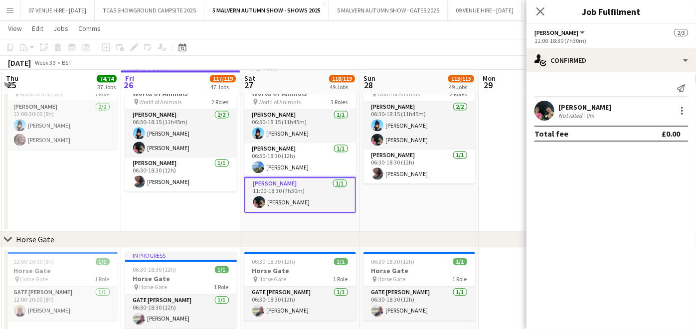
click at [437, 206] on app-date-cell "06:30-18:30 (12h) 3/3 World of Animals pin World of Animals 2 Roles [PERSON_NAM…" at bounding box center [419, 147] width 119 height 170
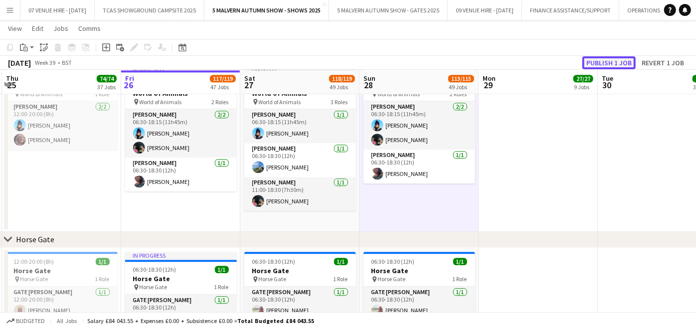
click at [595, 64] on button "Publish 1 job" at bounding box center [609, 62] width 53 height 13
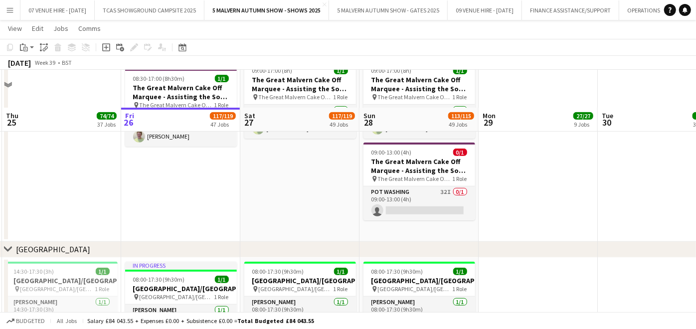
scroll to position [2622, 0]
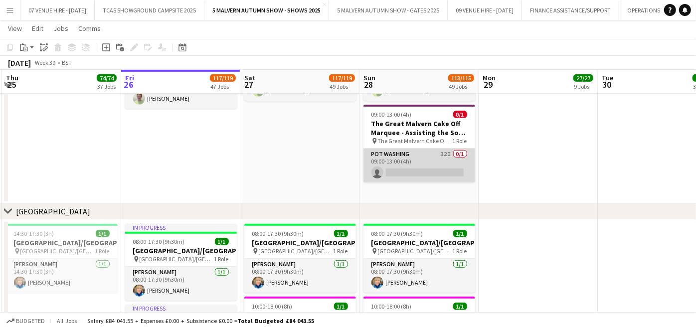
click at [449, 167] on app-card-role "Pot Washing 32I 0/1 09:00-13:00 (4h) single-neutral-actions" at bounding box center [420, 166] width 112 height 34
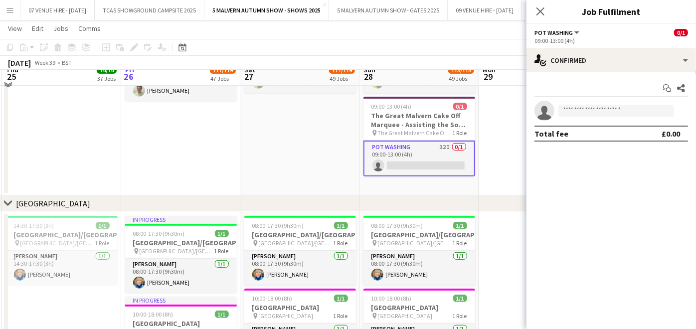
scroll to position [2614, 0]
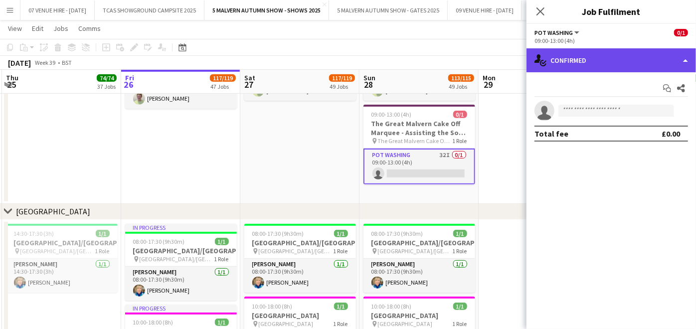
click at [610, 55] on div "single-neutral-actions-check-2 Confirmed" at bounding box center [612, 60] width 170 height 24
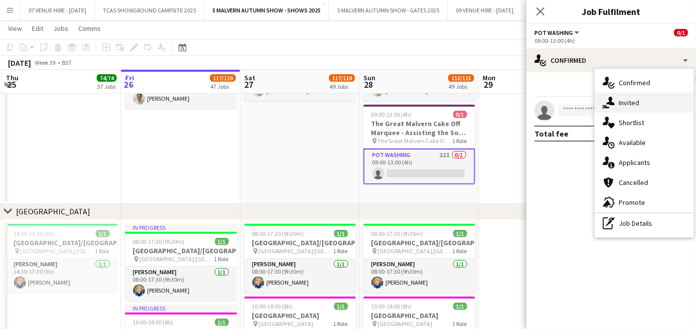
click at [642, 98] on div "single-neutral-actions-share-1 Invited" at bounding box center [644, 103] width 99 height 20
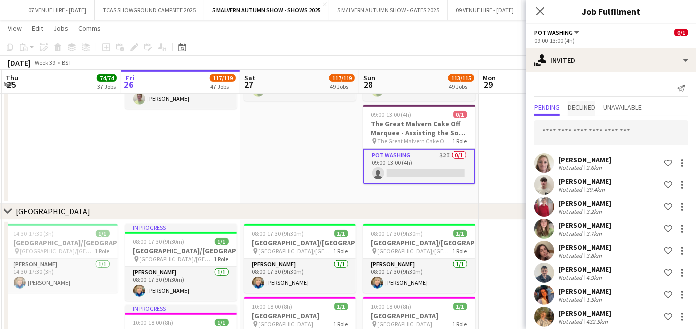
click at [593, 104] on span "Declined" at bounding box center [581, 107] width 27 height 7
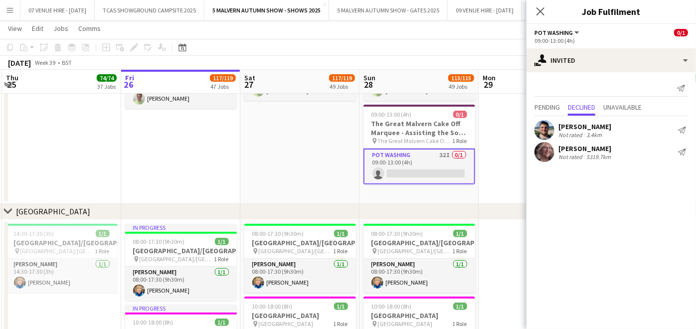
click at [343, 129] on app-date-cell "09:00-17:00 (8h) 1/1 The Great Malvern Cake Off Marquee - Assisting the Sous Ch…" at bounding box center [299, 111] width 119 height 185
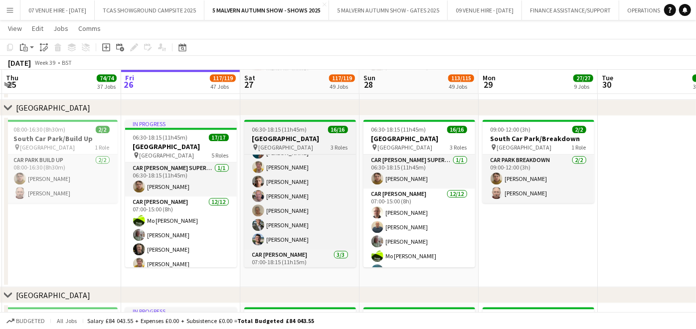
scroll to position [132, 0]
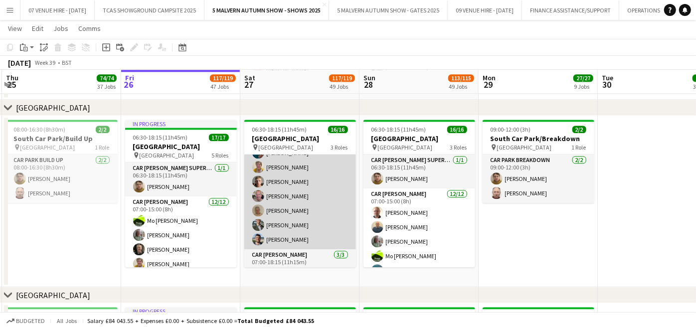
click at [283, 238] on app-card-role "Car [PERSON_NAME] [DATE] 07:00-15:00 (8h) [PERSON_NAME] Mo Cossali-[PERSON_NAME…" at bounding box center [300, 152] width 112 height 193
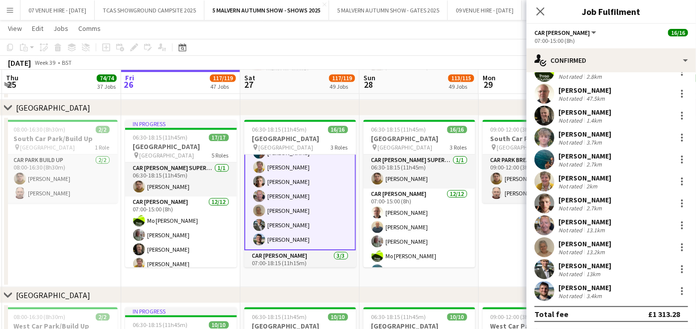
scroll to position [61, 0]
click at [676, 289] on div at bounding box center [682, 291] width 12 height 12
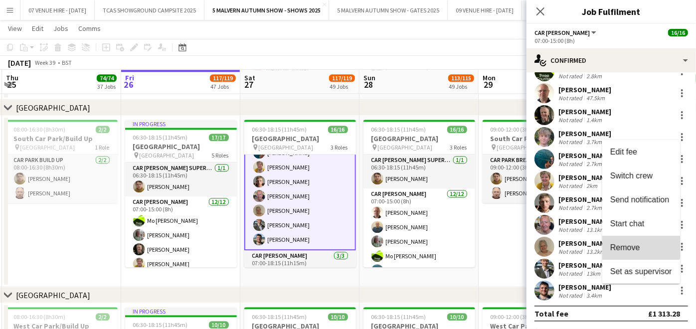
click at [619, 245] on span "Remove" at bounding box center [626, 247] width 30 height 8
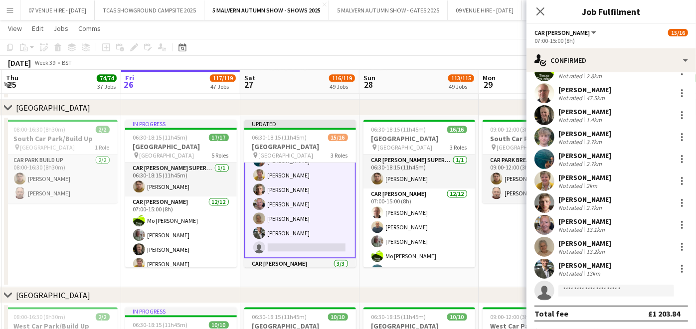
click at [501, 227] on app-date-cell "09:00-12:00 (3h) 2/2 South Car Park/Breakdown pin [GEOGRAPHIC_DATA] 1 Role Car …" at bounding box center [538, 202] width 119 height 172
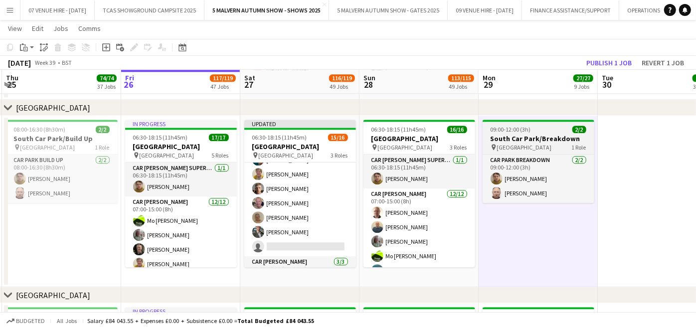
scroll to position [132, 0]
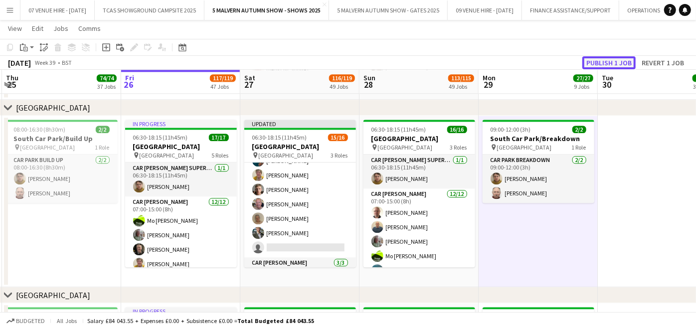
click at [600, 64] on button "Publish 1 job" at bounding box center [609, 62] width 53 height 13
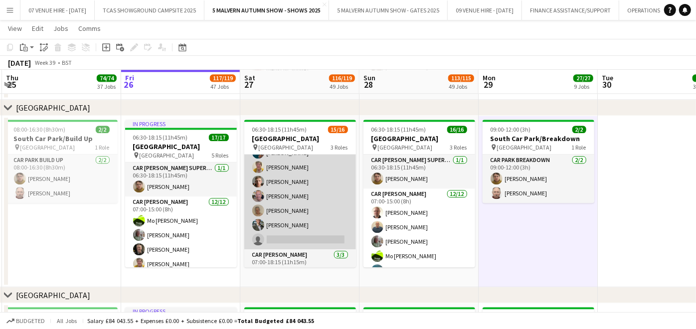
click at [316, 213] on app-card-role "Car [PERSON_NAME] 6I 1A [DATE] 07:00-15:00 (8h) [PERSON_NAME] [PERSON_NAME]-[PE…" at bounding box center [300, 152] width 112 height 193
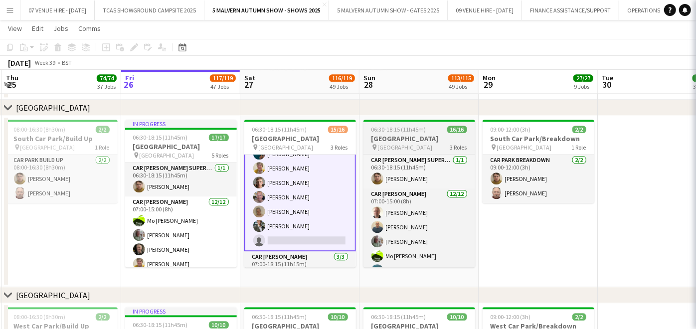
scroll to position [133, 0]
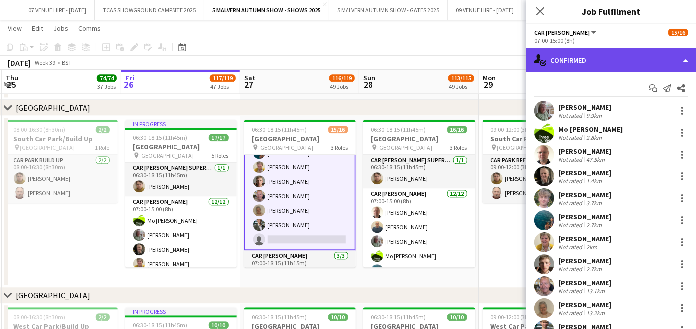
click at [553, 61] on div "single-neutral-actions-check-2 Confirmed" at bounding box center [612, 60] width 170 height 24
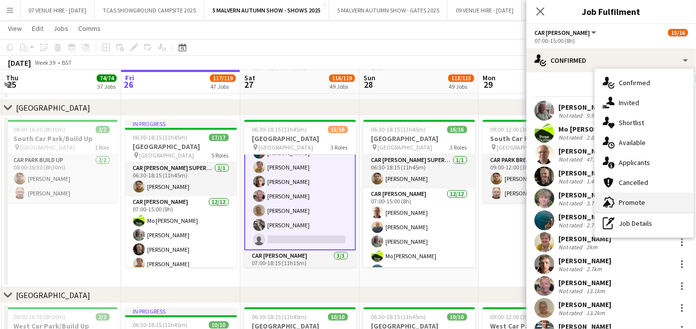
click at [617, 200] on div "advertising-megaphone Promote" at bounding box center [644, 203] width 99 height 20
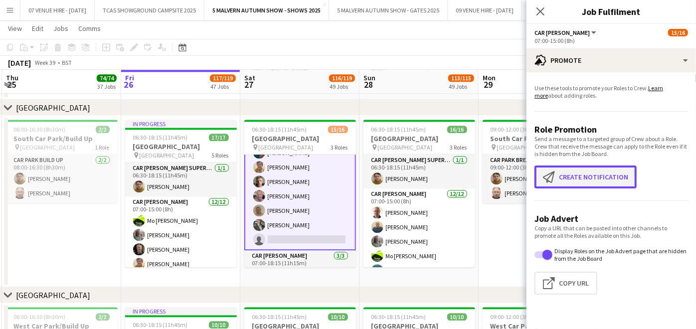
click at [603, 174] on button "Create notification Create notification" at bounding box center [586, 177] width 102 height 23
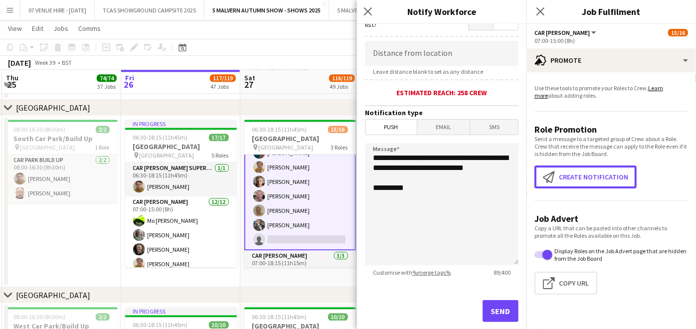
scroll to position [215, 0]
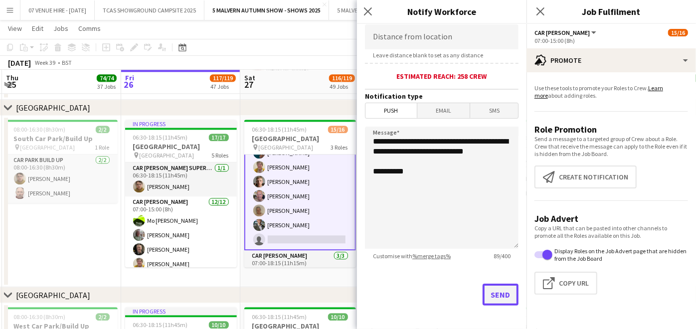
click at [491, 291] on button "Send" at bounding box center [501, 295] width 36 height 22
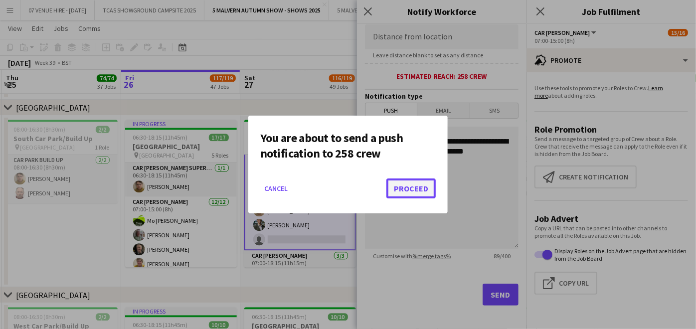
click at [418, 186] on button "Proceed" at bounding box center [411, 189] width 49 height 20
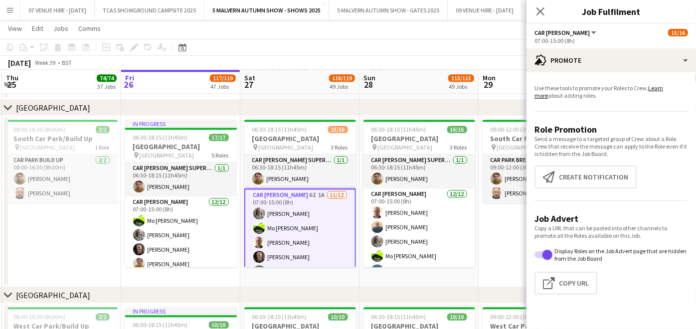
click at [306, 221] on app-card-role "Car [PERSON_NAME] 6I 1A [DATE] 07:00-15:00 (8h) [PERSON_NAME] [PERSON_NAME]-[PE…" at bounding box center [300, 286] width 112 height 195
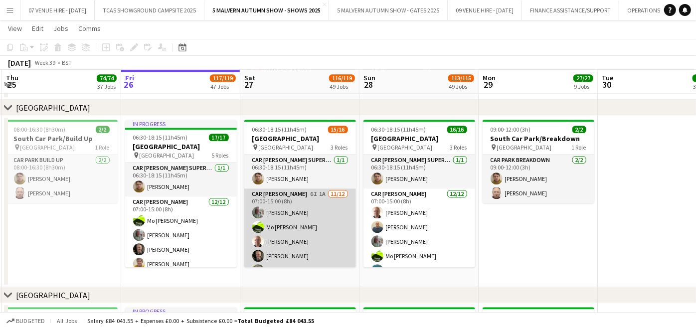
click at [300, 226] on app-card-role "Car [PERSON_NAME] 6I 1A [DATE] 07:00-15:00 (8h) [PERSON_NAME] [PERSON_NAME]-[PE…" at bounding box center [300, 285] width 112 height 193
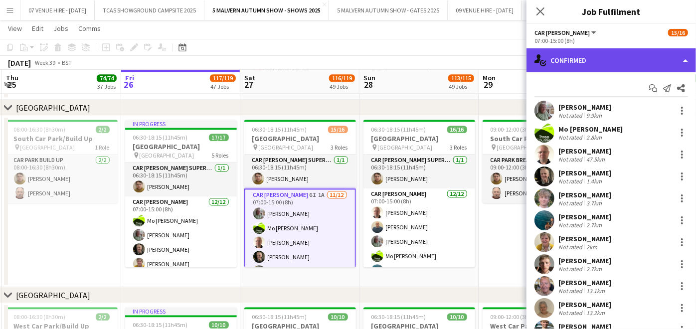
click at [622, 56] on div "single-neutral-actions-check-2 Confirmed" at bounding box center [612, 60] width 170 height 24
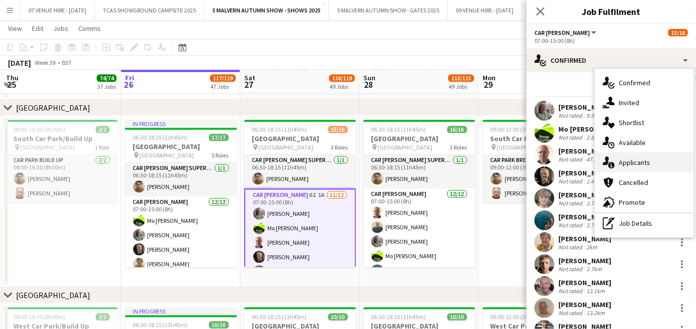
click at [648, 170] on div "single-neutral-actions-information Applicants" at bounding box center [644, 163] width 99 height 20
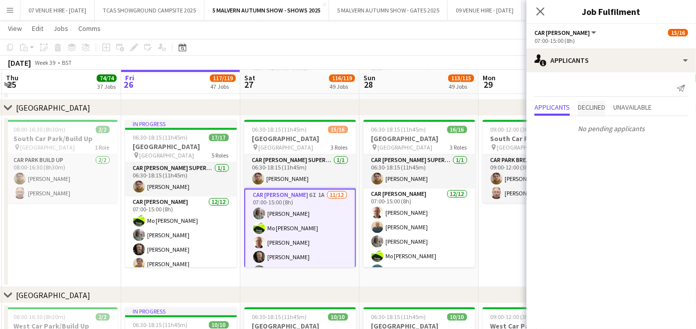
click at [601, 107] on span "Declined" at bounding box center [591, 107] width 27 height 7
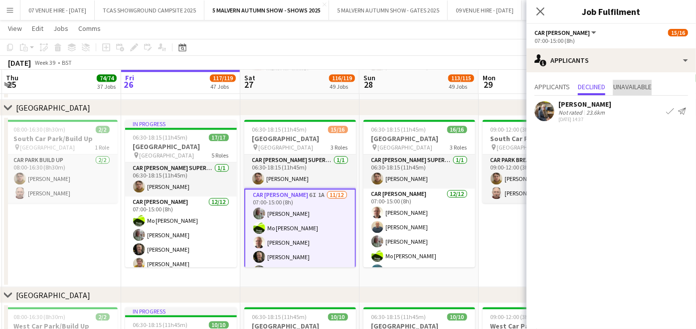
click at [632, 87] on span "Unavailable" at bounding box center [633, 86] width 38 height 7
click at [93, 244] on app-date-cell "08:00-16:30 (8h30m) 2/2 [GEOGRAPHIC_DATA]/Build Up pin [GEOGRAPHIC_DATA] 1 Role…" at bounding box center [61, 202] width 119 height 172
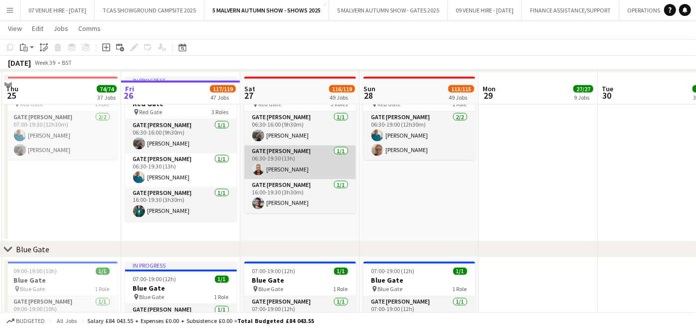
scroll to position [1024, 0]
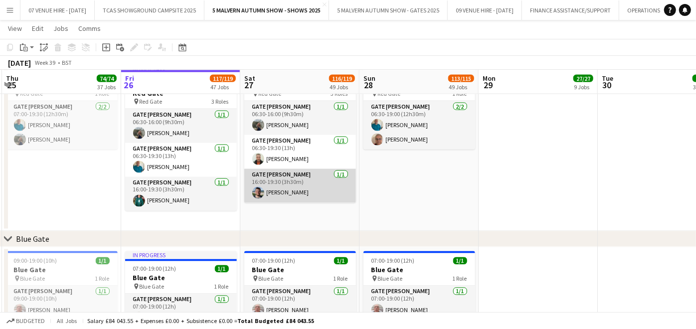
click at [269, 191] on app-card-role "Gate [PERSON_NAME] [DATE] 16:00-19:30 (3h30m) [PERSON_NAME]" at bounding box center [300, 186] width 112 height 34
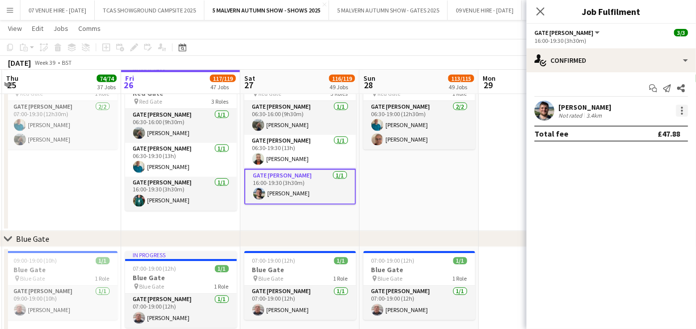
click at [681, 108] on div at bounding box center [682, 111] width 12 height 12
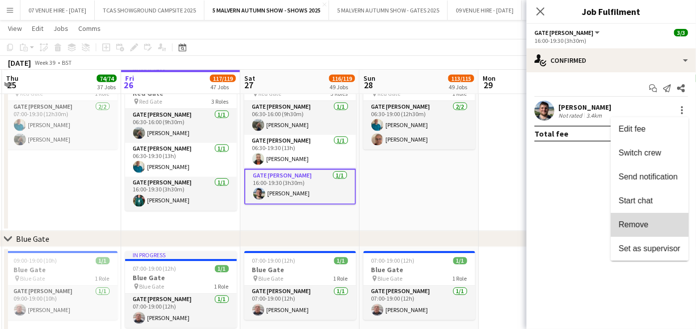
click at [669, 215] on button "Remove" at bounding box center [650, 225] width 78 height 24
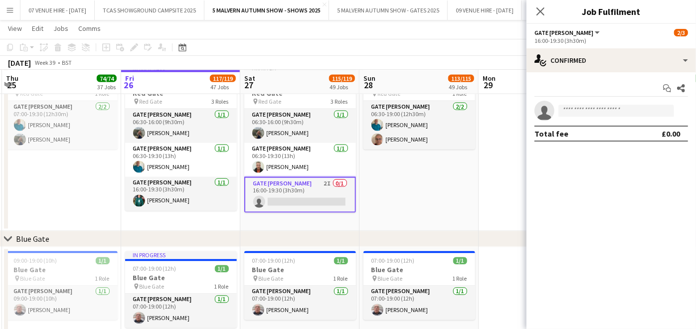
click at [465, 184] on app-date-cell "06:30-19:00 (12h30m) 2/2 Red Gate pin Red Gate 1 Role Gate [PERSON_NAME] [DATE]…" at bounding box center [419, 147] width 119 height 170
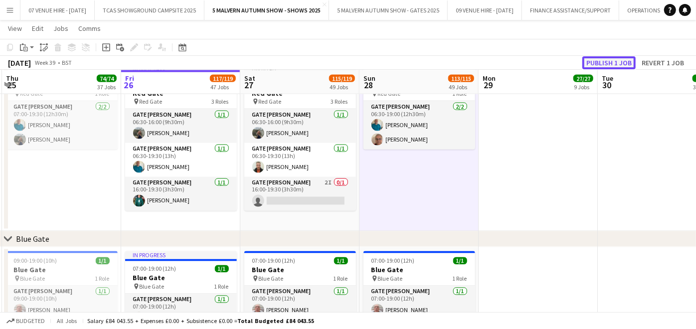
click at [604, 57] on button "Publish 1 job" at bounding box center [609, 62] width 53 height 13
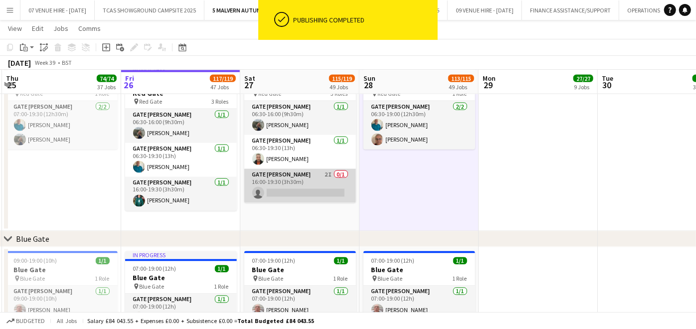
click at [310, 192] on app-card-role "Gate [PERSON_NAME] 2I 0/1 16:00-19:30 (3h30m) single-neutral-actions" at bounding box center [300, 186] width 112 height 34
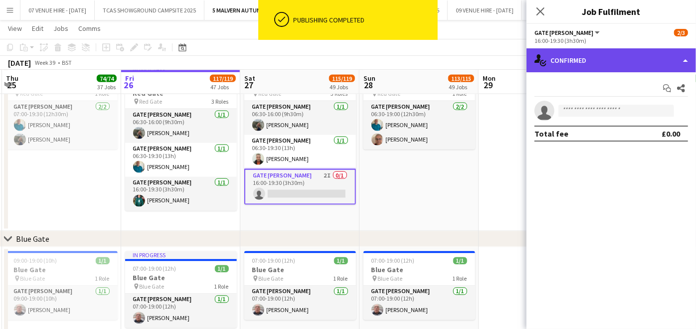
click at [576, 60] on div "single-neutral-actions-check-2 Confirmed" at bounding box center [612, 60] width 170 height 24
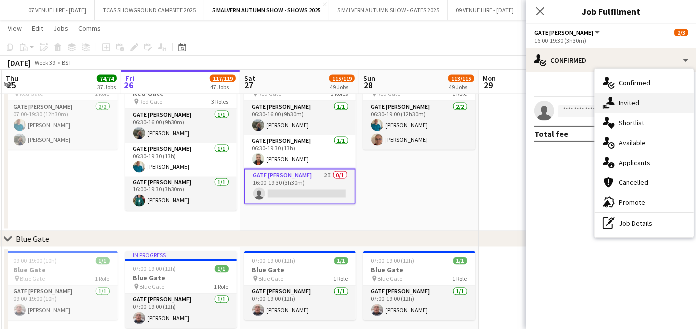
click at [642, 108] on div "single-neutral-actions-share-1 Invited" at bounding box center [644, 103] width 99 height 20
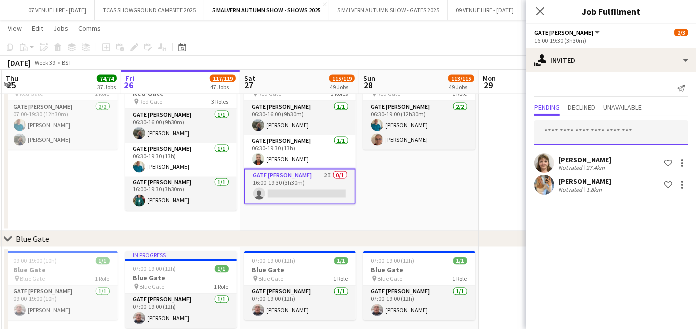
click at [616, 127] on input "text" at bounding box center [612, 132] width 154 height 25
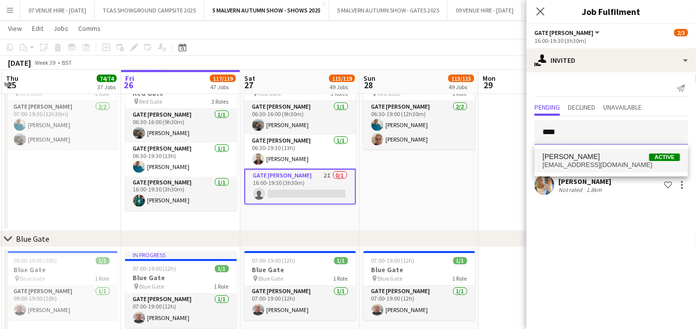
type input "****"
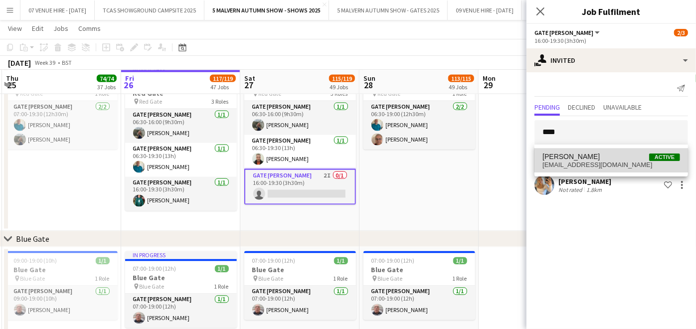
click at [600, 155] on span "[PERSON_NAME]" at bounding box center [571, 157] width 57 height 8
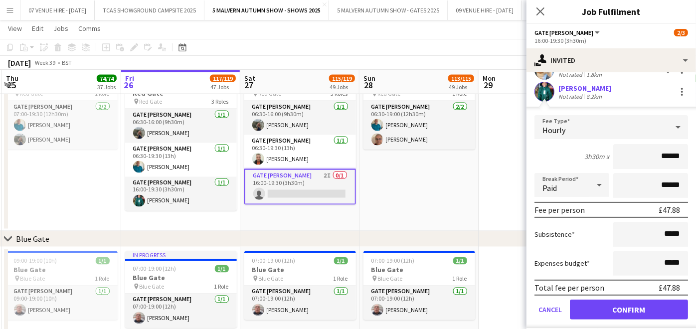
scroll to position [122, 0]
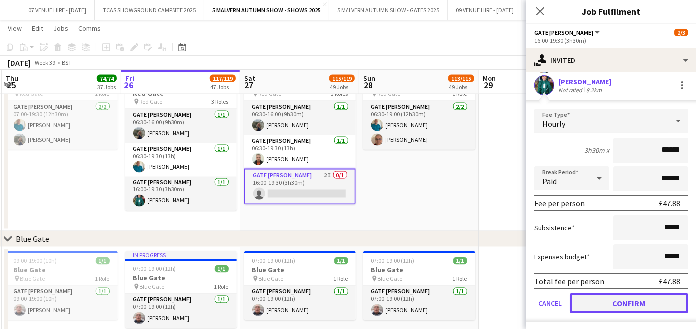
click at [619, 308] on button "Confirm" at bounding box center [629, 303] width 118 height 20
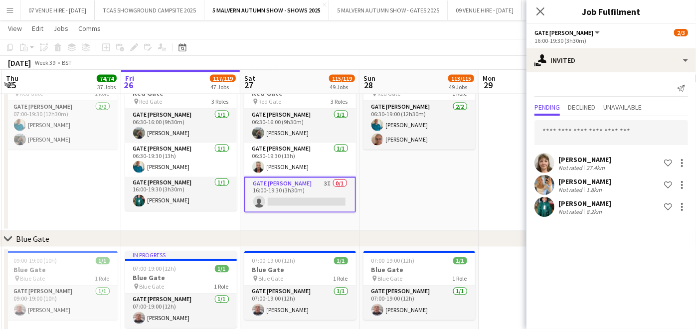
scroll to position [0, 0]
click at [466, 194] on app-date-cell "06:30-19:00 (12h30m) 2/2 Red Gate pin Red Gate 1 Role Gate [PERSON_NAME] [DATE]…" at bounding box center [419, 147] width 119 height 170
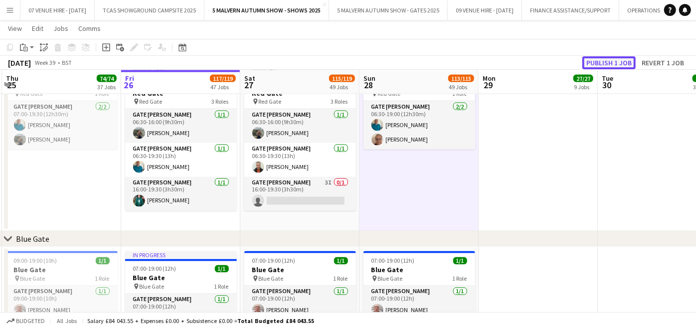
click at [607, 62] on button "Publish 1 job" at bounding box center [609, 62] width 53 height 13
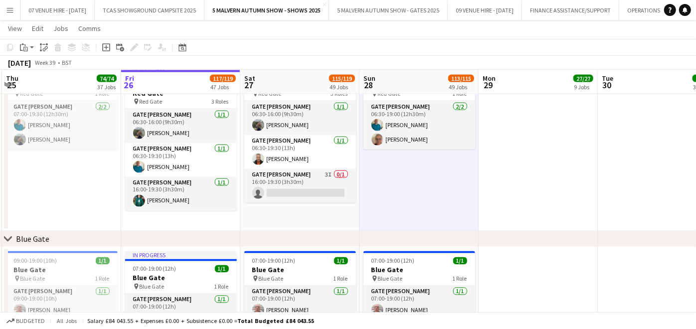
click at [8, 7] on app-icon "Menu" at bounding box center [10, 10] width 8 height 8
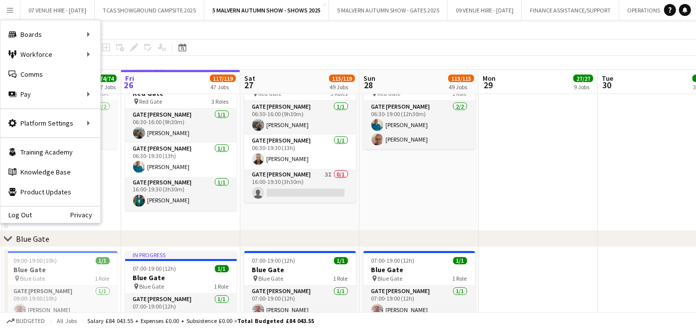
click at [527, 153] on app-date-cell at bounding box center [538, 147] width 119 height 170
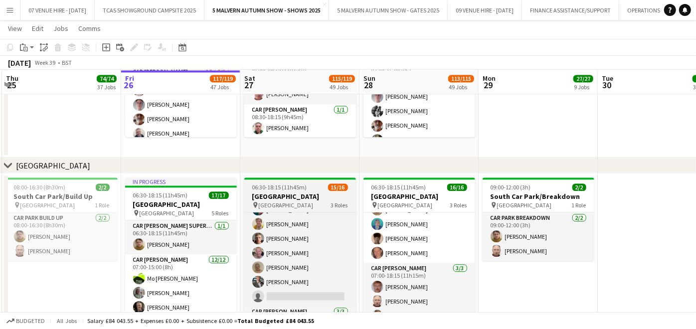
scroll to position [148, 0]
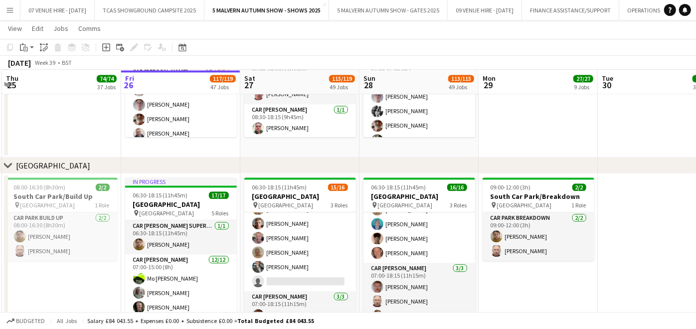
click at [8, 6] on app-icon "Menu" at bounding box center [10, 10] width 8 height 8
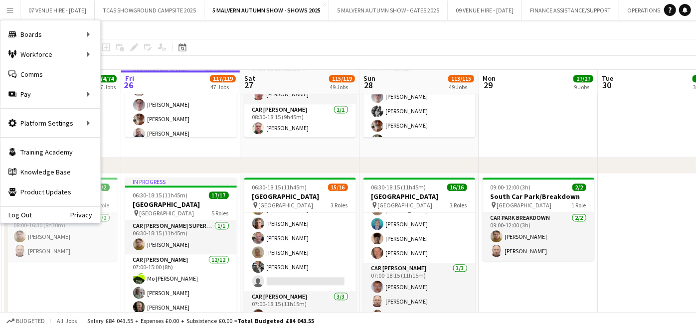
click at [206, 39] on app-toolbar "Copy Paste Paste Ctrl+V Paste with crew Ctrl+Shift+V Paste linked Job [GEOGRAPH…" at bounding box center [348, 47] width 696 height 17
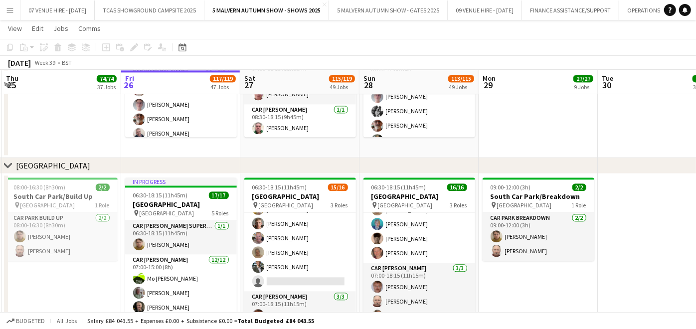
click at [13, 7] on app-icon "Menu" at bounding box center [10, 10] width 8 height 8
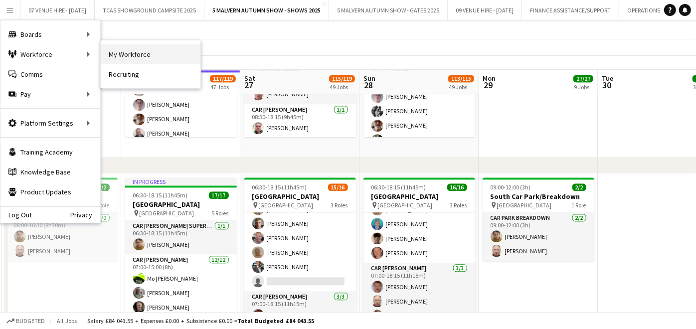
click at [122, 54] on link "My Workforce" at bounding box center [151, 54] width 100 height 20
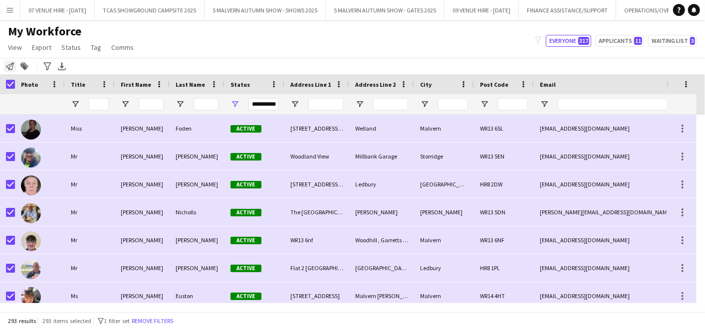
click at [10, 67] on icon at bounding box center [10, 66] width 8 height 8
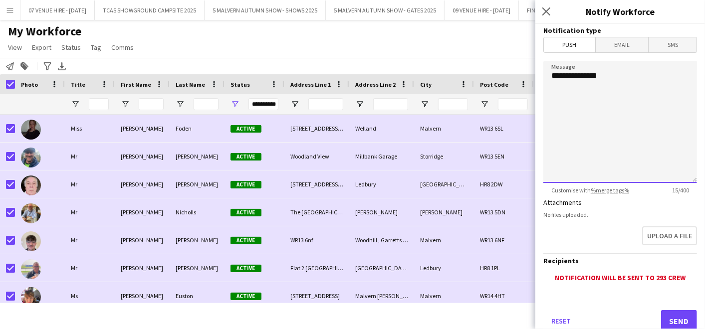
click at [579, 89] on textarea "**********" at bounding box center [620, 122] width 154 height 122
click at [616, 78] on textarea "**********" at bounding box center [620, 122] width 154 height 122
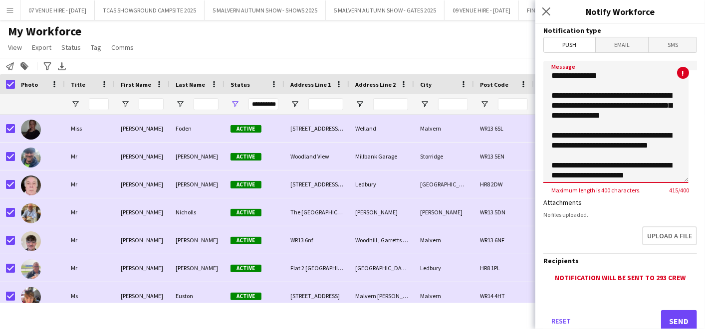
click at [581, 87] on textarea "**********" at bounding box center [615, 122] width 145 height 122
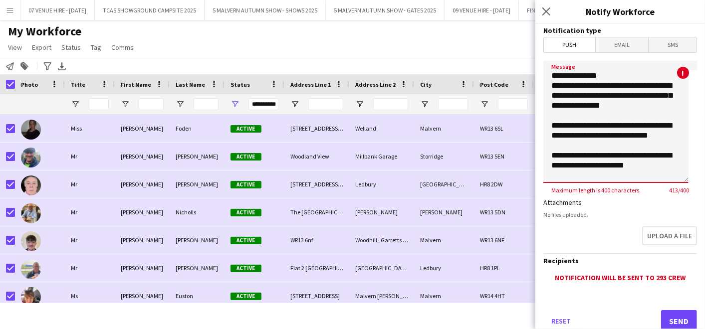
click at [581, 113] on textarea "**********" at bounding box center [615, 122] width 145 height 122
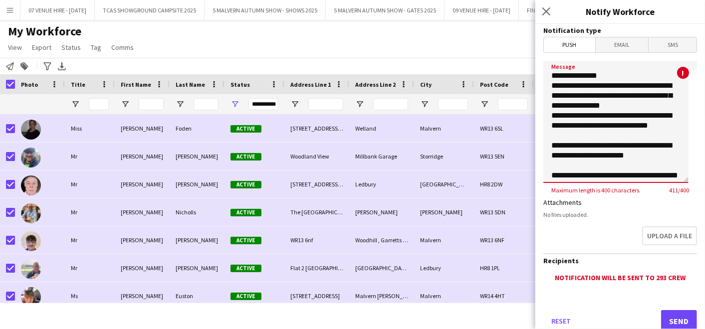
click at [553, 116] on textarea "**********" at bounding box center [615, 122] width 145 height 122
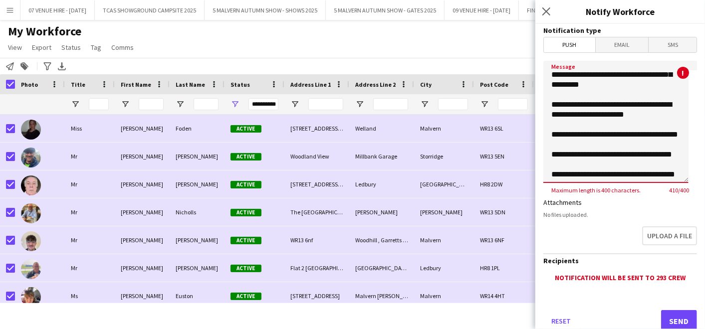
scroll to position [55, 0]
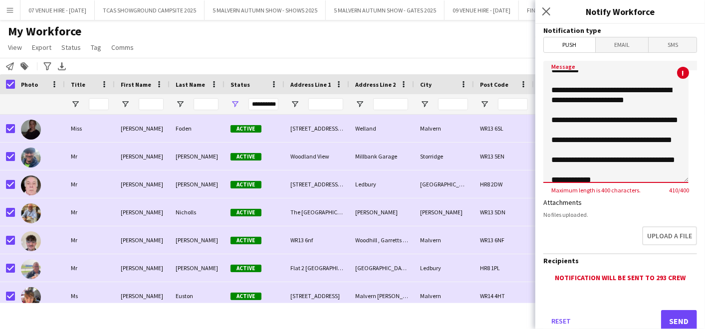
drag, startPoint x: 567, startPoint y: 99, endPoint x: 615, endPoint y: 89, distance: 48.3
click at [615, 89] on textarea "**********" at bounding box center [615, 122] width 145 height 122
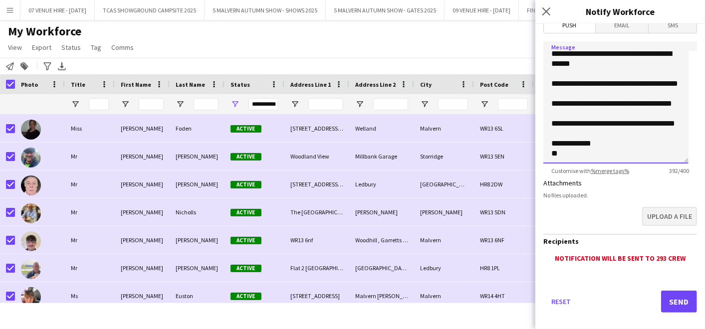
scroll to position [30, 0]
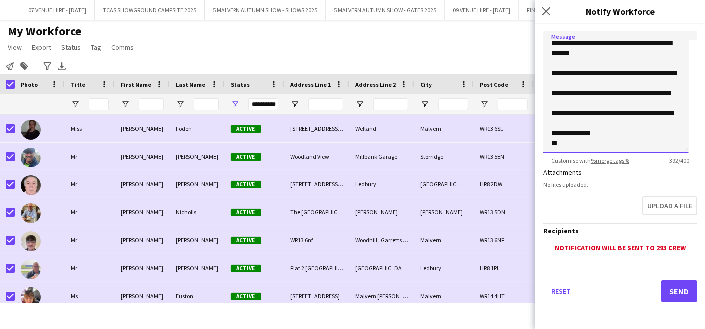
type textarea "**********"
click at [675, 291] on button "Send" at bounding box center [679, 291] width 36 height 22
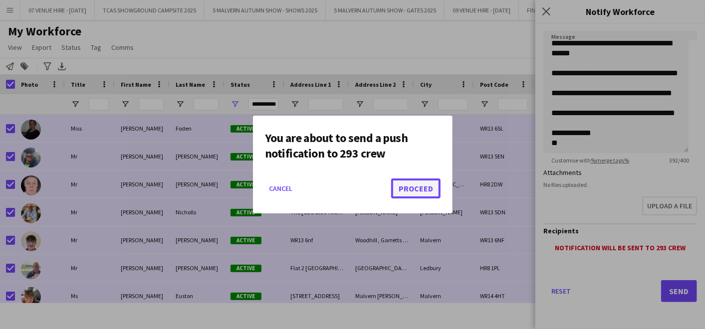
click at [435, 190] on button "Proceed" at bounding box center [415, 189] width 49 height 20
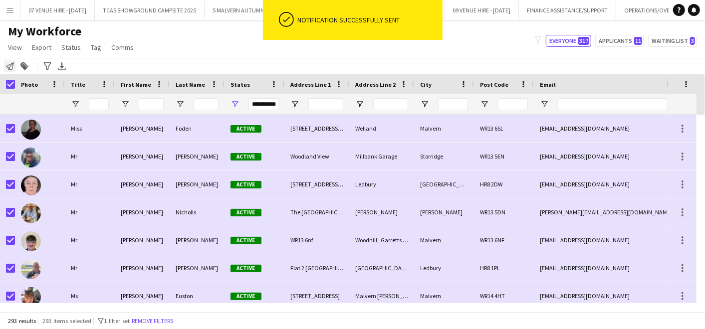
click at [6, 64] on icon "Notify workforce" at bounding box center [10, 66] width 8 height 8
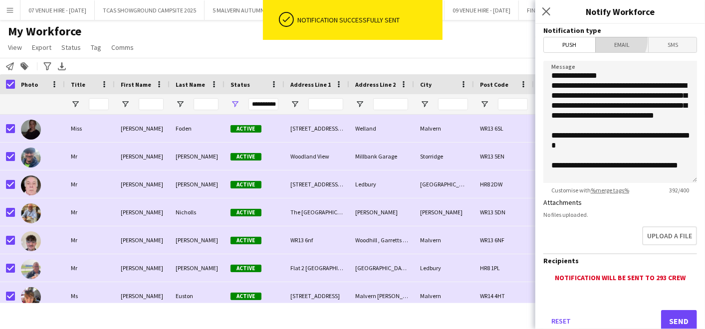
click at [614, 40] on span "Email" at bounding box center [622, 44] width 53 height 15
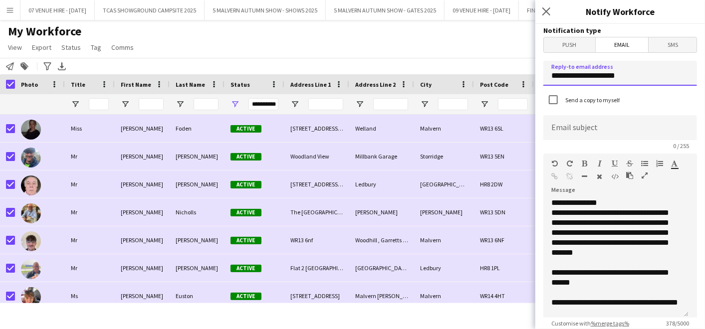
drag, startPoint x: 633, startPoint y: 78, endPoint x: 528, endPoint y: 74, distance: 105.8
click at [529, 74] on body "Menu Boards Boards Boards All jobs Status Workforce Workforce My Workforce Recr…" at bounding box center [352, 164] width 705 height 329
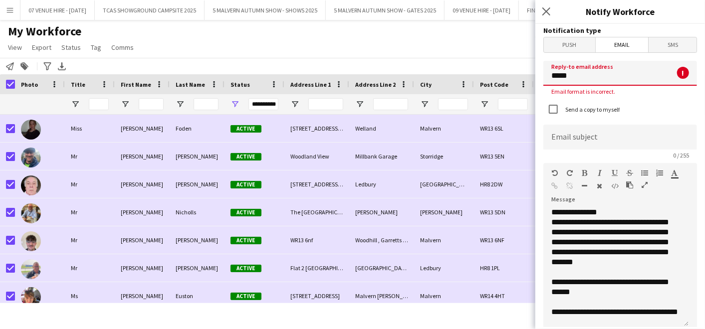
type input "**********"
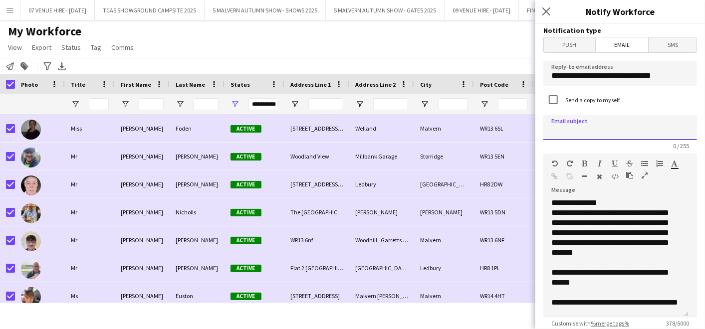
click at [632, 127] on input at bounding box center [620, 127] width 154 height 25
type input "**********"
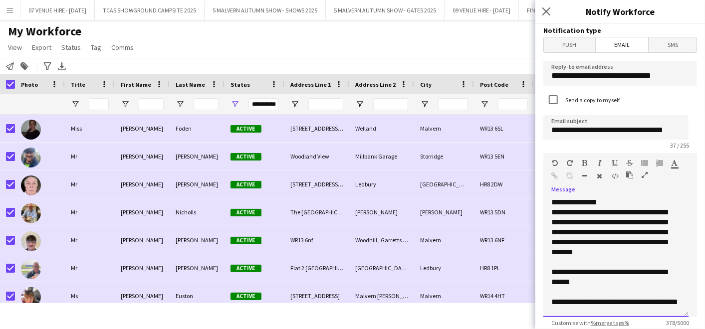
click at [645, 203] on div "**********" at bounding box center [615, 258] width 145 height 120
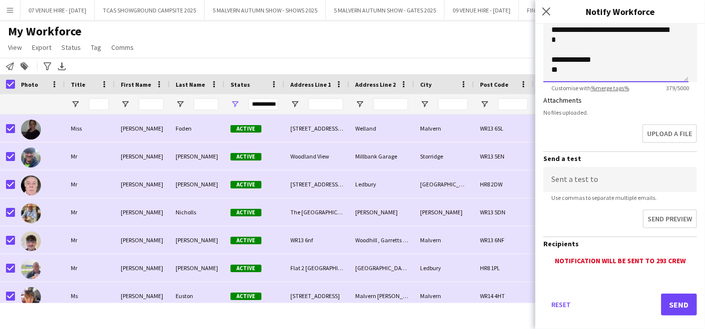
scroll to position [246, 0]
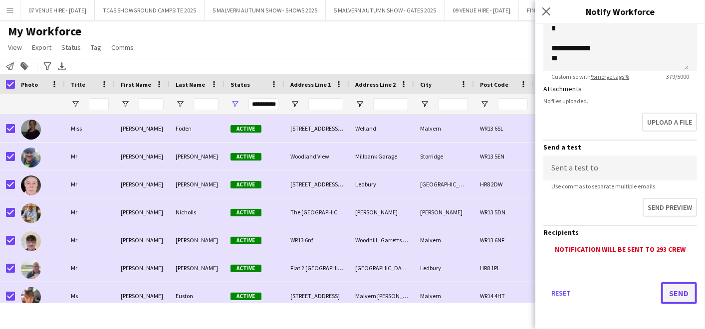
click at [664, 287] on button "Send" at bounding box center [679, 293] width 36 height 22
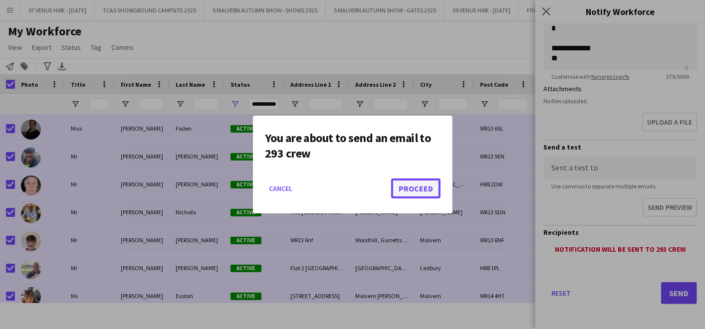
click at [417, 188] on button "Proceed" at bounding box center [415, 189] width 49 height 20
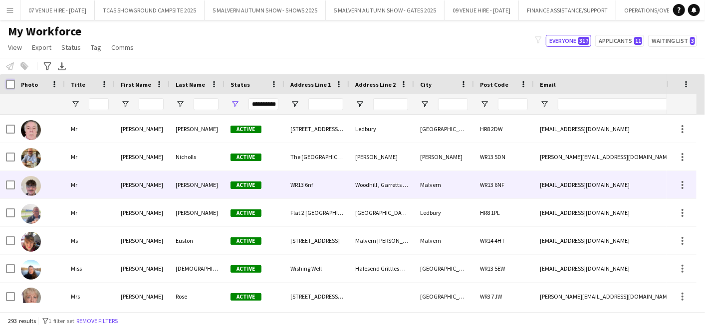
scroll to position [0, 0]
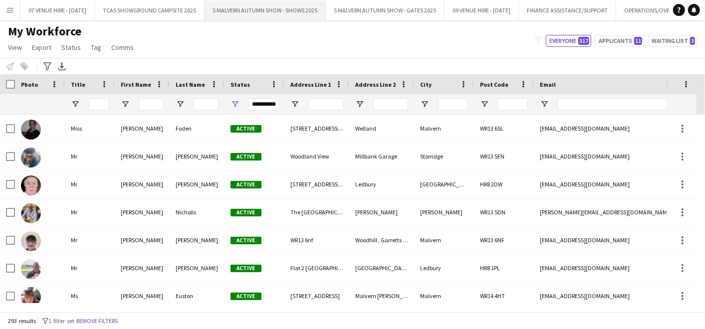
click at [259, 5] on button "5 MALVERN AUTUMN SHOW - SHOWS 2025 Close" at bounding box center [265, 9] width 121 height 19
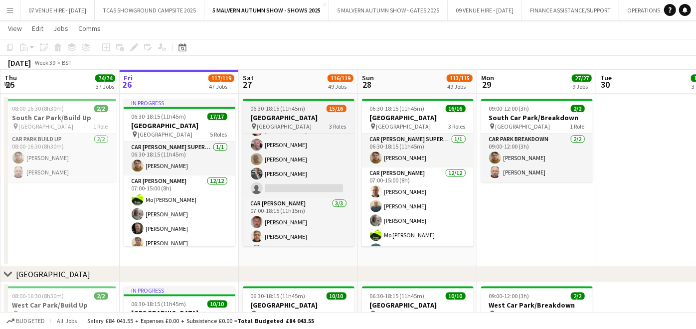
scroll to position [177, 0]
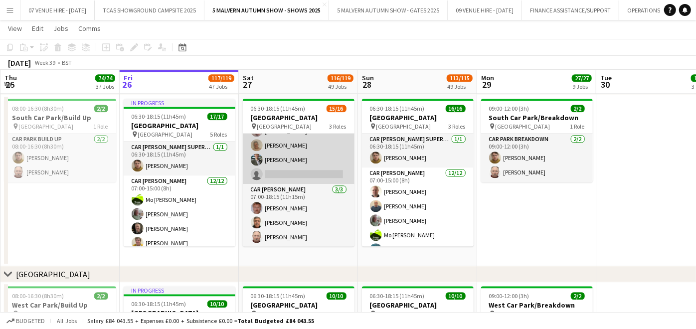
click at [312, 159] on app-card-role "Car [PERSON_NAME] 6I 1A [DATE] 07:00-15:00 (8h) [PERSON_NAME] [PERSON_NAME]-[PE…" at bounding box center [299, 87] width 112 height 193
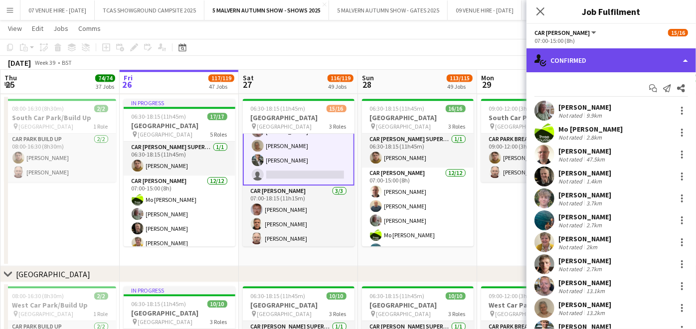
click at [582, 57] on div "single-neutral-actions-check-2 Confirmed" at bounding box center [612, 60] width 170 height 24
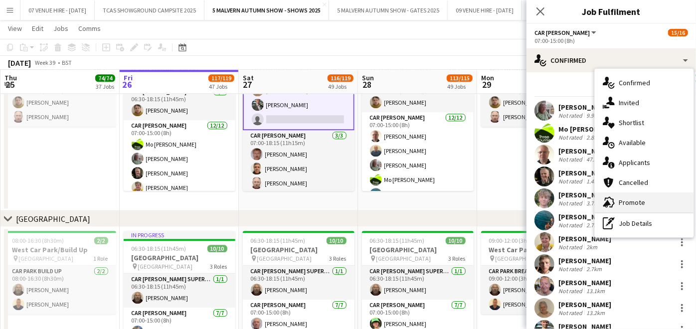
click at [617, 199] on div "advertising-megaphone Promote" at bounding box center [644, 203] width 99 height 20
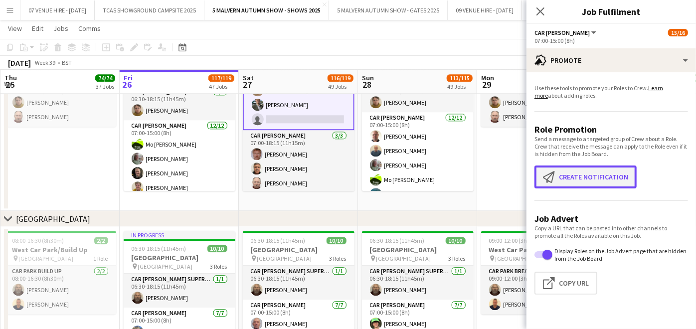
click at [610, 175] on button "Create notification Create notification" at bounding box center [586, 177] width 102 height 23
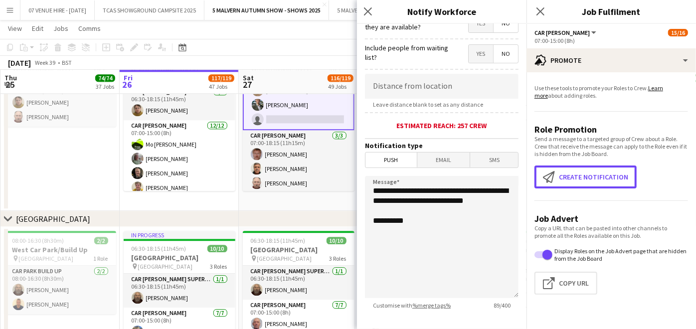
scroll to position [215, 0]
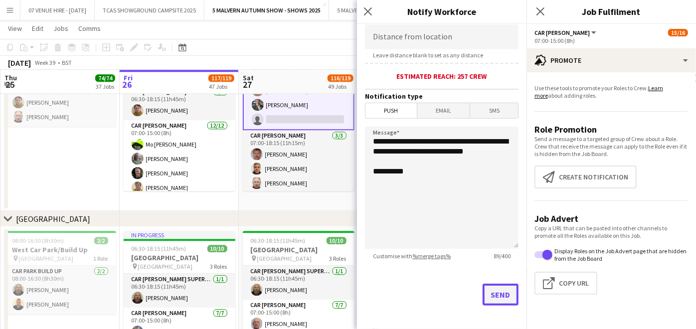
click at [490, 293] on button "Send" at bounding box center [501, 295] width 36 height 22
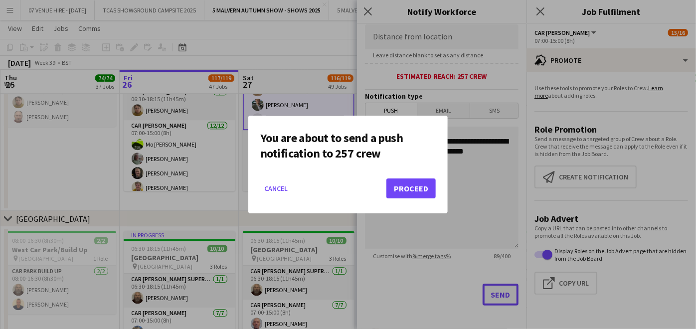
scroll to position [0, 0]
click at [392, 182] on button "Proceed" at bounding box center [411, 189] width 49 height 20
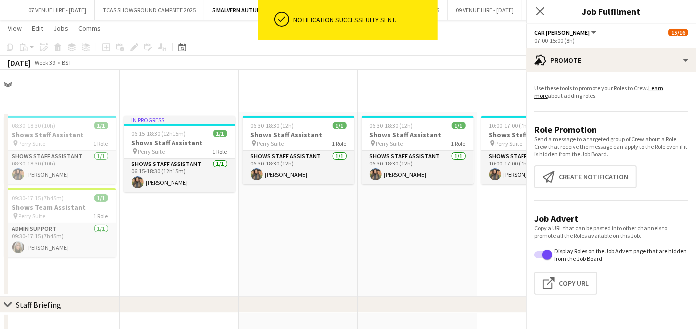
scroll to position [6218, 0]
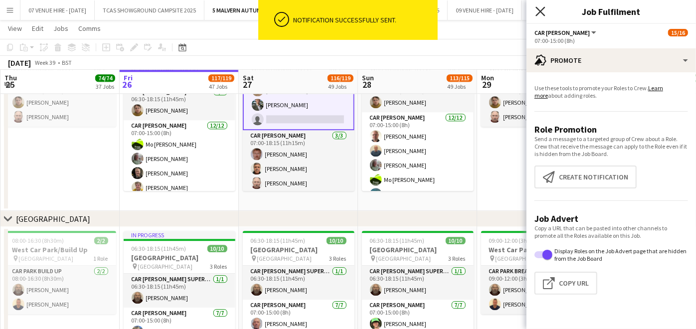
click at [541, 8] on icon "Close pop-in" at bounding box center [540, 10] width 9 height 9
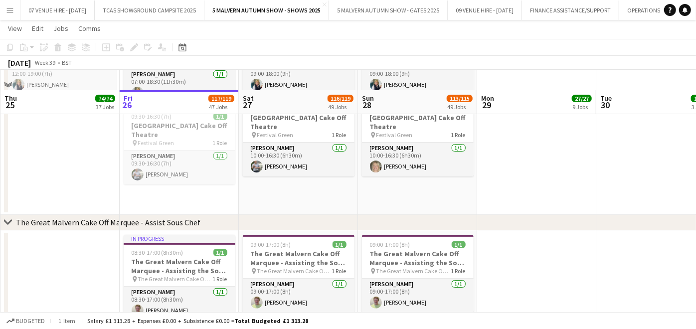
scroll to position [2561, 0]
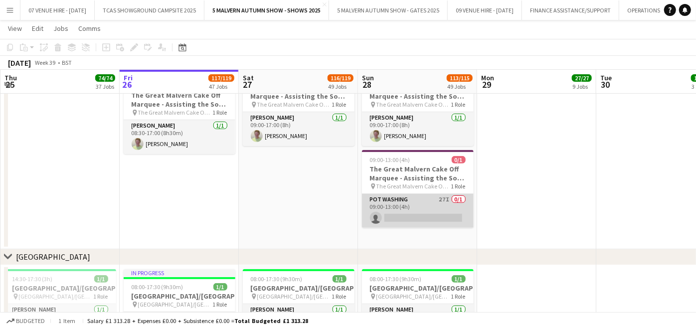
click at [417, 209] on app-card-role "Pot Washing 27I 0/1 09:00-13:00 (4h) single-neutral-actions" at bounding box center [418, 211] width 112 height 34
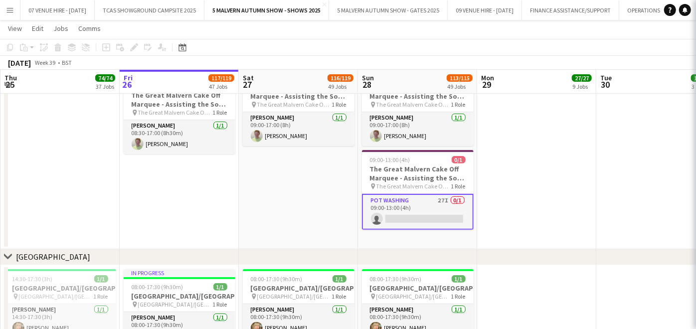
scroll to position [177, 0]
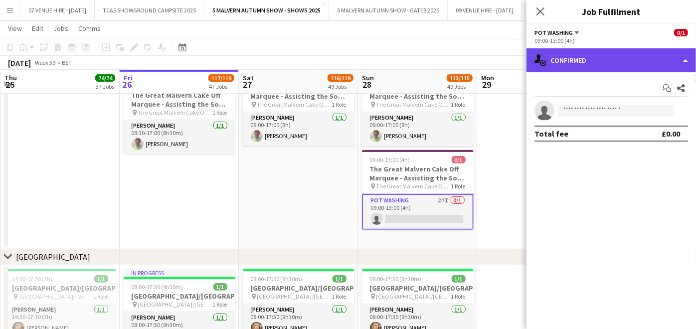
click at [606, 56] on div "single-neutral-actions-check-2 Confirmed" at bounding box center [612, 60] width 170 height 24
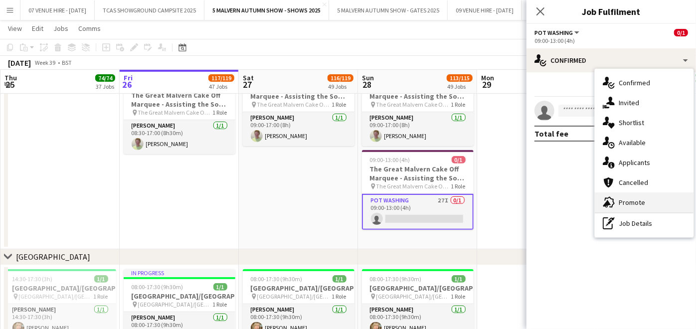
click at [634, 195] on div "advertising-megaphone Promote" at bounding box center [644, 203] width 99 height 20
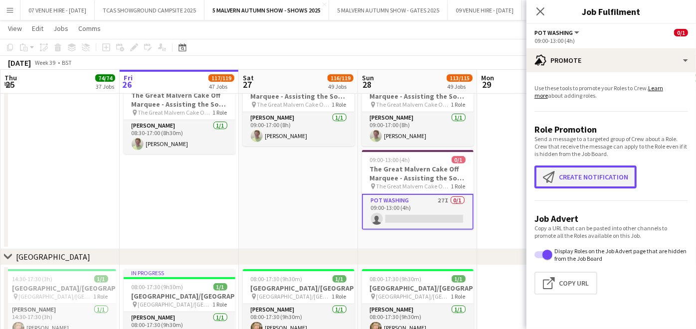
click at [614, 173] on button "Create notification Create notification" at bounding box center [586, 177] width 102 height 23
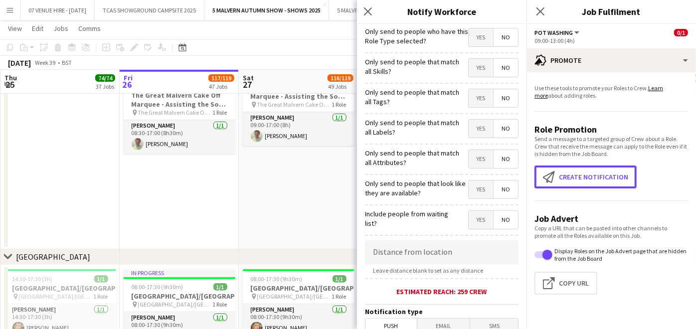
scroll to position [215, 0]
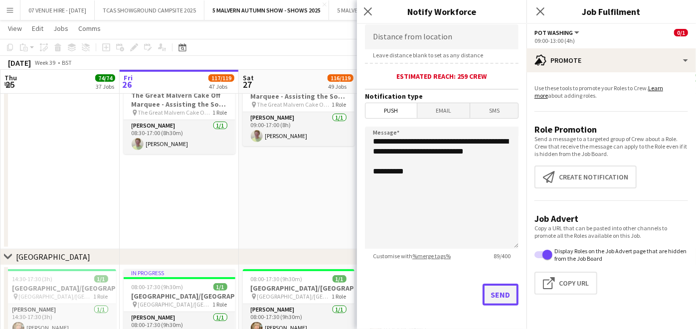
click at [498, 294] on button "Send" at bounding box center [501, 295] width 36 height 22
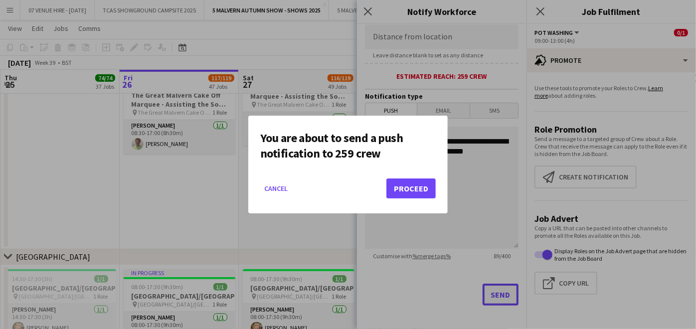
scroll to position [0, 0]
click at [420, 185] on button "Proceed" at bounding box center [411, 189] width 49 height 20
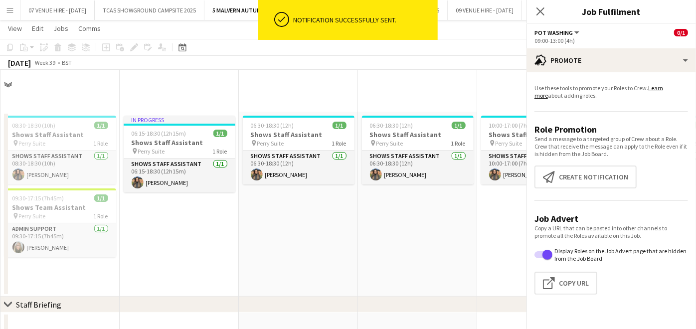
scroll to position [2561, 0]
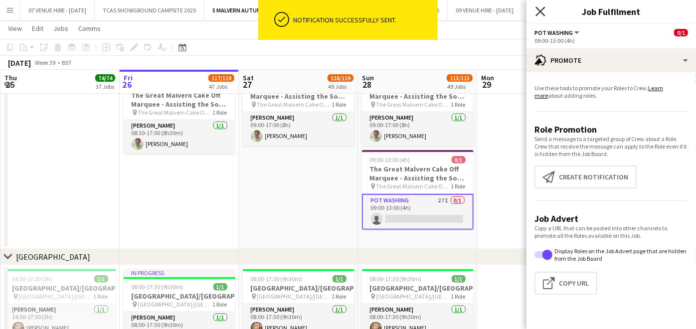
click at [538, 10] on icon "Close pop-in" at bounding box center [540, 10] width 9 height 9
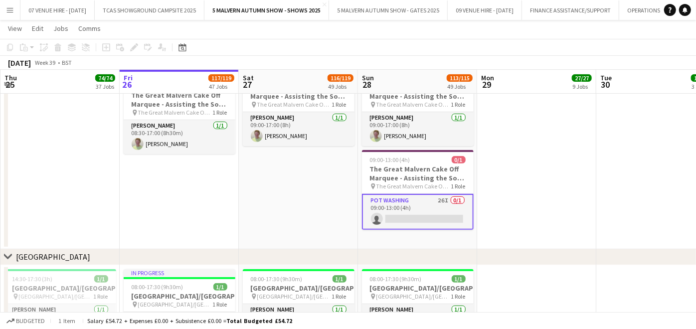
click at [446, 212] on app-card-role "Pot Washing 26I 0/1 09:00-13:00 (4h) single-neutral-actions" at bounding box center [418, 212] width 112 height 36
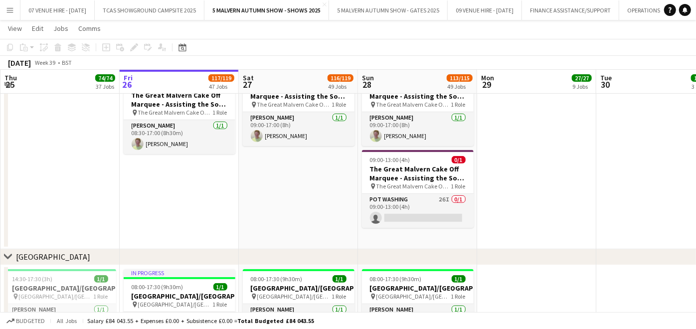
scroll to position [0, 238]
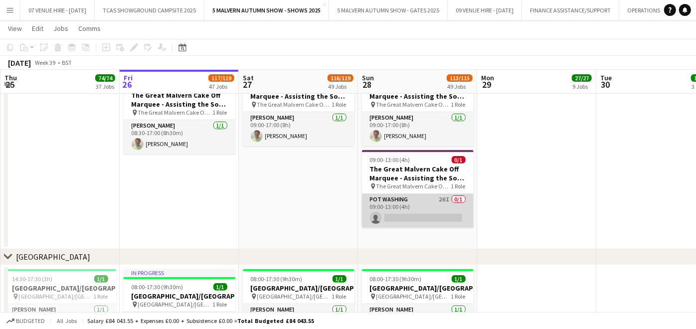
click at [455, 216] on app-card-role "Pot Washing 26I 0/1 09:00-13:00 (4h) single-neutral-actions" at bounding box center [418, 211] width 112 height 34
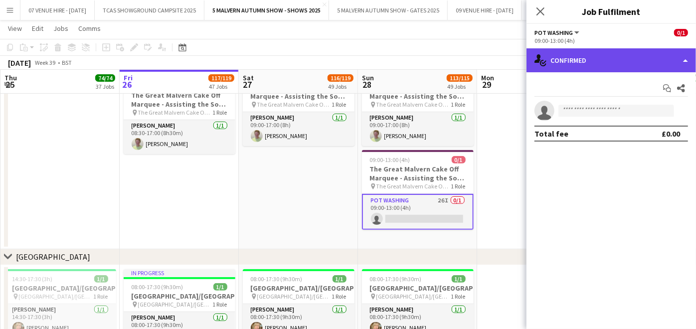
click at [581, 53] on div "single-neutral-actions-check-2 Confirmed" at bounding box center [612, 60] width 170 height 24
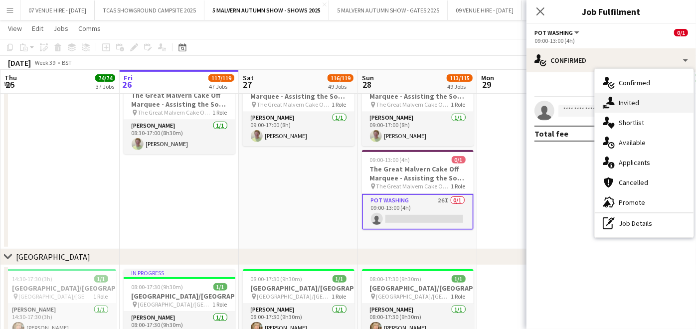
click at [632, 102] on span "Invited" at bounding box center [629, 102] width 20 height 9
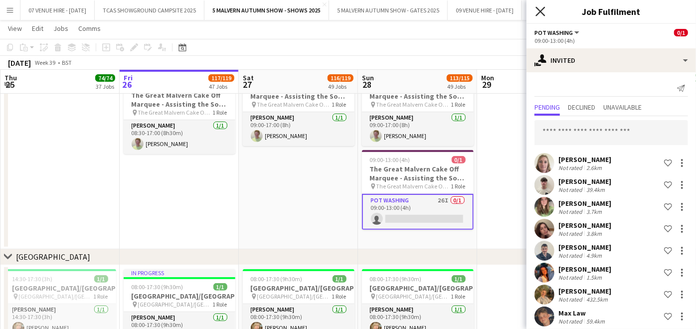
click at [541, 10] on icon "Close pop-in" at bounding box center [540, 10] width 9 height 9
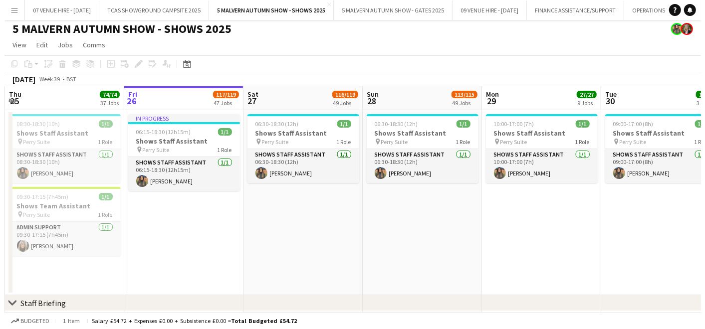
scroll to position [0, 0]
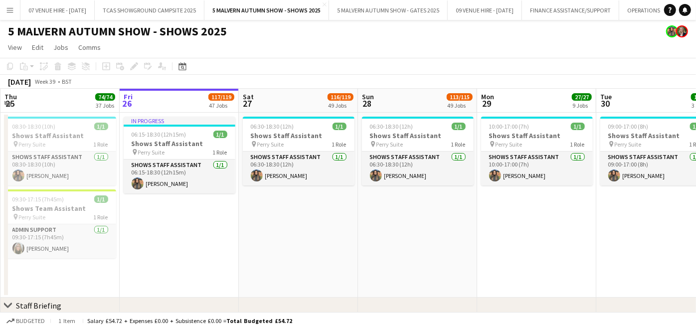
click at [10, 6] on app-icon "Menu" at bounding box center [10, 10] width 8 height 8
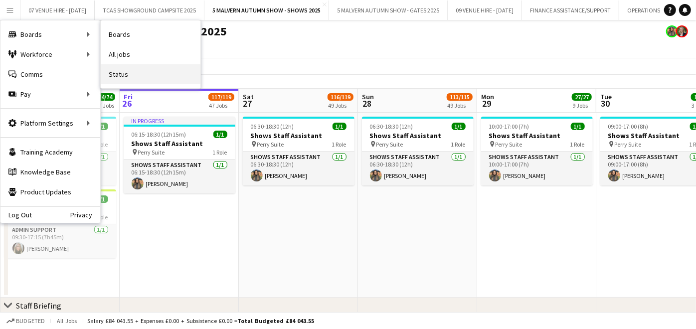
click at [120, 68] on link "Status" at bounding box center [151, 74] width 100 height 20
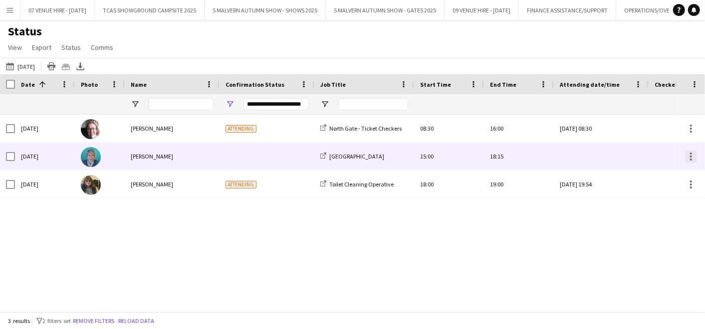
click at [692, 154] on div at bounding box center [691, 157] width 12 height 12
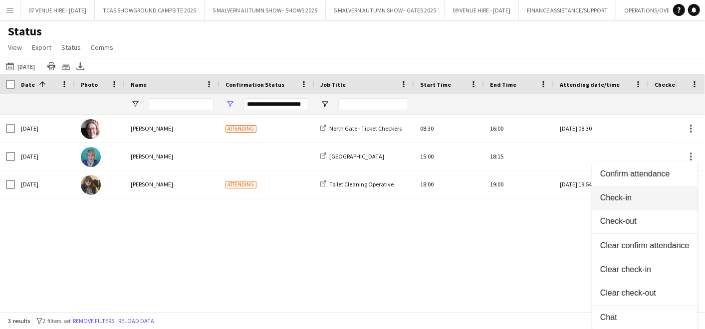
click at [637, 193] on button "Check-in" at bounding box center [644, 198] width 105 height 24
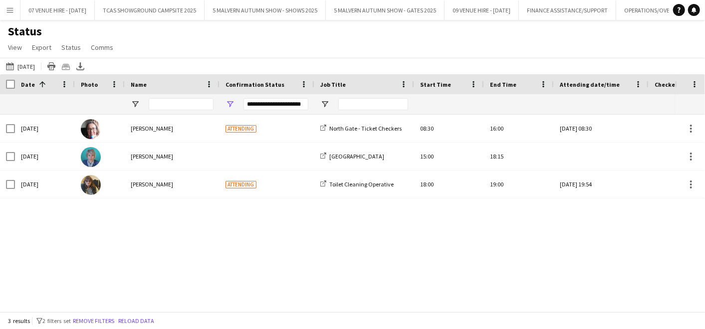
type input "**********"
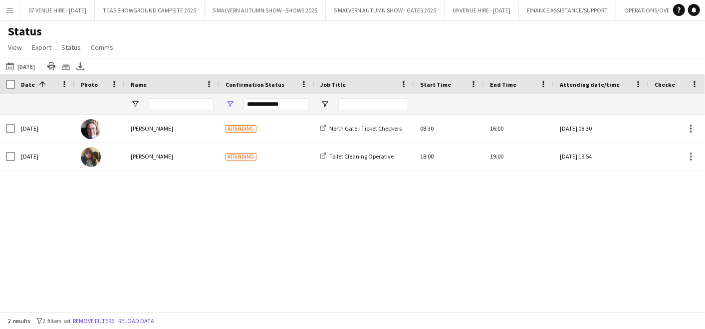
click at [485, 232] on div "[DATE] [PERSON_NAME] Attending North Gate - Ticket Checkers 08:30 16:00 [DATE] …" at bounding box center [337, 209] width 675 height 189
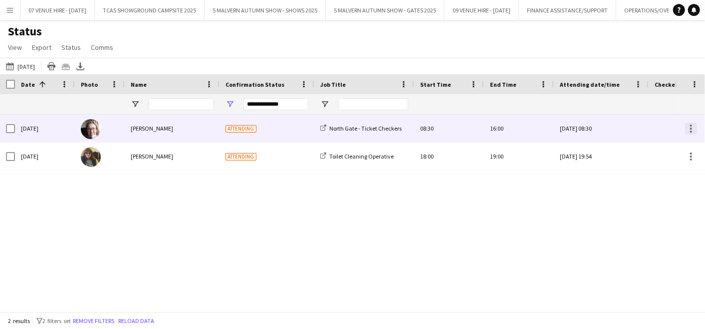
click at [691, 124] on div at bounding box center [691, 129] width 12 height 12
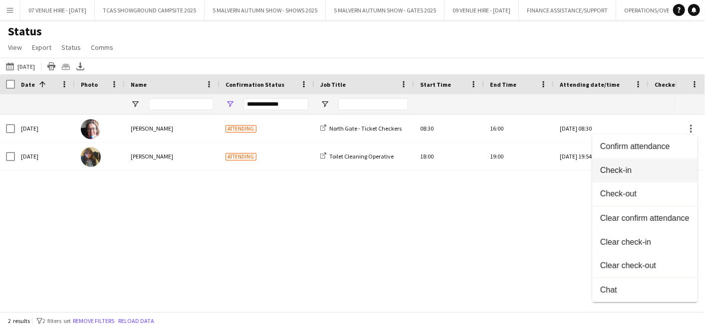
click at [625, 175] on span "Check-in" at bounding box center [644, 170] width 89 height 9
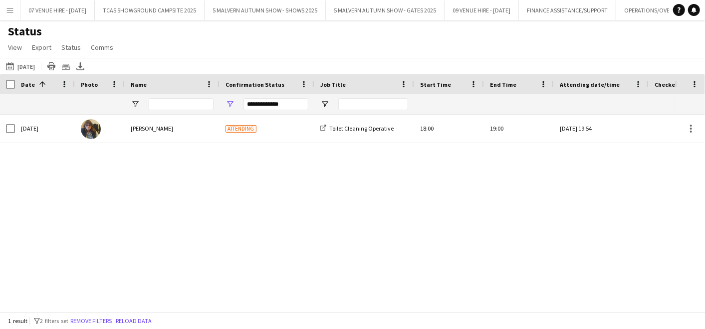
click at [518, 213] on div "[DATE] [PERSON_NAME] Attending Toilet Cleaning Operative 18:00 19:00 [DATE] 19:…" at bounding box center [337, 209] width 675 height 189
click at [269, 11] on button "5 MALVERN AUTUMN SHOW - SHOWS 2025 Close" at bounding box center [265, 9] width 121 height 19
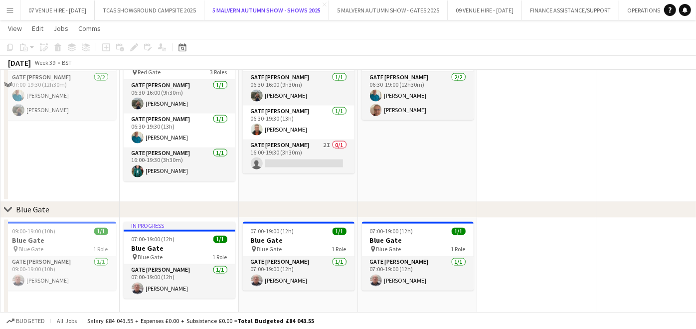
scroll to position [998, 0]
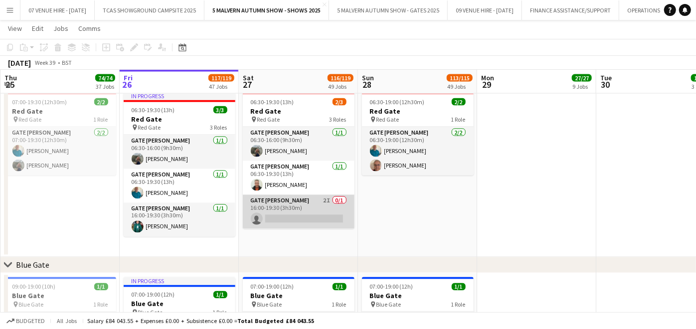
click at [325, 211] on app-card-role "Gate [PERSON_NAME] 2I 0/1 16:00-19:30 (3h30m) single-neutral-actions" at bounding box center [299, 212] width 112 height 34
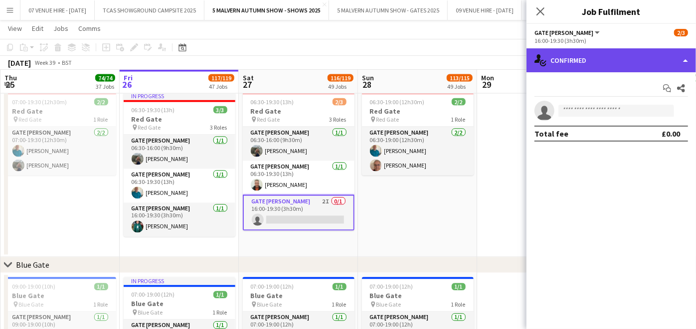
click at [573, 60] on div "single-neutral-actions-check-2 Confirmed" at bounding box center [612, 60] width 170 height 24
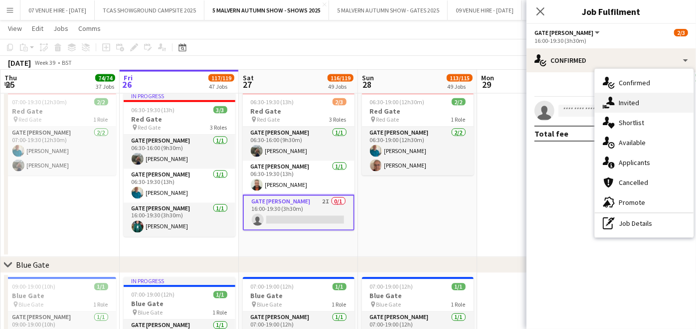
click at [639, 107] on div "single-neutral-actions-share-1 Invited" at bounding box center [644, 103] width 99 height 20
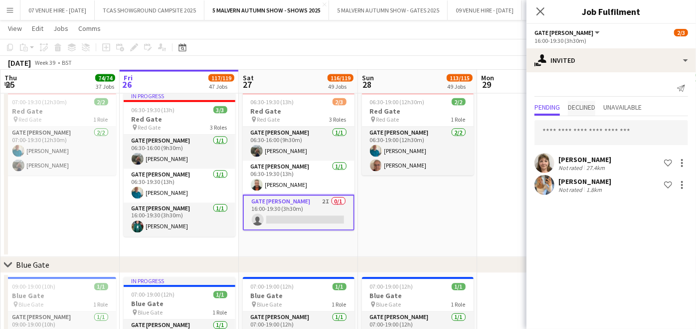
click at [586, 101] on span "Declined" at bounding box center [581, 108] width 27 height 15
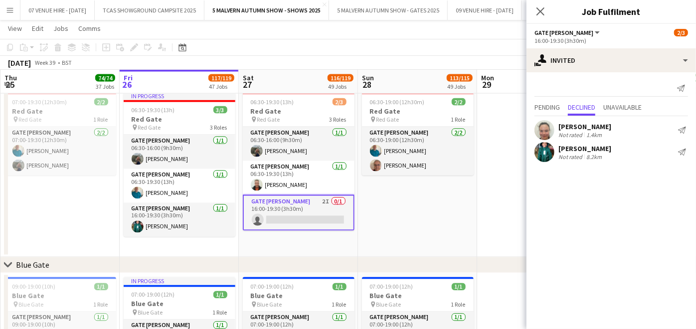
click at [446, 206] on app-date-cell "06:30-19:00 (12h30m) 2/2 Red Gate pin Red Gate 1 Role Gate [PERSON_NAME] [DATE]…" at bounding box center [417, 173] width 119 height 170
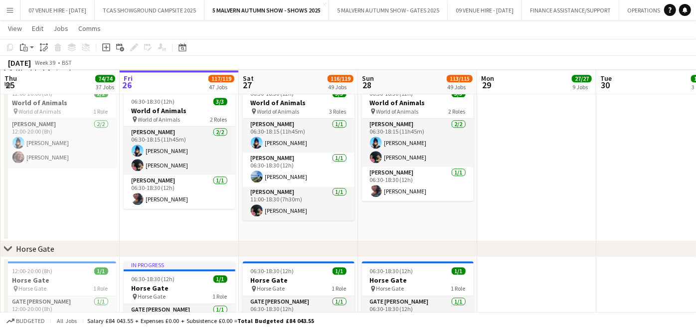
scroll to position [1552, 0]
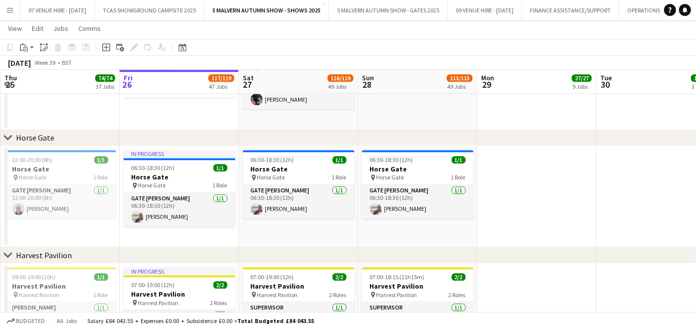
drag, startPoint x: 420, startPoint y: 208, endPoint x: 500, endPoint y: 212, distance: 79.4
click at [500, 212] on app-date-cell at bounding box center [536, 197] width 119 height 102
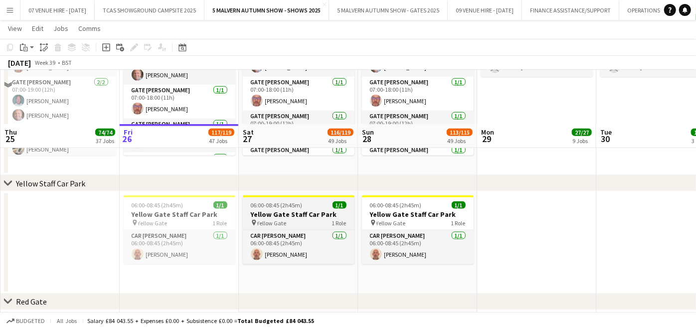
scroll to position [998, 0]
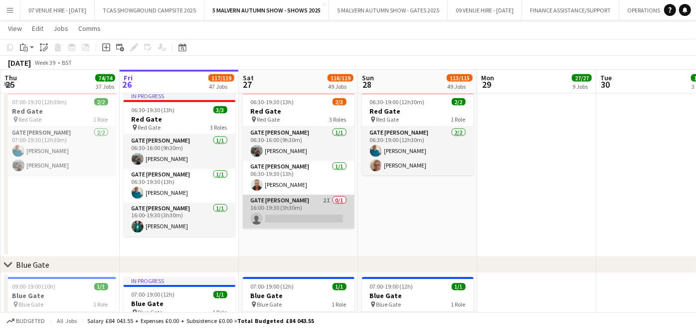
click at [315, 216] on app-card-role "Gate [PERSON_NAME] 2I 0/1 16:00-19:30 (3h30m) single-neutral-actions" at bounding box center [299, 212] width 112 height 34
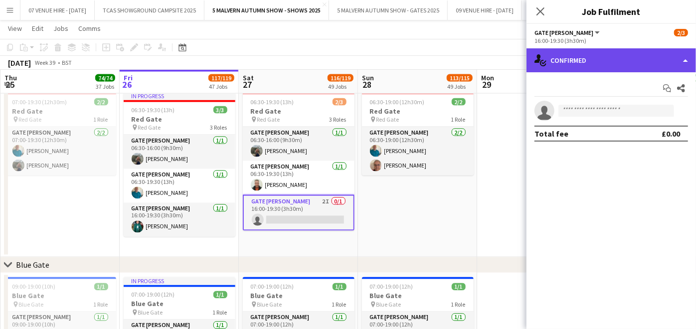
click at [621, 64] on div "single-neutral-actions-check-2 Confirmed" at bounding box center [612, 60] width 170 height 24
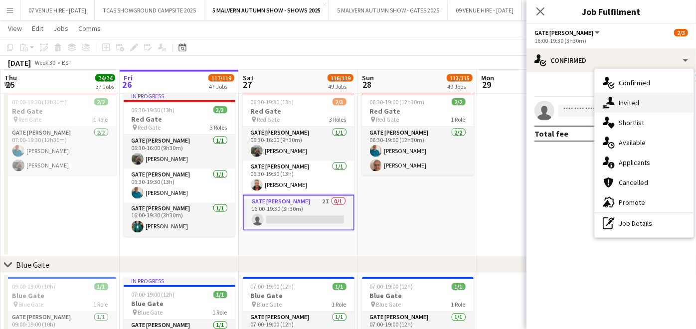
click at [635, 99] on span "Invited" at bounding box center [629, 102] width 20 height 9
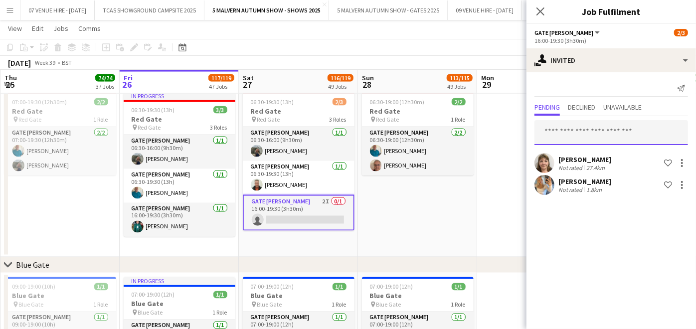
click at [604, 128] on input "text" at bounding box center [612, 132] width 154 height 25
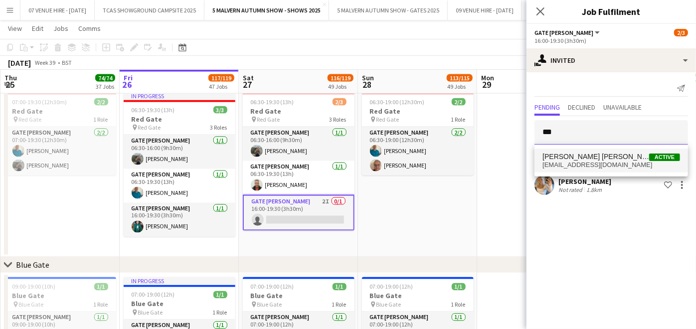
type input "***"
click at [563, 168] on span "[EMAIL_ADDRESS][DOMAIN_NAME]" at bounding box center [612, 165] width 138 height 8
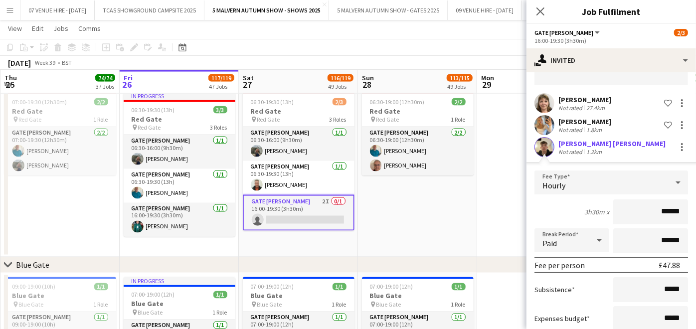
scroll to position [122, 0]
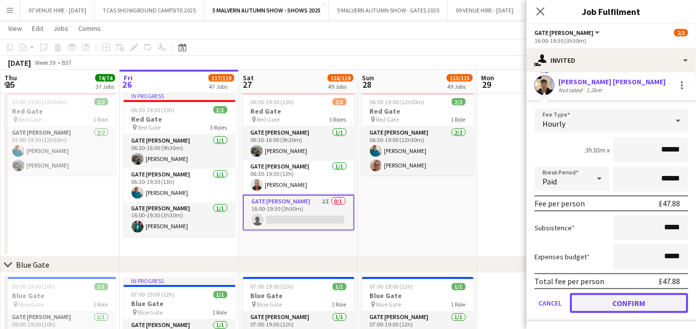
click at [587, 294] on button "Confirm" at bounding box center [629, 303] width 118 height 20
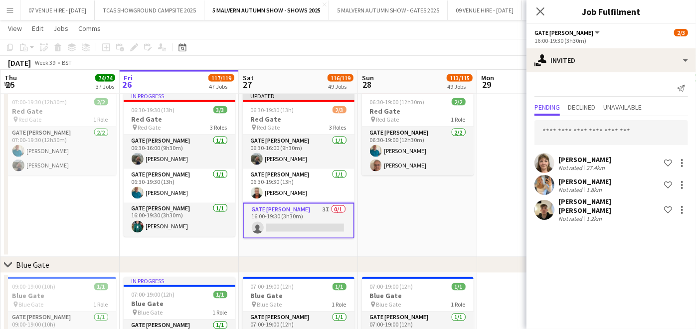
scroll to position [0, 0]
click at [408, 230] on app-date-cell "06:30-19:00 (12h30m) 2/2 Red Gate pin Red Gate 1 Role Gate [PERSON_NAME] [DATE]…" at bounding box center [417, 173] width 119 height 170
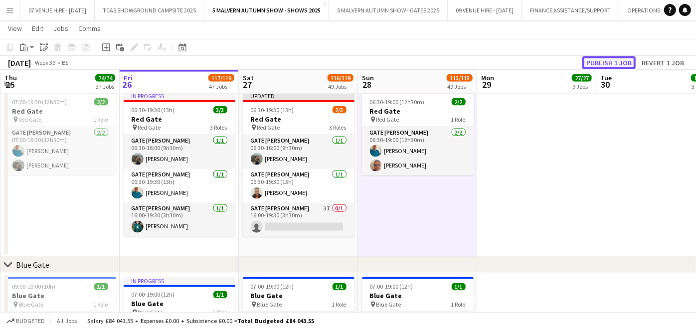
click at [604, 64] on button "Publish 1 job" at bounding box center [609, 62] width 53 height 13
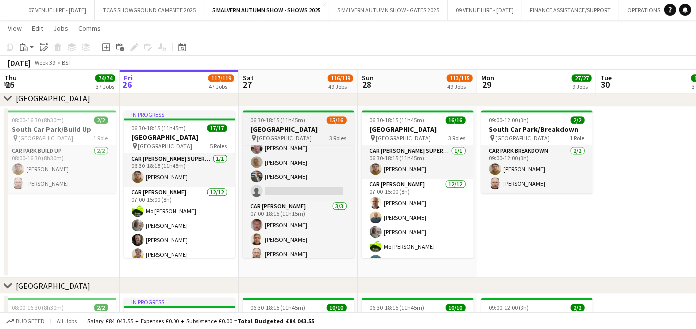
scroll to position [177, 0]
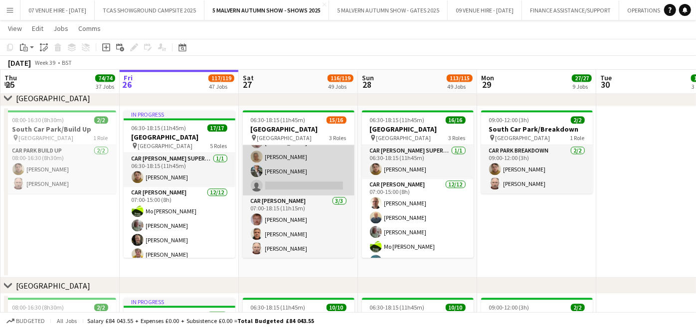
drag, startPoint x: 310, startPoint y: 184, endPoint x: 326, endPoint y: 173, distance: 19.4
click at [310, 184] on app-card-role "Car [PERSON_NAME] 6I 1A [DATE] 07:00-15:00 (8h) [PERSON_NAME] [PERSON_NAME]-[PE…" at bounding box center [299, 98] width 112 height 193
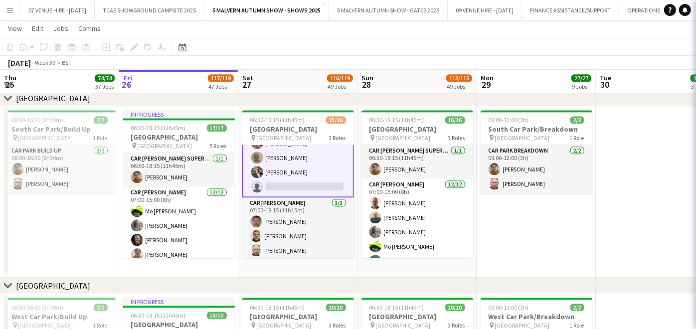
scroll to position [177, 0]
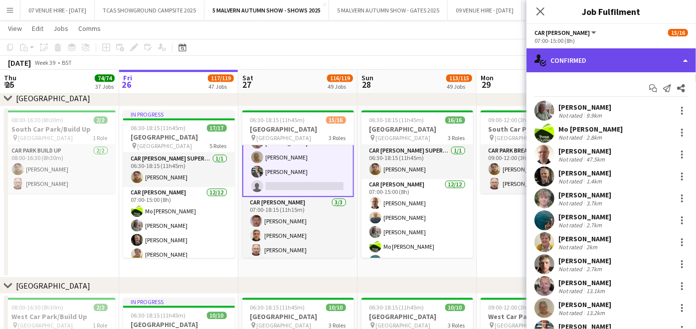
click at [577, 58] on div "single-neutral-actions-check-2 Confirmed" at bounding box center [612, 60] width 170 height 24
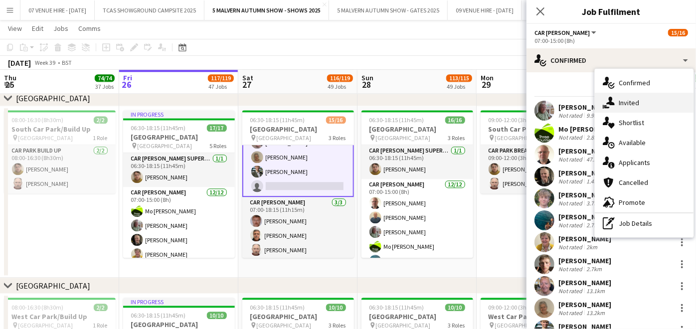
click at [632, 107] on span "Invited" at bounding box center [629, 102] width 20 height 9
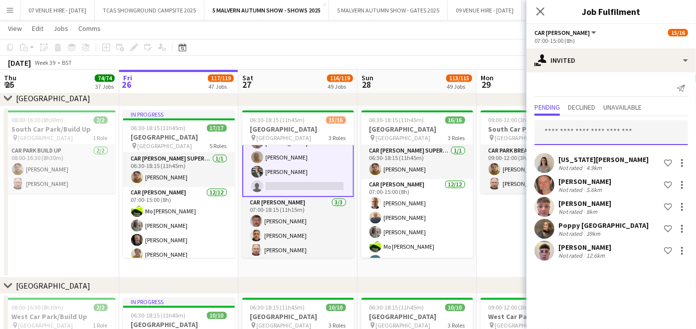
click at [616, 126] on input "text" at bounding box center [612, 132] width 154 height 25
type input "*"
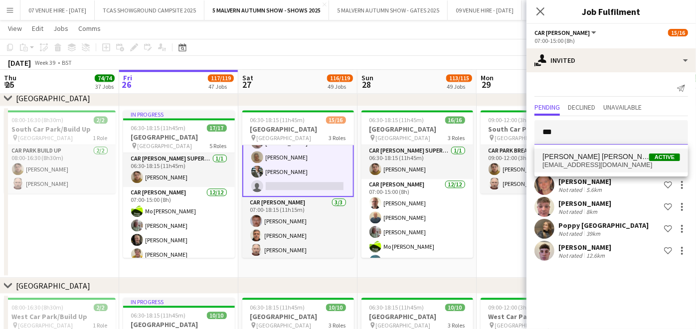
type input "***"
click at [604, 153] on span "[PERSON_NAME] [PERSON_NAME] Active" at bounding box center [612, 157] width 138 height 8
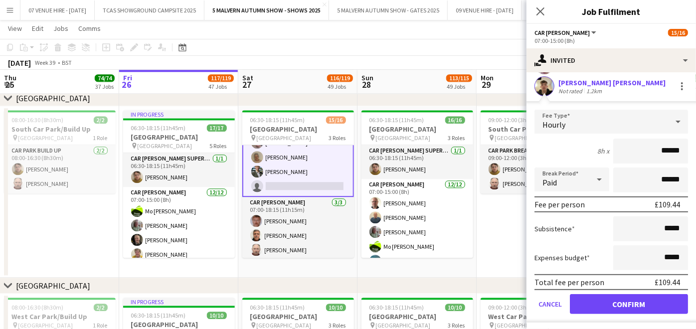
scroll to position [188, 0]
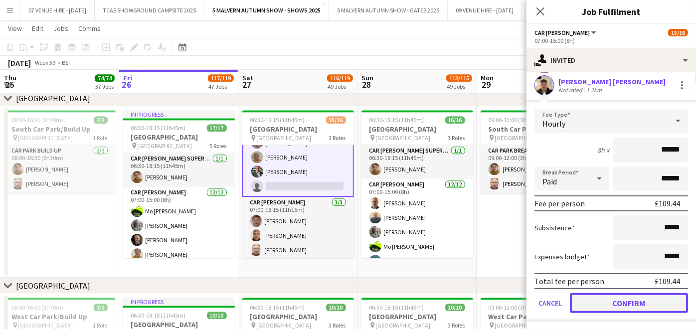
click at [665, 299] on button "Confirm" at bounding box center [629, 303] width 118 height 20
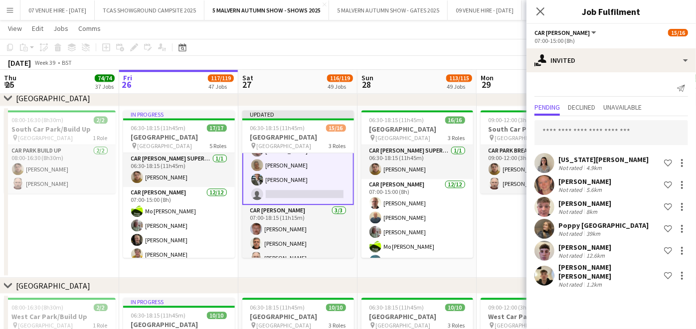
scroll to position [0, 0]
click at [508, 236] on app-date-cell "09:00-12:00 (3h) 2/2 South Car Park/Breakdown pin [GEOGRAPHIC_DATA] 1 Role Car …" at bounding box center [536, 192] width 119 height 172
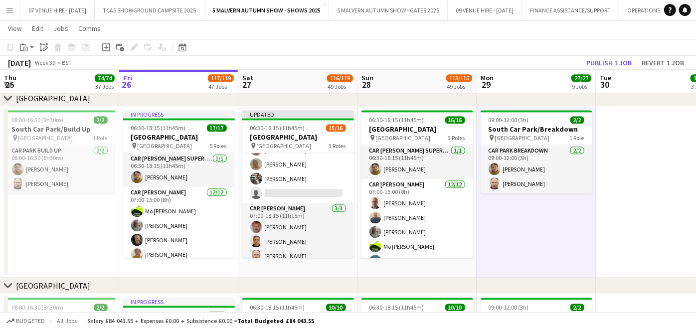
scroll to position [177, 0]
click at [625, 63] on button "Publish 1 job" at bounding box center [609, 62] width 53 height 13
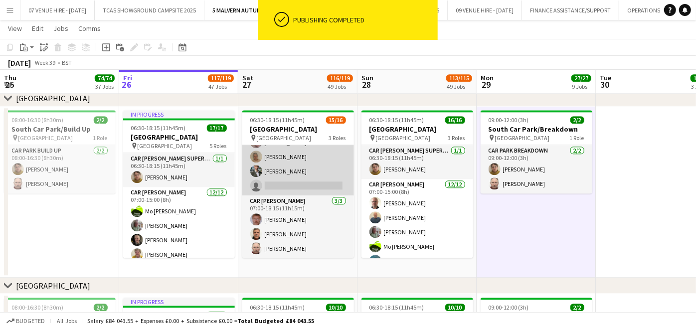
click at [291, 185] on app-card-role "Car [PERSON_NAME] 7I 1A [DATE] 07:00-15:00 (8h) [PERSON_NAME] [PERSON_NAME]-[PE…" at bounding box center [298, 98] width 112 height 193
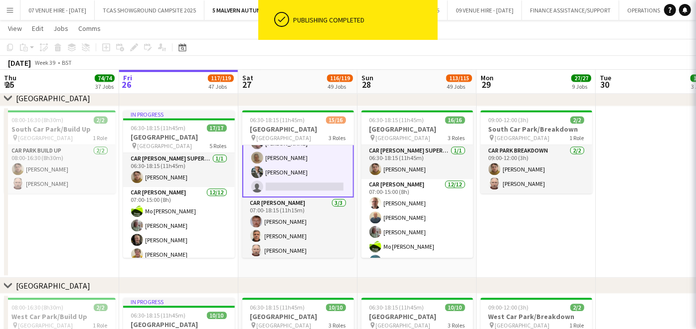
scroll to position [177, 0]
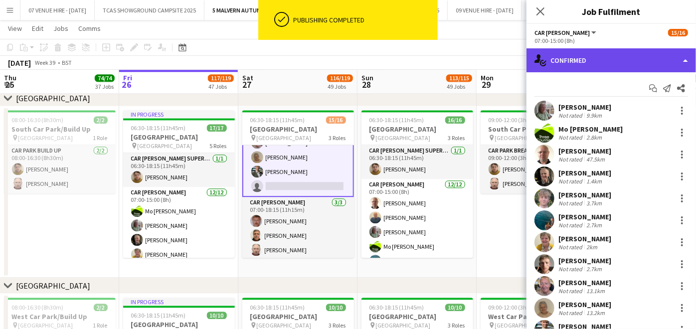
click at [607, 60] on div "single-neutral-actions-check-2 Confirmed" at bounding box center [612, 60] width 170 height 24
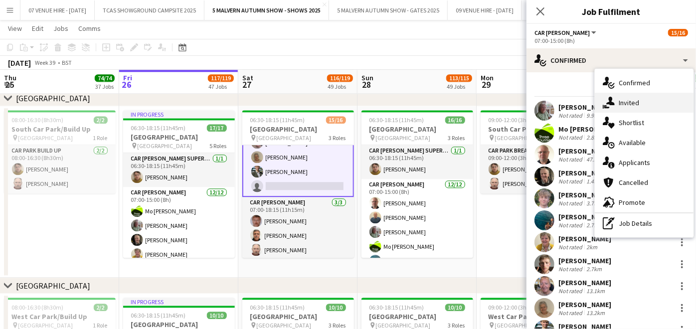
click at [634, 101] on span "Invited" at bounding box center [629, 102] width 20 height 9
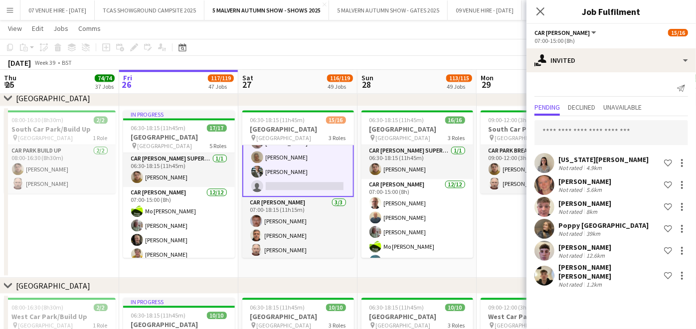
click at [539, 277] on app-user-avatar at bounding box center [545, 276] width 20 height 20
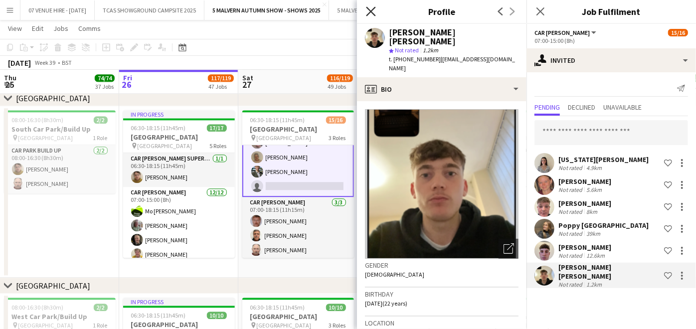
click at [372, 10] on icon "Close pop-in" at bounding box center [370, 10] width 9 height 9
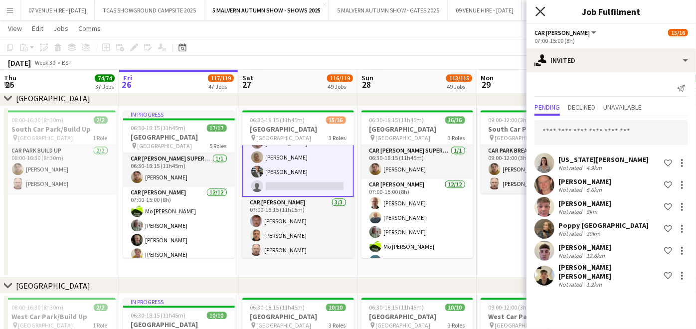
click at [541, 11] on icon at bounding box center [540, 10] width 9 height 9
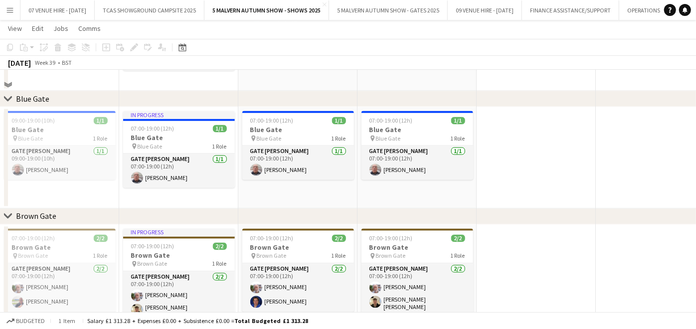
scroll to position [942, 0]
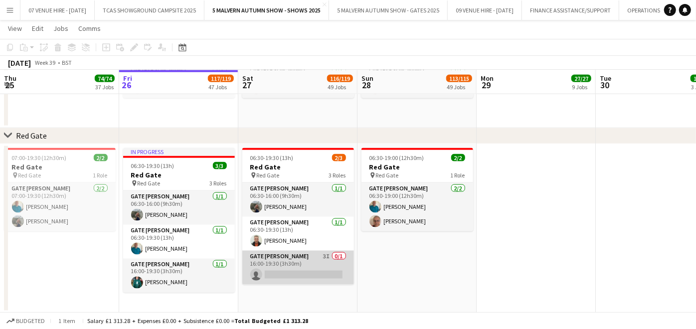
click at [317, 270] on app-card-role "Gate [PERSON_NAME] 3I 0/1 16:00-19:30 (3h30m) single-neutral-actions" at bounding box center [298, 268] width 112 height 34
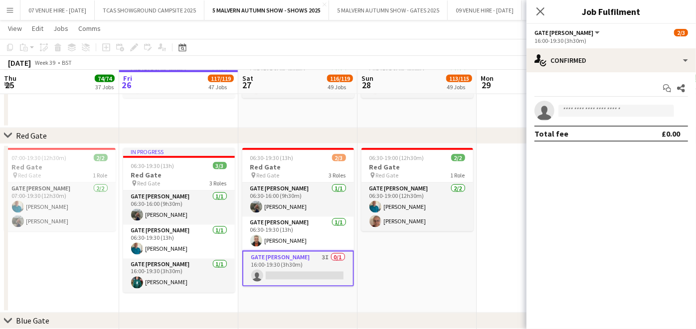
scroll to position [177, 0]
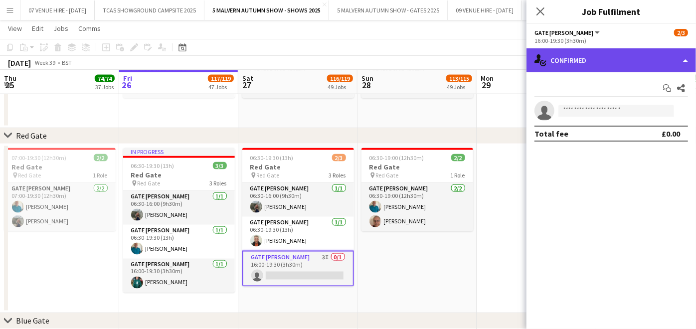
click at [625, 62] on div "single-neutral-actions-check-2 Confirmed" at bounding box center [612, 60] width 170 height 24
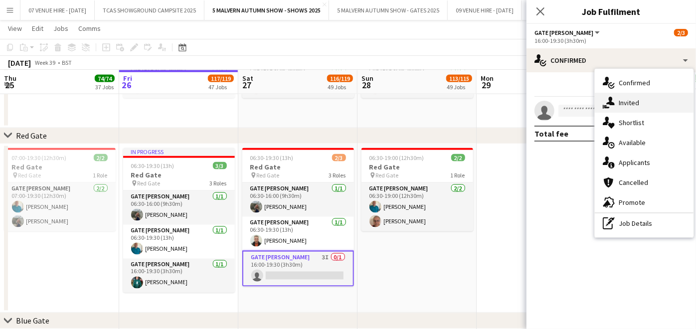
click at [631, 98] on span "Invited" at bounding box center [629, 102] width 20 height 9
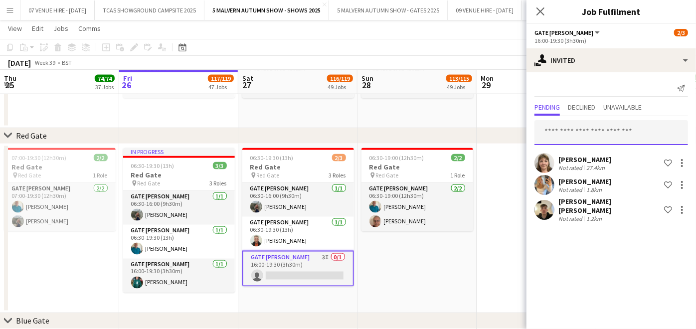
click at [615, 131] on input "text" at bounding box center [612, 132] width 154 height 25
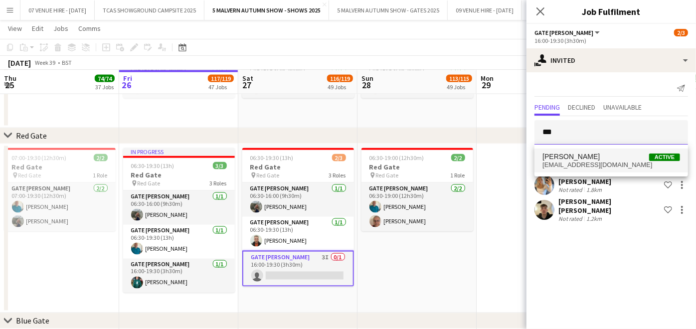
type input "***"
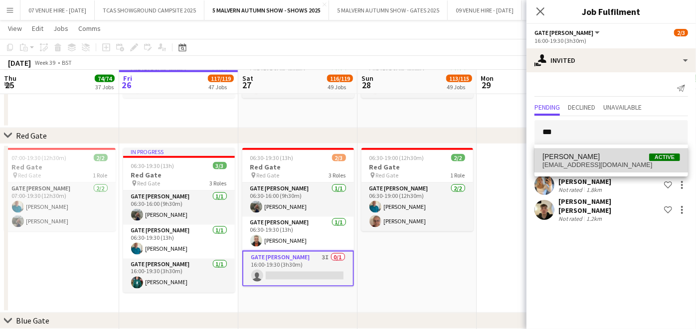
click at [603, 160] on span "[PERSON_NAME] Active" at bounding box center [612, 157] width 138 height 8
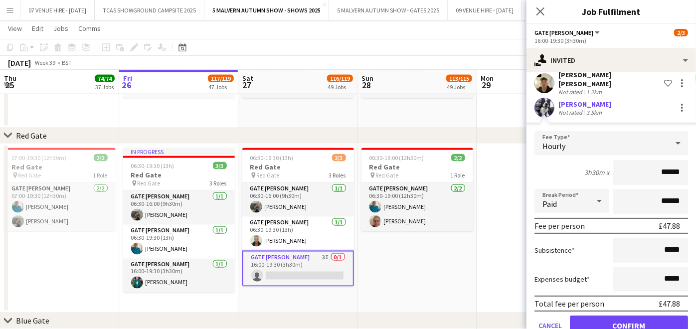
scroll to position [144, 0]
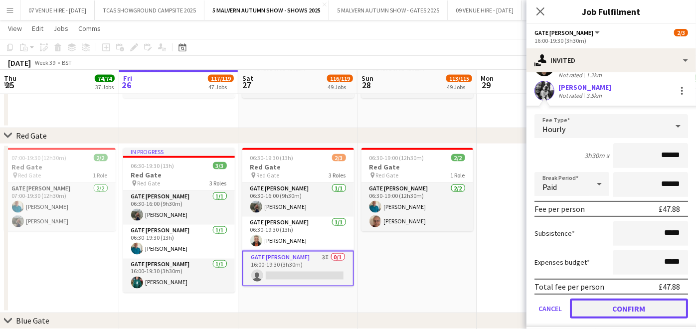
click at [633, 306] on button "Confirm" at bounding box center [629, 309] width 118 height 20
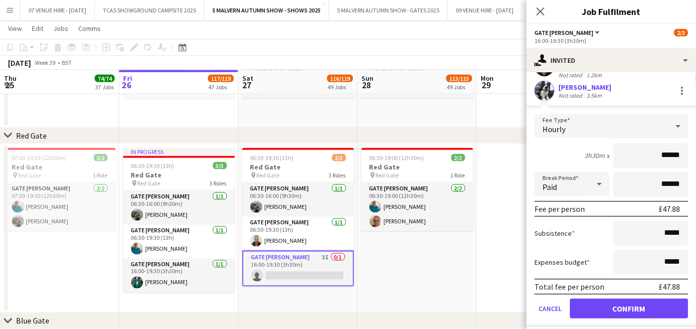
scroll to position [0, 0]
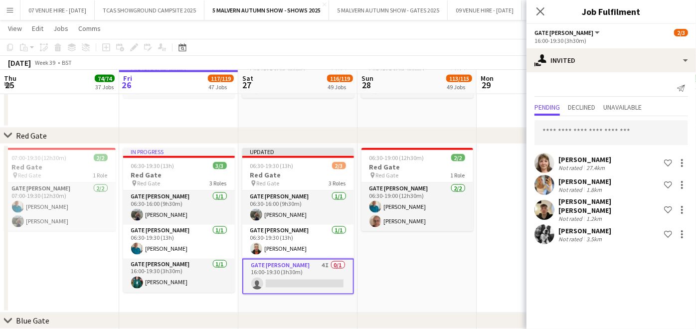
click at [474, 262] on app-date-cell "06:30-19:00 (12h30m) 2/2 Red Gate pin Red Gate 1 Role Gate [PERSON_NAME] [DATE]…" at bounding box center [417, 229] width 119 height 170
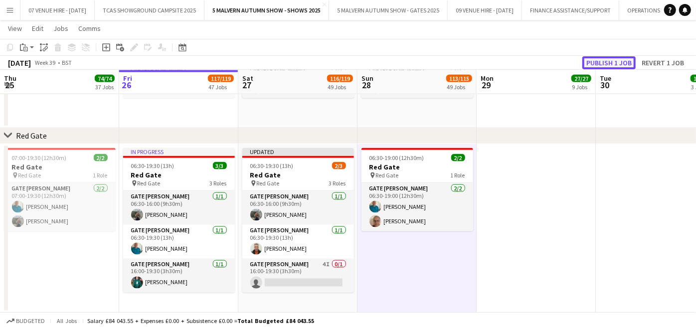
click at [613, 63] on button "Publish 1 job" at bounding box center [609, 62] width 53 height 13
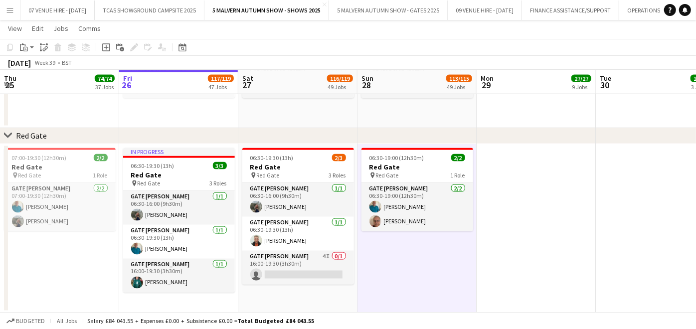
click at [638, 302] on app-date-cell at bounding box center [655, 229] width 119 height 170
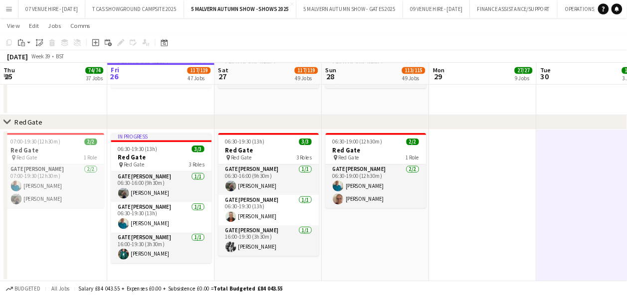
scroll to position [177, 0]
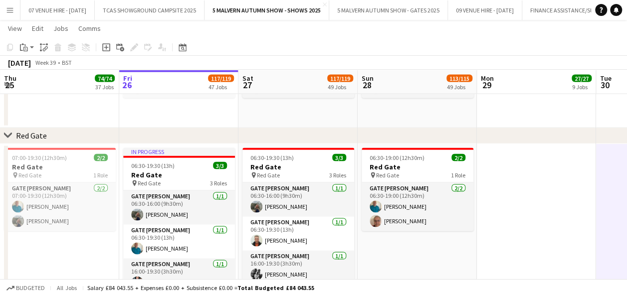
drag, startPoint x: 672, startPoint y: 0, endPoint x: 389, endPoint y: 120, distance: 307.8
click at [389, 120] on app-date-cell "06:00-08:45 (2h45m) 1/1 Yellow Gate Staff Car Park pin Yellow Gate 1 Role Car […" at bounding box center [417, 76] width 119 height 103
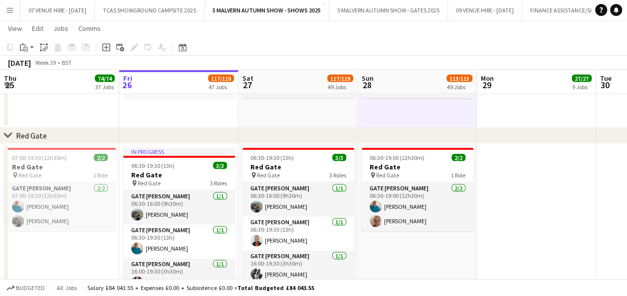
drag, startPoint x: 506, startPoint y: 216, endPoint x: 497, endPoint y: 217, distance: 9.0
click at [505, 216] on app-date-cell at bounding box center [536, 229] width 119 height 170
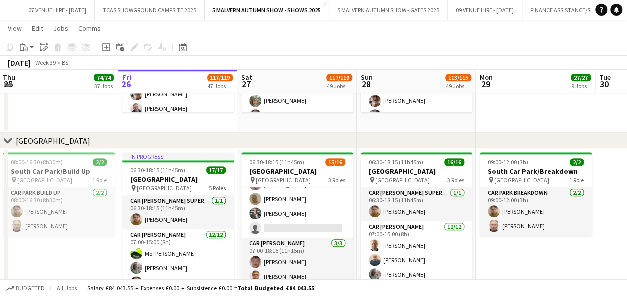
scroll to position [6108, 0]
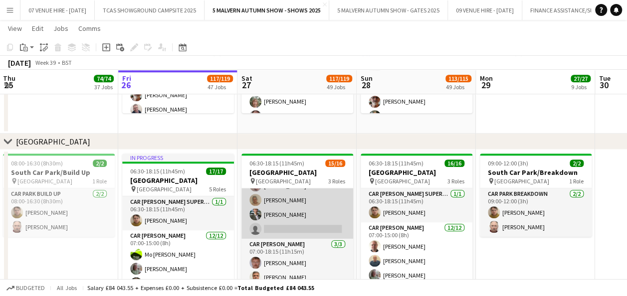
click at [318, 222] on app-card-role "Car [PERSON_NAME] 6I 1A [DATE] 07:00-15:00 (8h) [PERSON_NAME] [PERSON_NAME]-[PE…" at bounding box center [297, 142] width 112 height 193
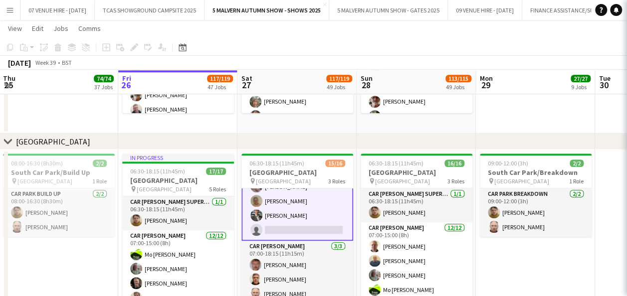
scroll to position [178, 0]
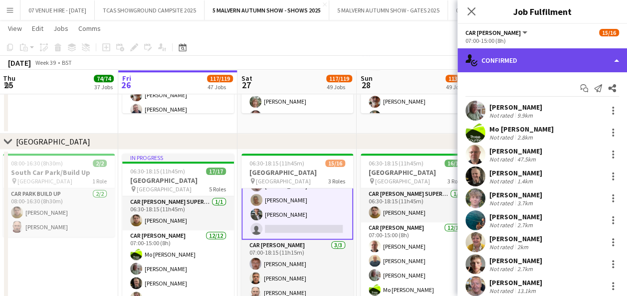
click at [524, 64] on div "single-neutral-actions-check-2 Confirmed" at bounding box center [542, 60] width 170 height 24
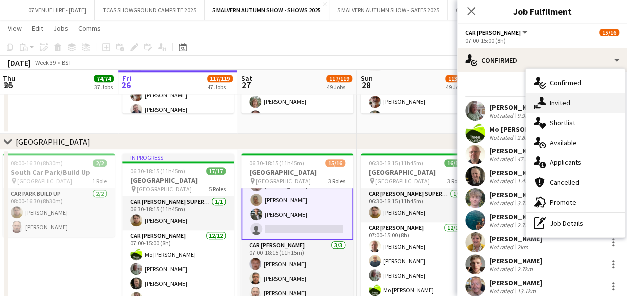
click at [556, 103] on span "Invited" at bounding box center [560, 102] width 20 height 9
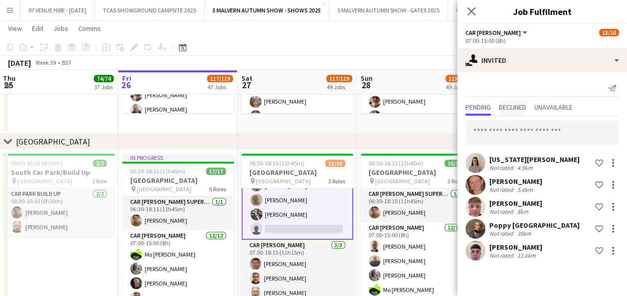
click at [523, 112] on span "Declined" at bounding box center [512, 108] width 27 height 15
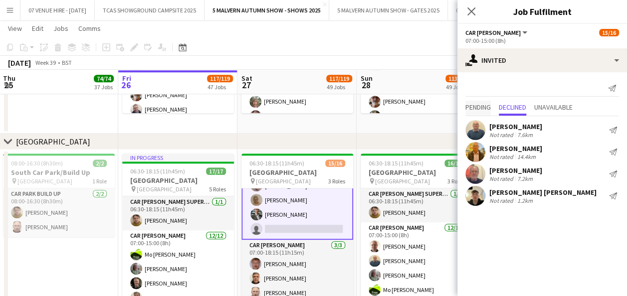
click at [482, 105] on span "Pending" at bounding box center [477, 107] width 25 height 7
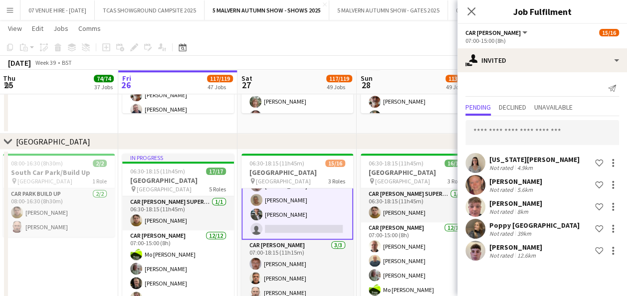
click at [316, 229] on app-card-role "Car [PERSON_NAME] 6I 1A [DATE] 07:00-15:00 (8h) [PERSON_NAME] [PERSON_NAME]-[PE…" at bounding box center [297, 142] width 112 height 195
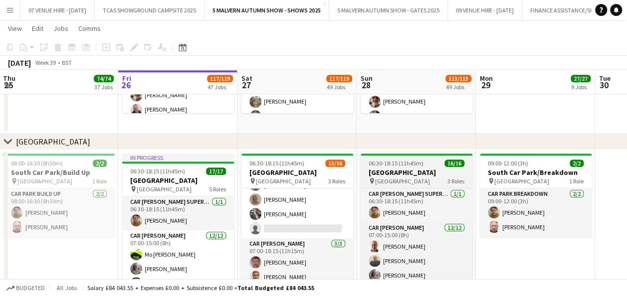
scroll to position [177, 0]
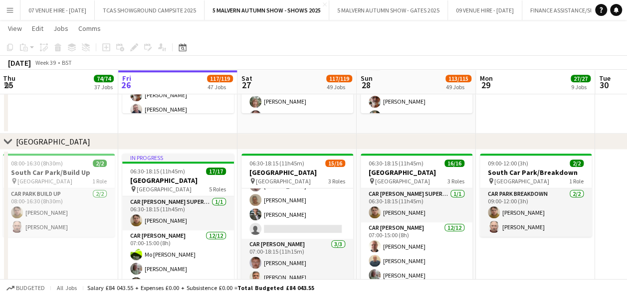
drag, startPoint x: 311, startPoint y: 228, endPoint x: 529, endPoint y: 74, distance: 266.8
click at [311, 228] on app-card-role "Car [PERSON_NAME] 6I 1A [DATE] 07:00-15:00 (8h) [PERSON_NAME] [PERSON_NAME]-[PE…" at bounding box center [297, 142] width 112 height 193
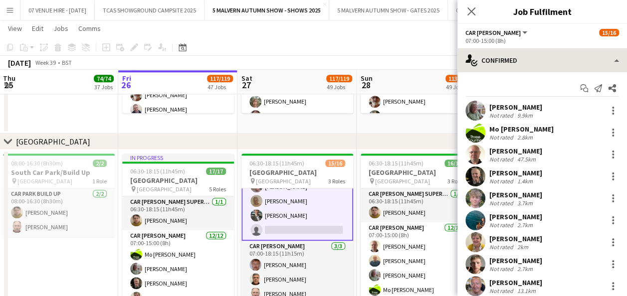
scroll to position [178, 0]
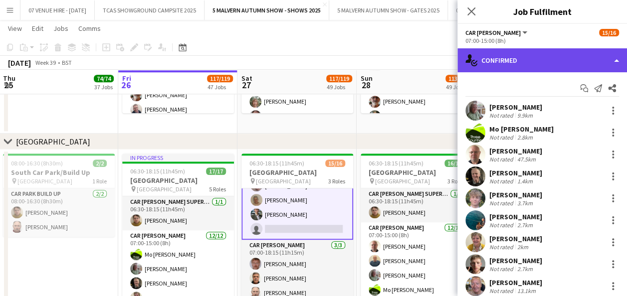
click at [553, 59] on div "single-neutral-actions-check-2 Confirmed" at bounding box center [542, 60] width 170 height 24
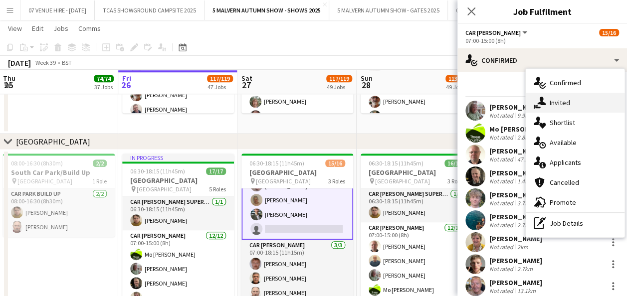
click at [567, 102] on span "Invited" at bounding box center [560, 102] width 20 height 9
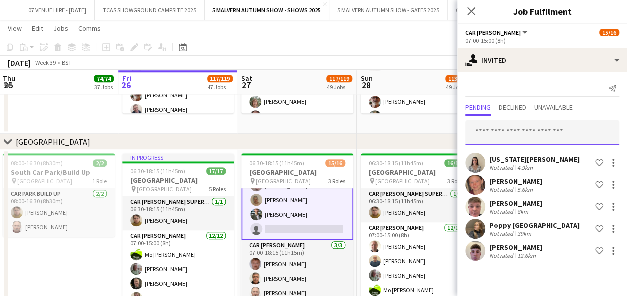
click at [557, 128] on input "text" at bounding box center [542, 132] width 154 height 25
type input "***"
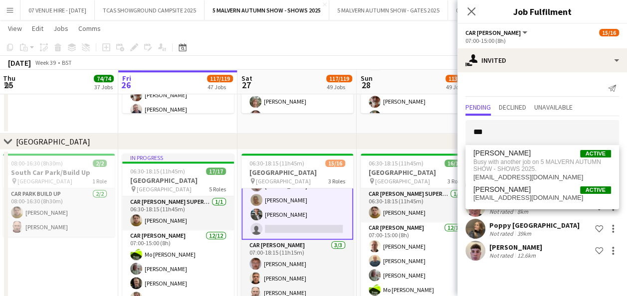
click at [507, 195] on span "[EMAIL_ADDRESS][DOMAIN_NAME]" at bounding box center [542, 198] width 138 height 8
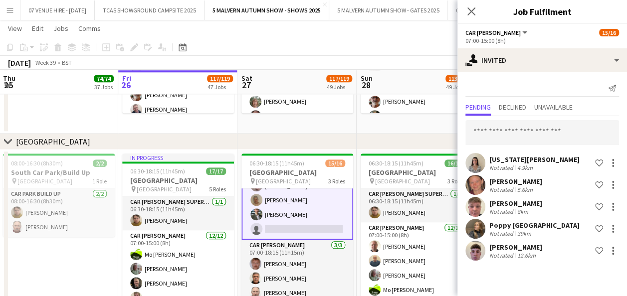
scroll to position [149, 0]
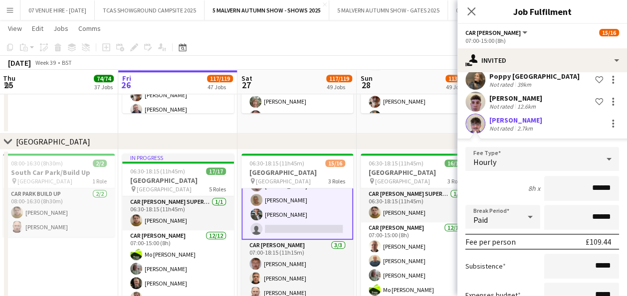
click at [478, 129] on app-user-avatar at bounding box center [475, 124] width 20 height 20
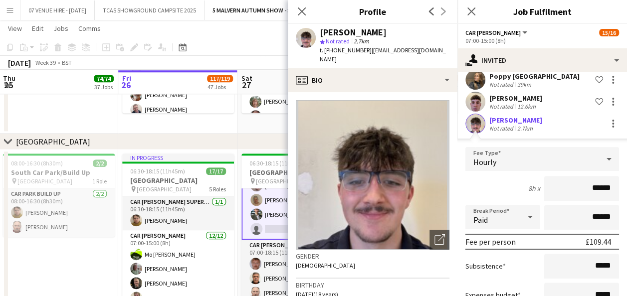
click at [284, 229] on app-card-role "Car [PERSON_NAME] 6I 1A [DATE] 07:00-15:00 (8h) [PERSON_NAME] [PERSON_NAME]-[PE…" at bounding box center [297, 142] width 112 height 195
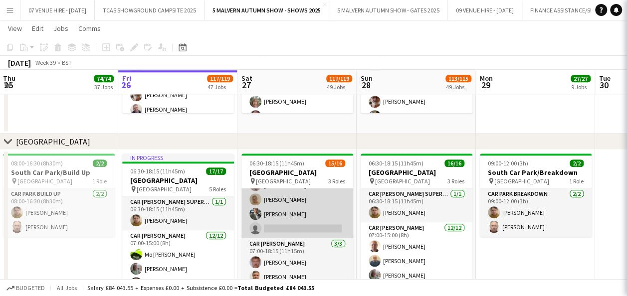
scroll to position [177, 0]
click at [309, 226] on app-card-role "Car [PERSON_NAME] 6I 1A [DATE] 07:00-15:00 (8h) [PERSON_NAME] [PERSON_NAME]-[PE…" at bounding box center [297, 142] width 112 height 193
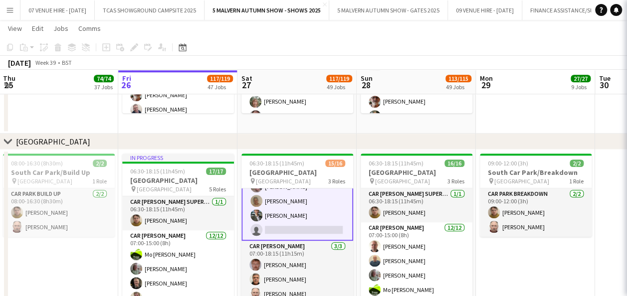
scroll to position [178, 0]
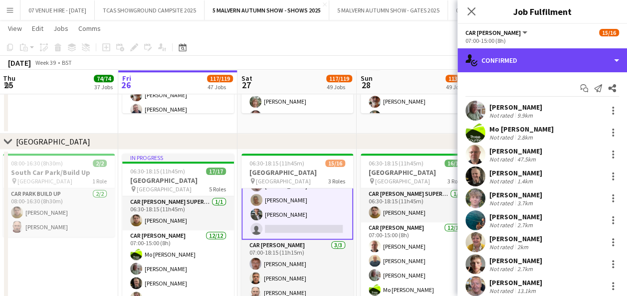
drag, startPoint x: 517, startPoint y: 59, endPoint x: 548, endPoint y: 89, distance: 42.3
click at [518, 59] on div "single-neutral-actions-check-2 Confirmed" at bounding box center [542, 60] width 170 height 24
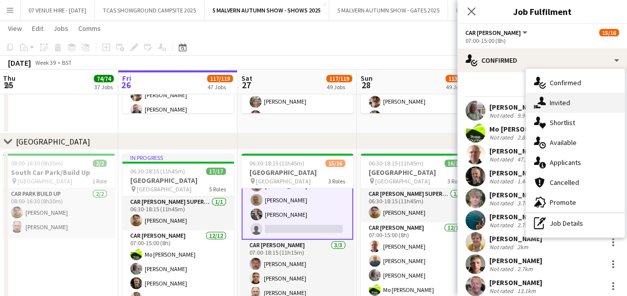
click at [570, 103] on div "single-neutral-actions-share-1 Invited" at bounding box center [575, 103] width 99 height 20
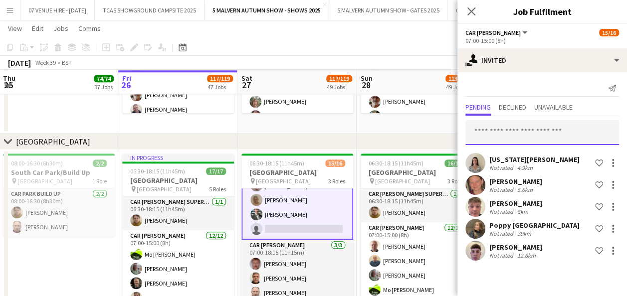
click at [533, 139] on input "text" at bounding box center [542, 132] width 154 height 25
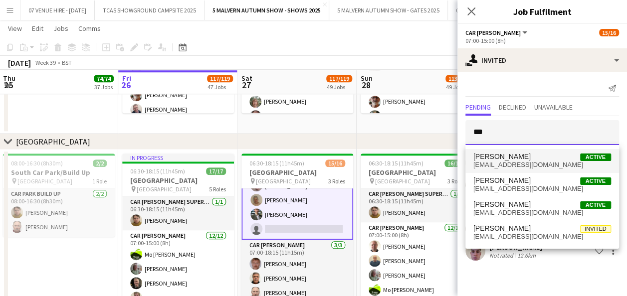
type input "***"
click at [522, 153] on span "[PERSON_NAME] Active" at bounding box center [542, 157] width 138 height 8
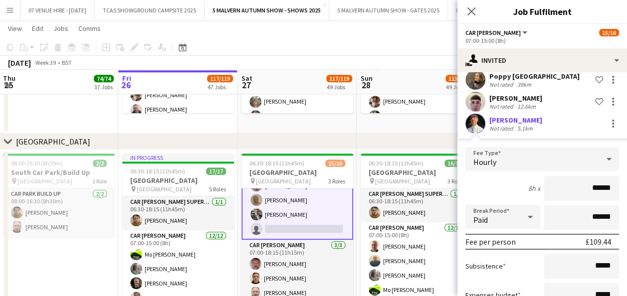
scroll to position [222, 0]
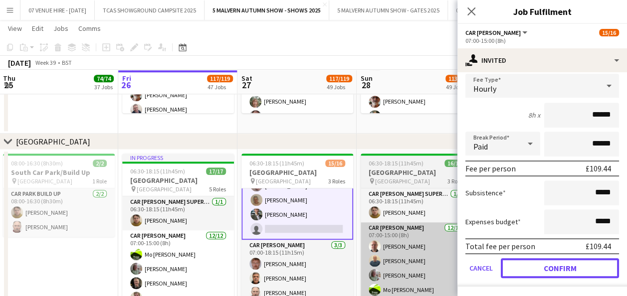
click at [572, 265] on button "Confirm" at bounding box center [560, 268] width 118 height 20
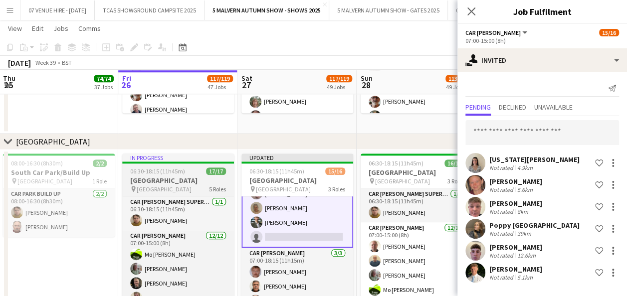
scroll to position [0, 0]
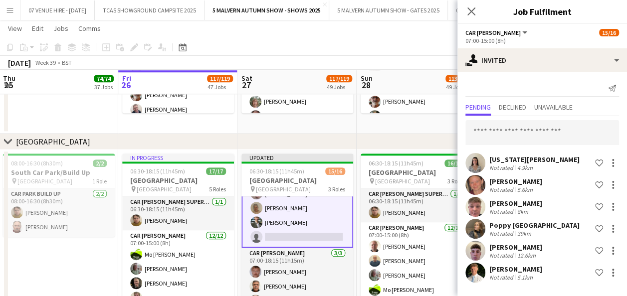
click at [100, 248] on app-date-cell "08:00-16:30 (8h30m) 2/2 [GEOGRAPHIC_DATA]/Build Up pin [GEOGRAPHIC_DATA] 1 Role…" at bounding box center [58, 236] width 119 height 172
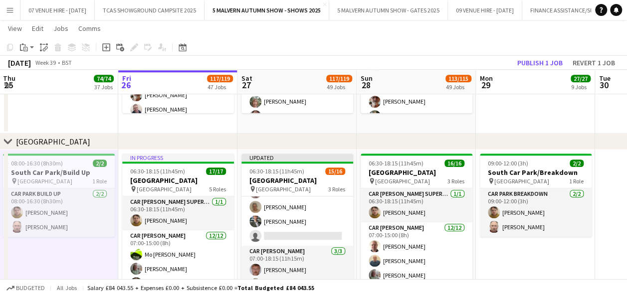
scroll to position [177, 0]
click at [549, 61] on button "Publish 1 job" at bounding box center [539, 62] width 53 height 13
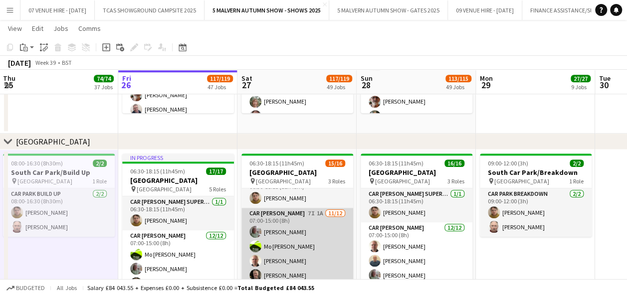
scroll to position [0, 0]
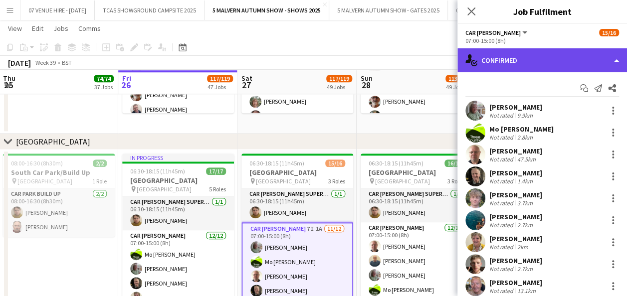
click at [563, 55] on div "single-neutral-actions-check-2 Confirmed" at bounding box center [542, 60] width 170 height 24
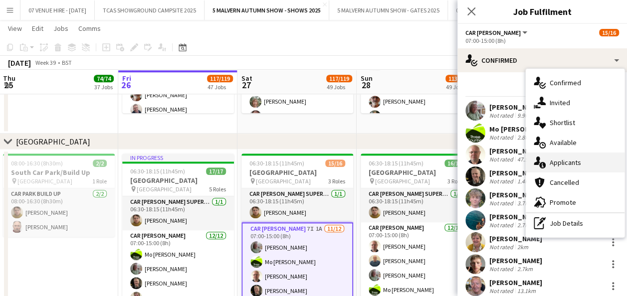
click at [582, 160] on div "single-neutral-actions-information Applicants" at bounding box center [575, 163] width 99 height 20
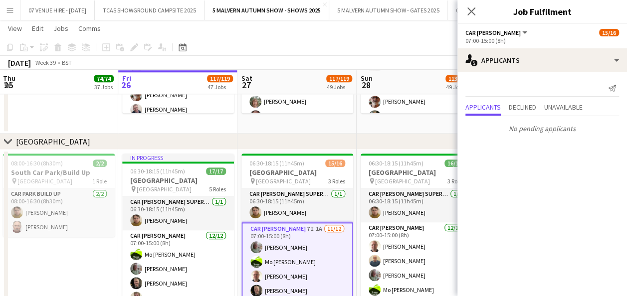
click at [93, 243] on app-date-cell "08:00-16:30 (8h30m) 2/2 [GEOGRAPHIC_DATA]/Build Up pin [GEOGRAPHIC_DATA] 1 Role…" at bounding box center [58, 236] width 119 height 172
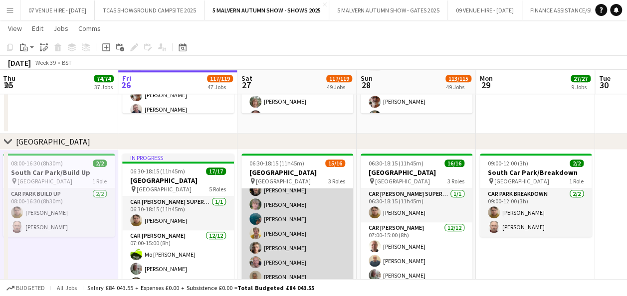
scroll to position [150, 0]
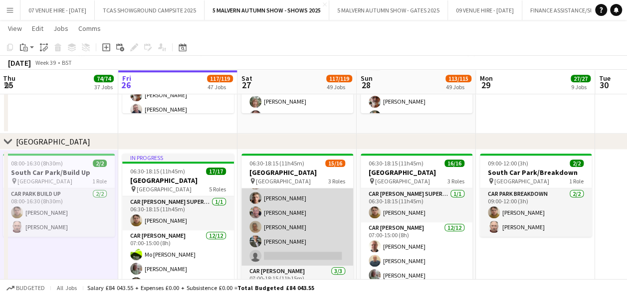
click at [308, 241] on app-card-role "Car [PERSON_NAME] 7I 1A [DATE] 07:00-15:00 (8h) [PERSON_NAME] [PERSON_NAME]-[PE…" at bounding box center [297, 169] width 112 height 193
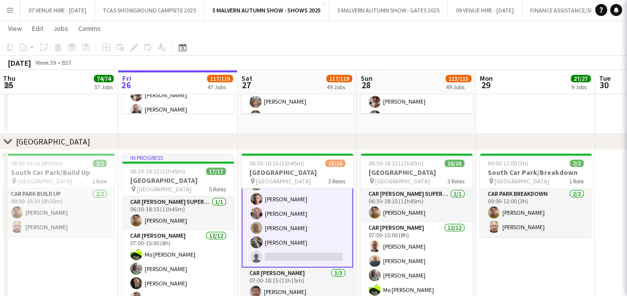
scroll to position [151, 0]
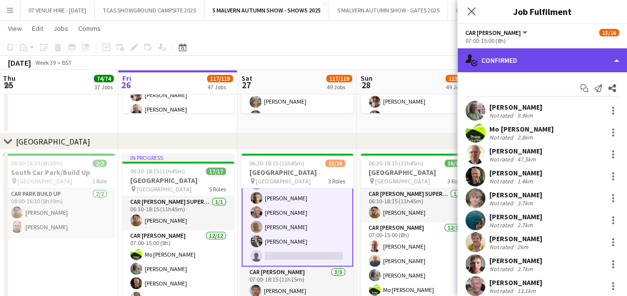
click at [550, 55] on div "single-neutral-actions-check-2 Confirmed" at bounding box center [542, 60] width 170 height 24
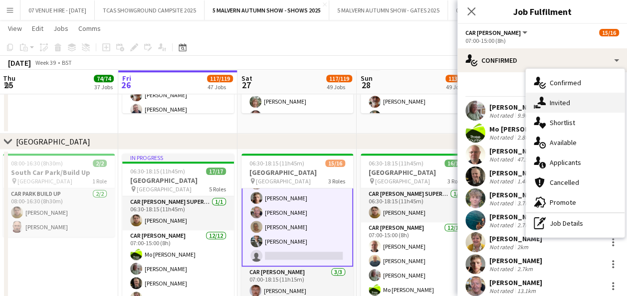
click at [570, 101] on div "single-neutral-actions-share-1 Invited" at bounding box center [575, 103] width 99 height 20
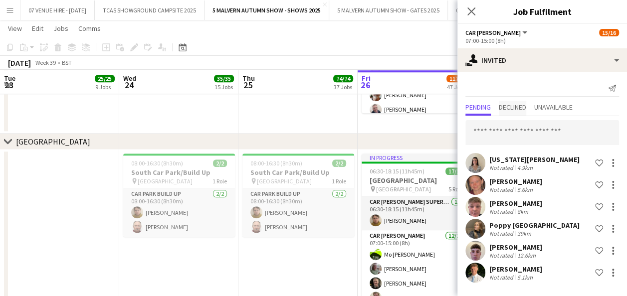
scroll to position [151, 0]
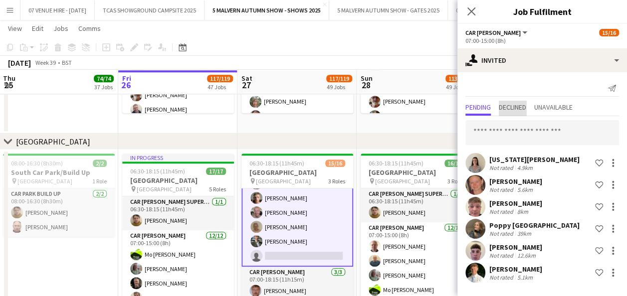
click at [516, 107] on span "Declined" at bounding box center [512, 107] width 27 height 7
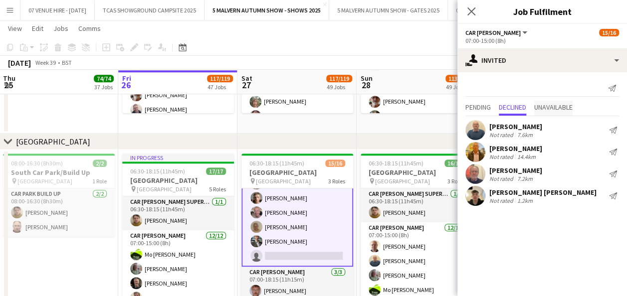
click at [565, 106] on span "Unavailable" at bounding box center [553, 107] width 38 height 7
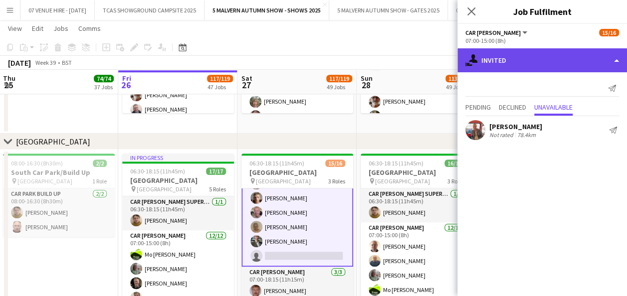
click at [502, 64] on div "single-neutral-actions-share-1 Invited" at bounding box center [542, 60] width 170 height 24
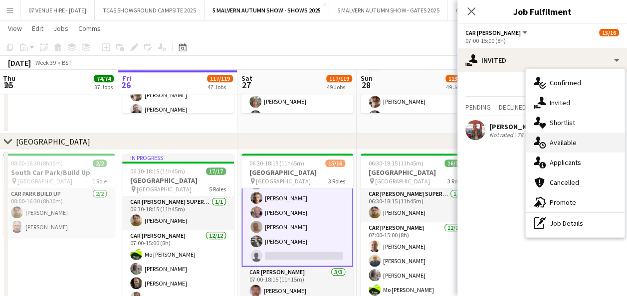
click at [559, 147] on span "Available" at bounding box center [563, 142] width 27 height 9
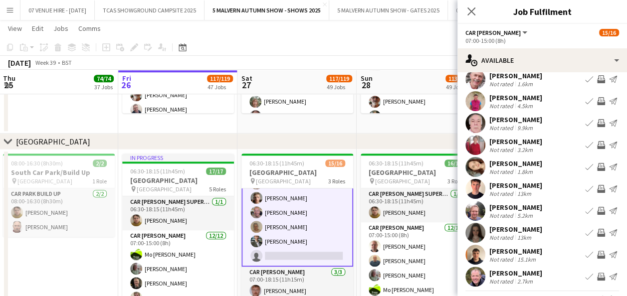
scroll to position [52, 0]
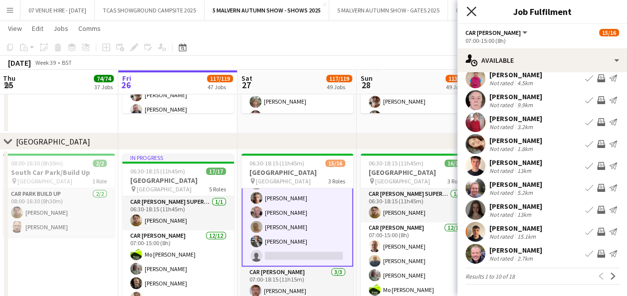
click at [471, 12] on icon at bounding box center [470, 10] width 9 height 9
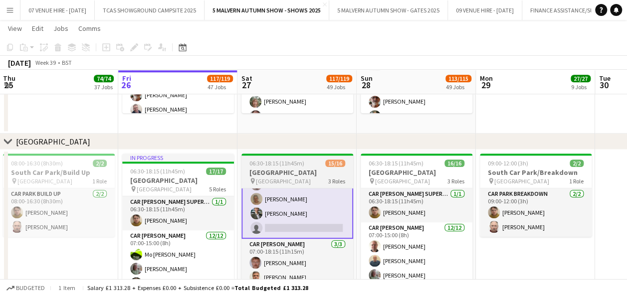
scroll to position [0, 0]
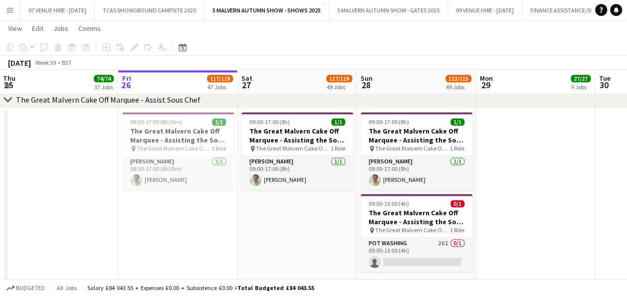
scroll to position [2517, 0]
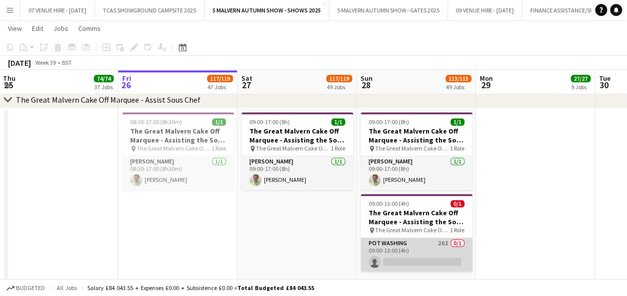
click at [445, 251] on app-card-role "Pot Washing 26I 0/1 09:00-13:00 (4h) single-neutral-actions" at bounding box center [417, 255] width 112 height 34
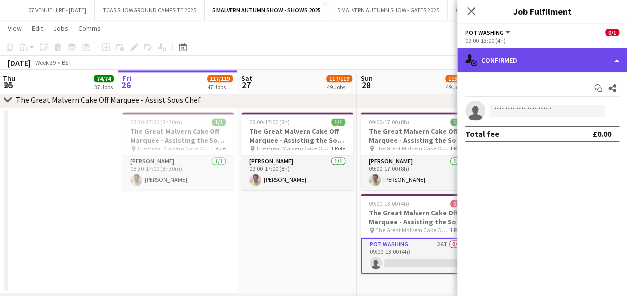
click at [559, 57] on div "single-neutral-actions-check-2 Confirmed" at bounding box center [542, 60] width 170 height 24
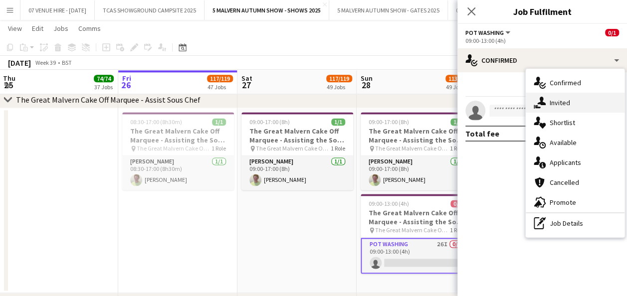
click at [557, 106] on span "Invited" at bounding box center [560, 102] width 20 height 9
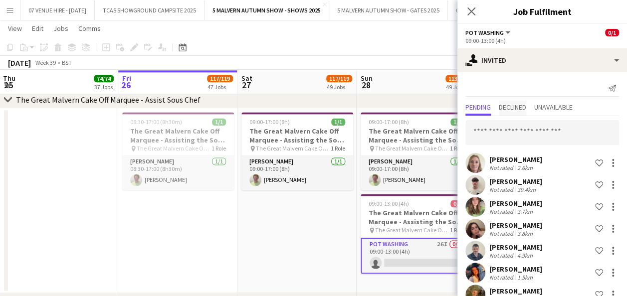
click at [521, 107] on span "Declined" at bounding box center [512, 107] width 27 height 7
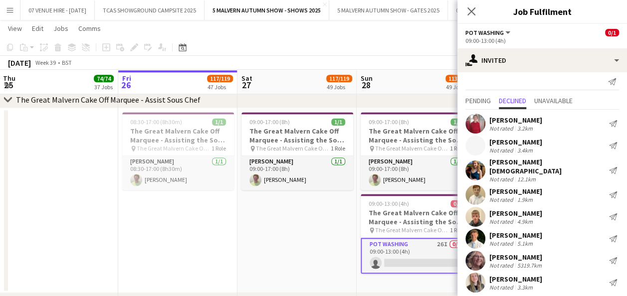
scroll to position [7, 0]
click at [313, 230] on app-date-cell "09:00-17:00 (8h) 1/1 The Great Malvern Cake Off Marquee - Assisting the Sous Ch…" at bounding box center [296, 200] width 119 height 185
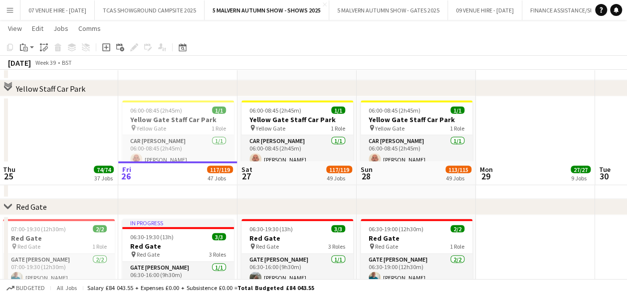
scroll to position [971, 0]
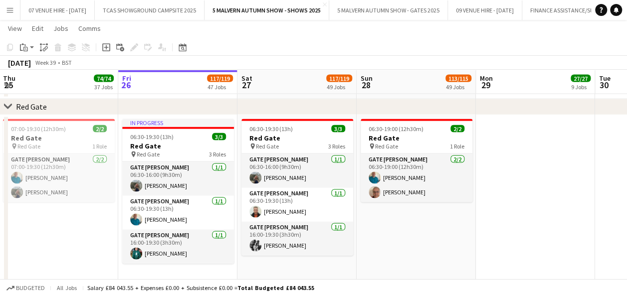
click at [510, 172] on app-date-cell at bounding box center [535, 200] width 119 height 170
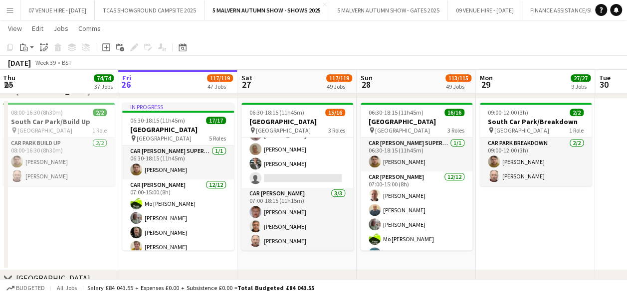
scroll to position [6158, 0]
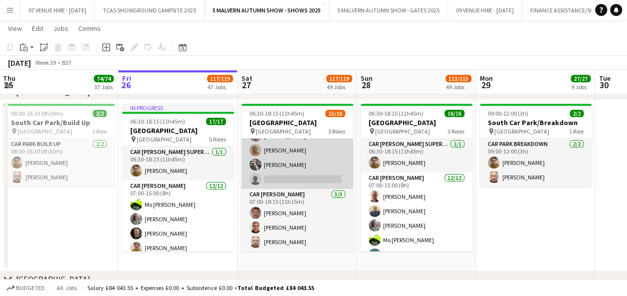
click at [324, 169] on app-card-role "Car [PERSON_NAME] 7I 1A [DATE] 07:00-15:00 (8h) [PERSON_NAME] [PERSON_NAME]-[PE…" at bounding box center [297, 92] width 112 height 193
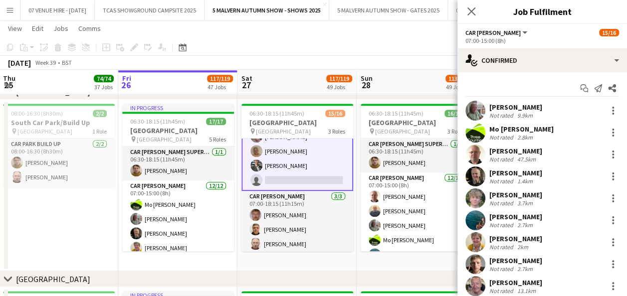
scroll to position [178, 0]
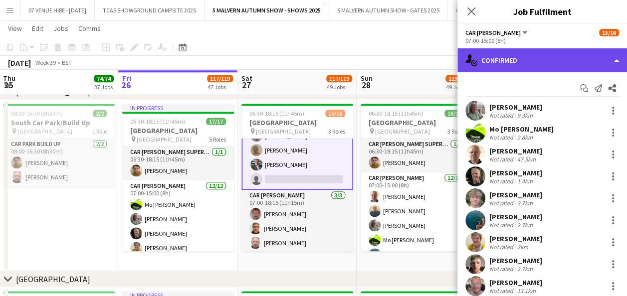
click at [496, 58] on div "single-neutral-actions-check-2 Confirmed" at bounding box center [542, 60] width 170 height 24
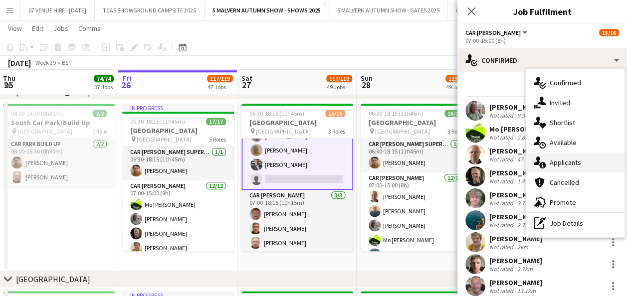
click at [577, 164] on span "Applicants" at bounding box center [565, 162] width 31 height 9
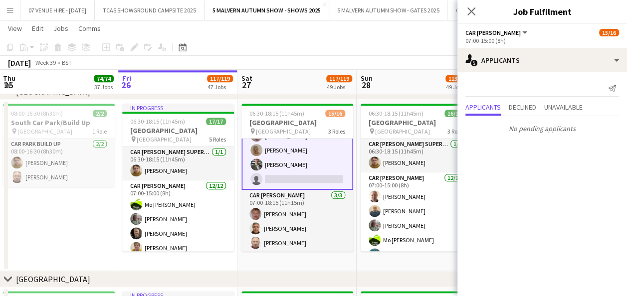
click at [406, 78] on app-board-header-date "Sun 28 113/115 49 Jobs" at bounding box center [416, 82] width 119 height 24
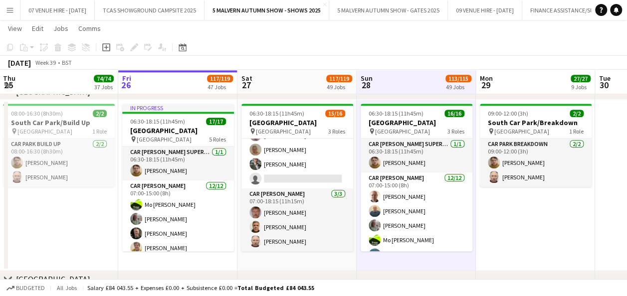
scroll to position [177, 0]
